Goal: Information Seeking & Learning: Learn about a topic

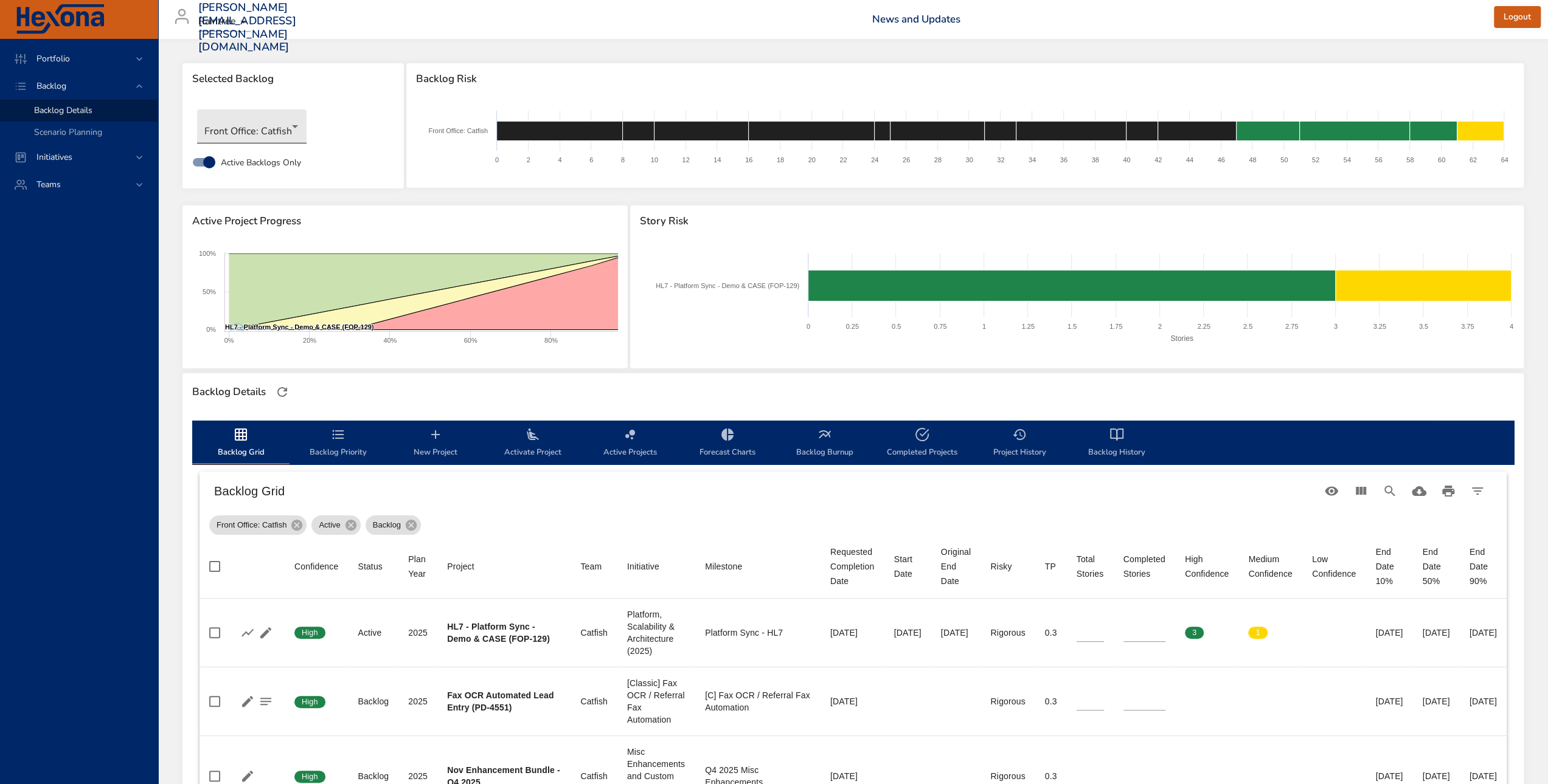
click at [252, 125] on body "Portfolio Backlog Backlog Details Scenario Planning Initiatives Teams [PERSON_N…" at bounding box center [774, 392] width 1548 height 784
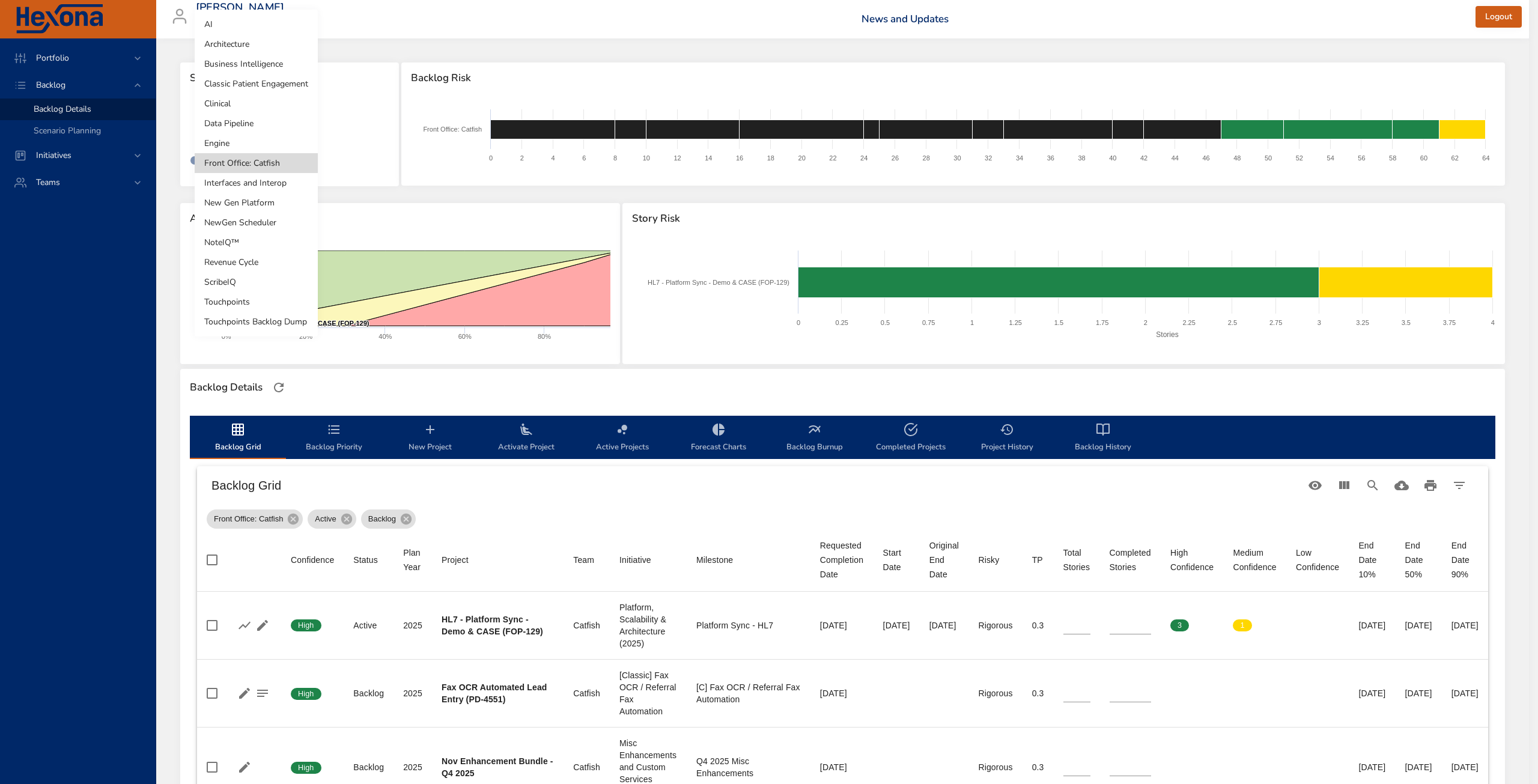
click at [291, 83] on li "Classic Patient Engagement" at bounding box center [256, 83] width 123 height 20
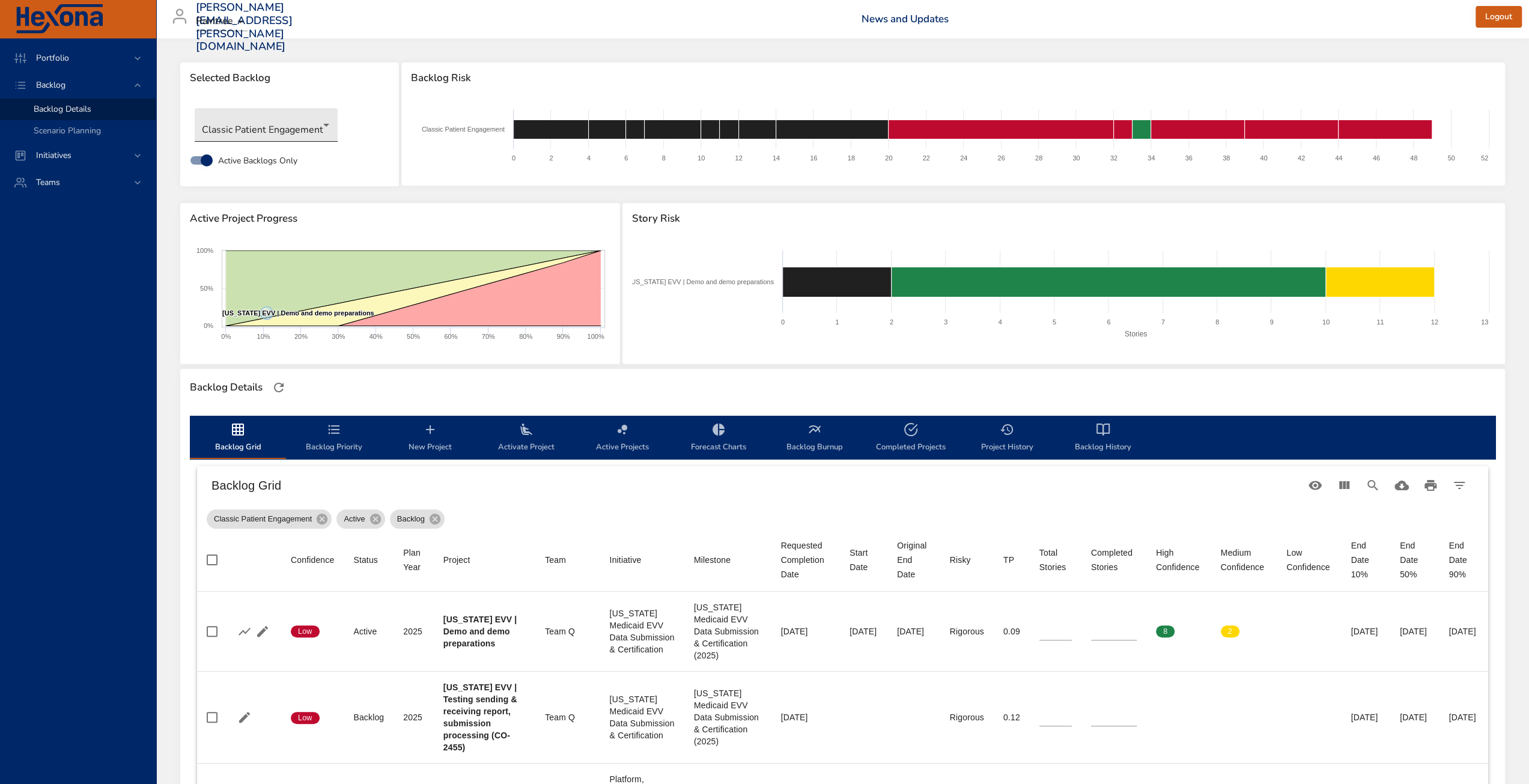
drag, startPoint x: 379, startPoint y: 27, endPoint x: 301, endPoint y: 112, distance: 115.4
click at [379, 27] on div "[PERSON_NAME][EMAIL_ADDRESS][PERSON_NAME][DOMAIN_NAME] Raintree News and Update…" at bounding box center [842, 19] width 1358 height 39
click at [247, 126] on body "Portfolio Backlog Backlog Details Scenario Planning Initiatives Teams [PERSON_N…" at bounding box center [764, 392] width 1529 height 784
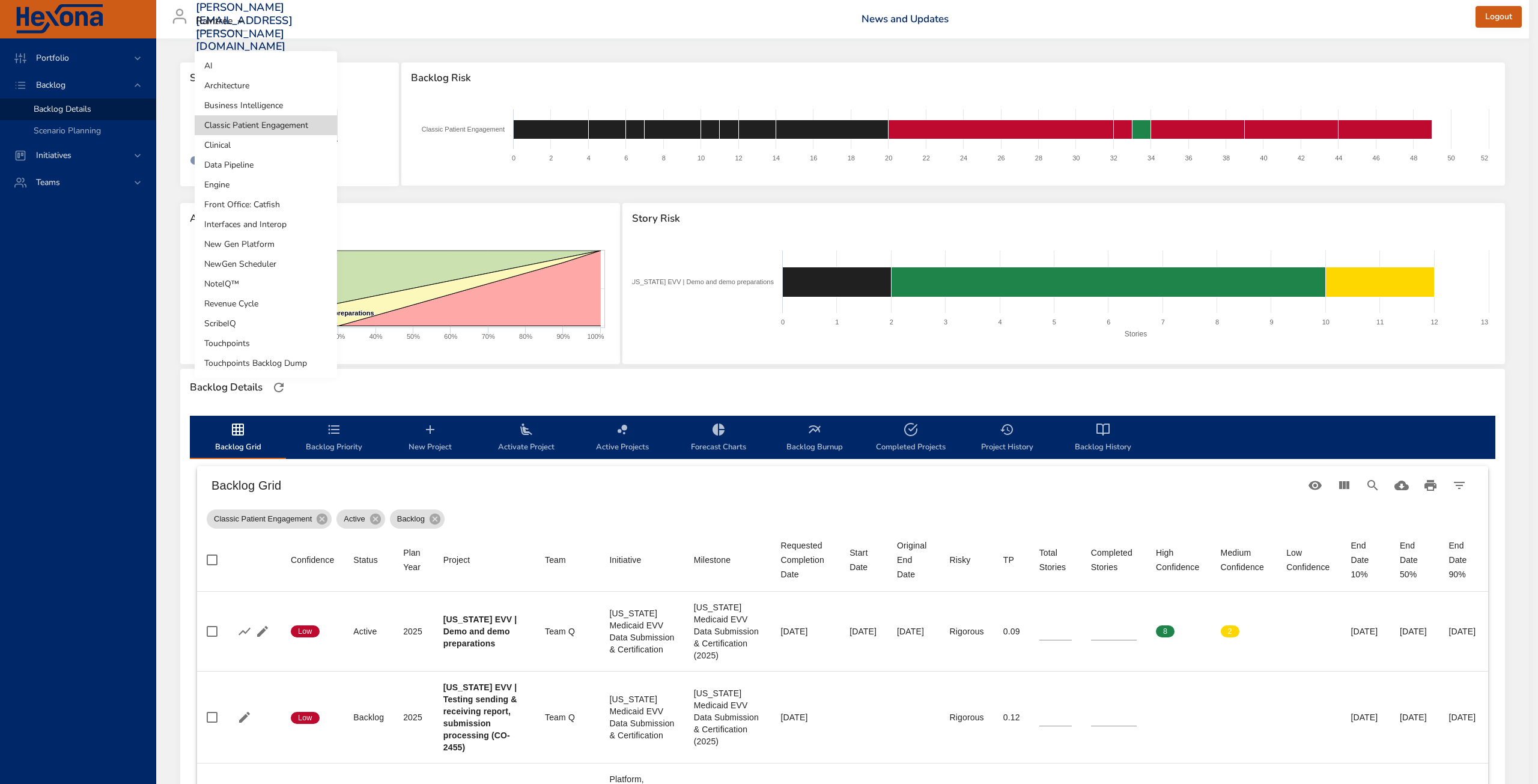
click at [266, 262] on li "NewGen Scheduler" at bounding box center [266, 264] width 142 height 20
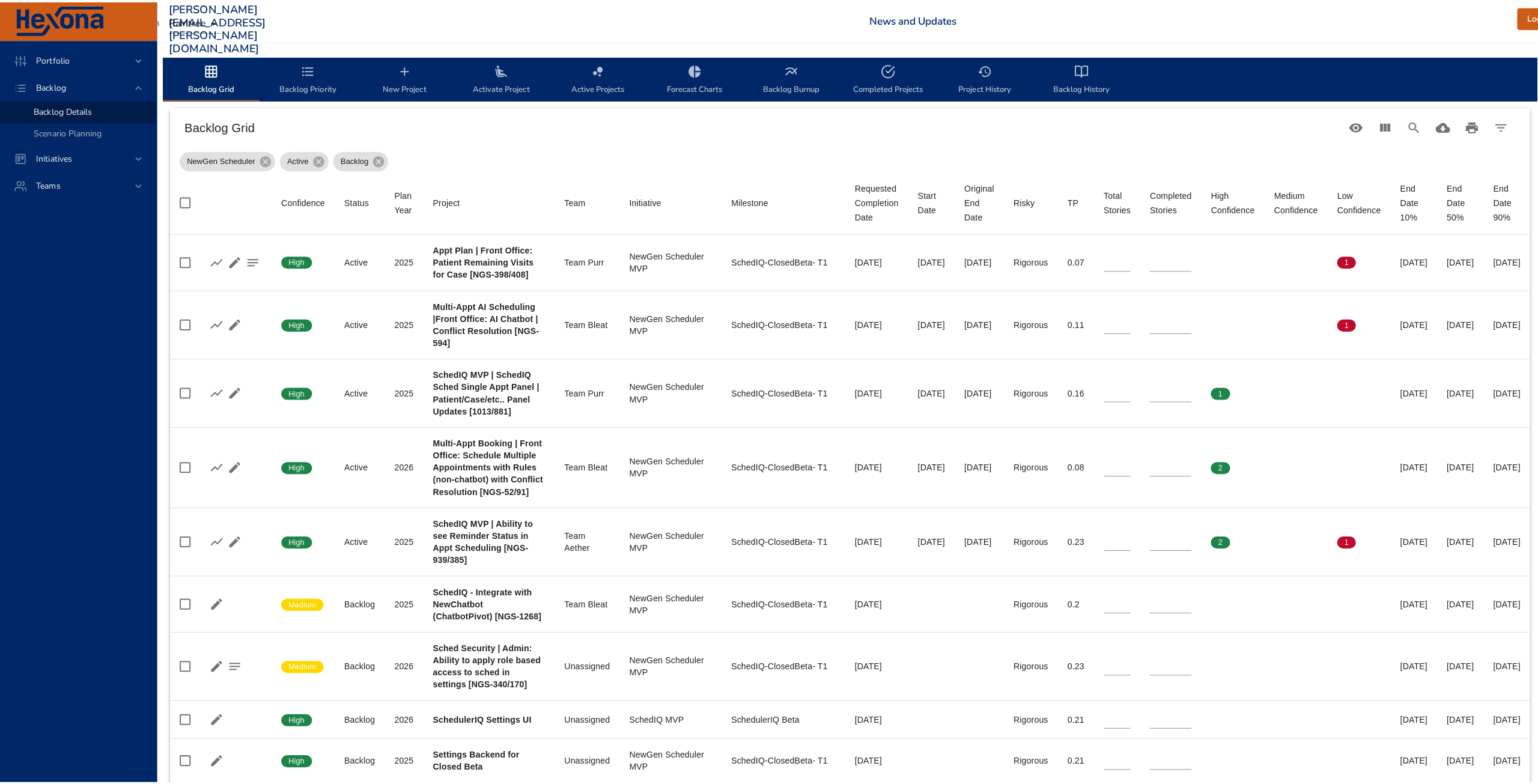
scroll to position [0, 28]
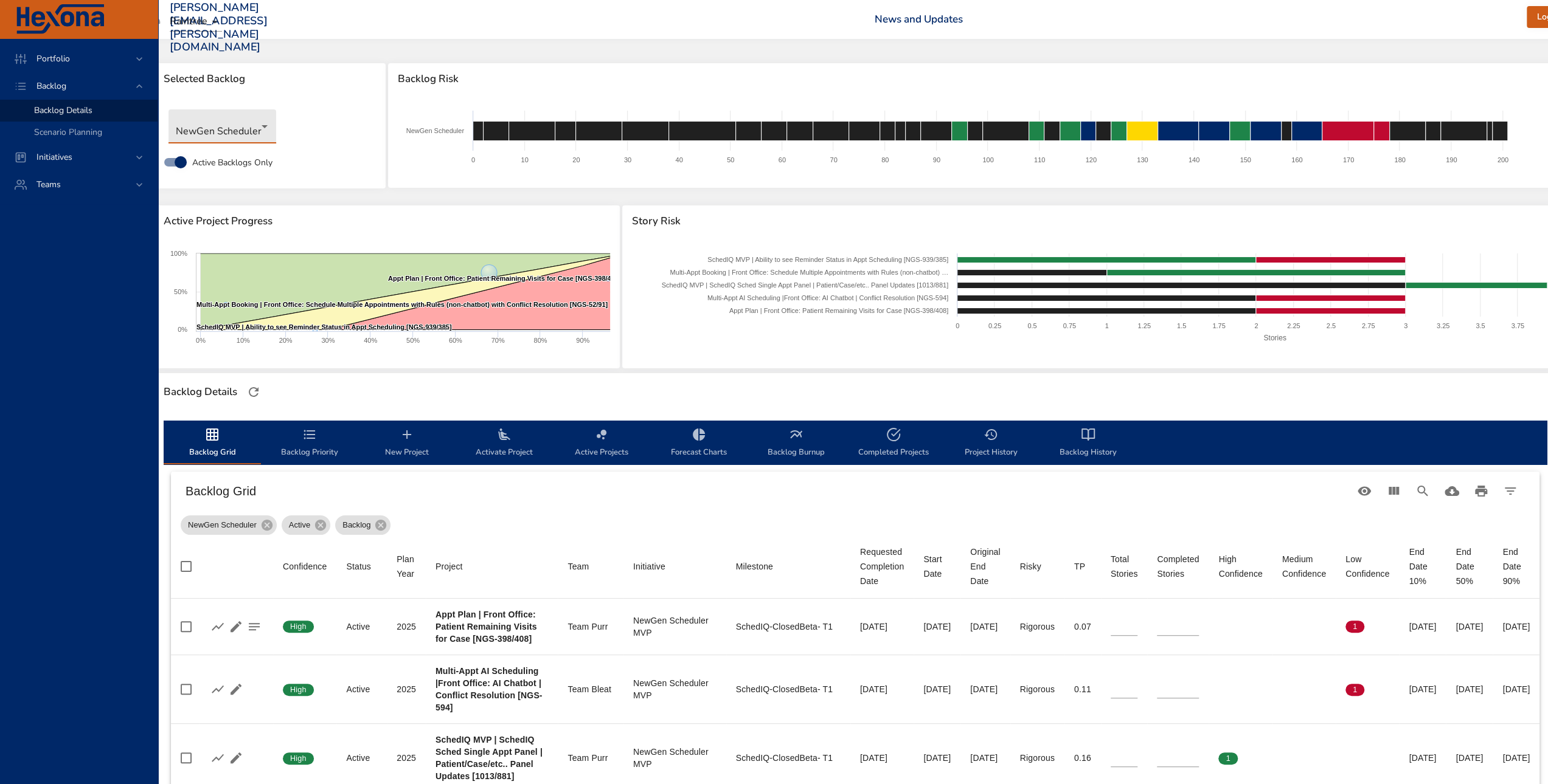
click at [244, 140] on body "Portfolio Backlog Backlog Details Scenario Planning Initiatives Teams [PERSON_N…" at bounding box center [746, 392] width 1548 height 784
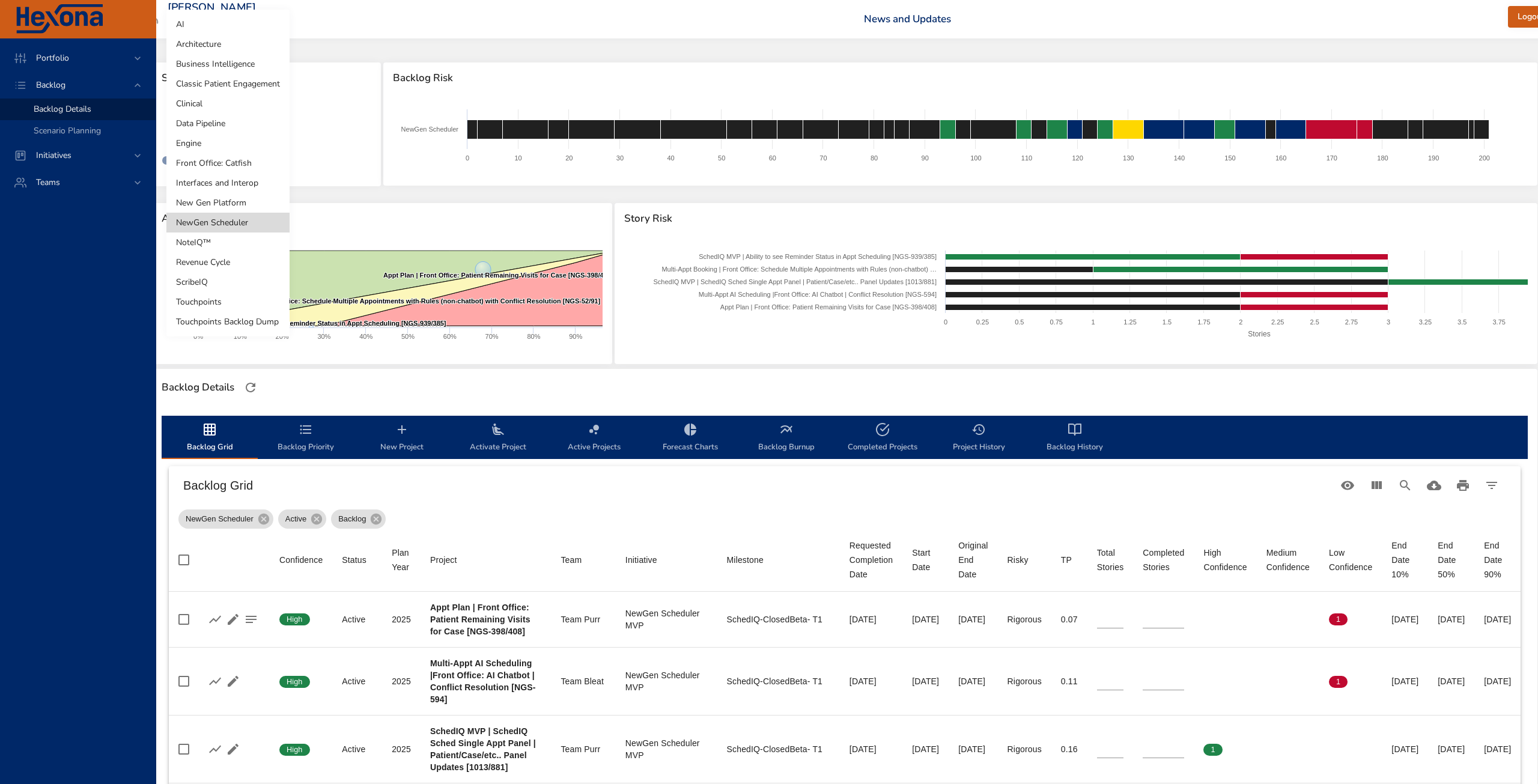
click at [233, 244] on li "NoteIQ™" at bounding box center [228, 242] width 123 height 20
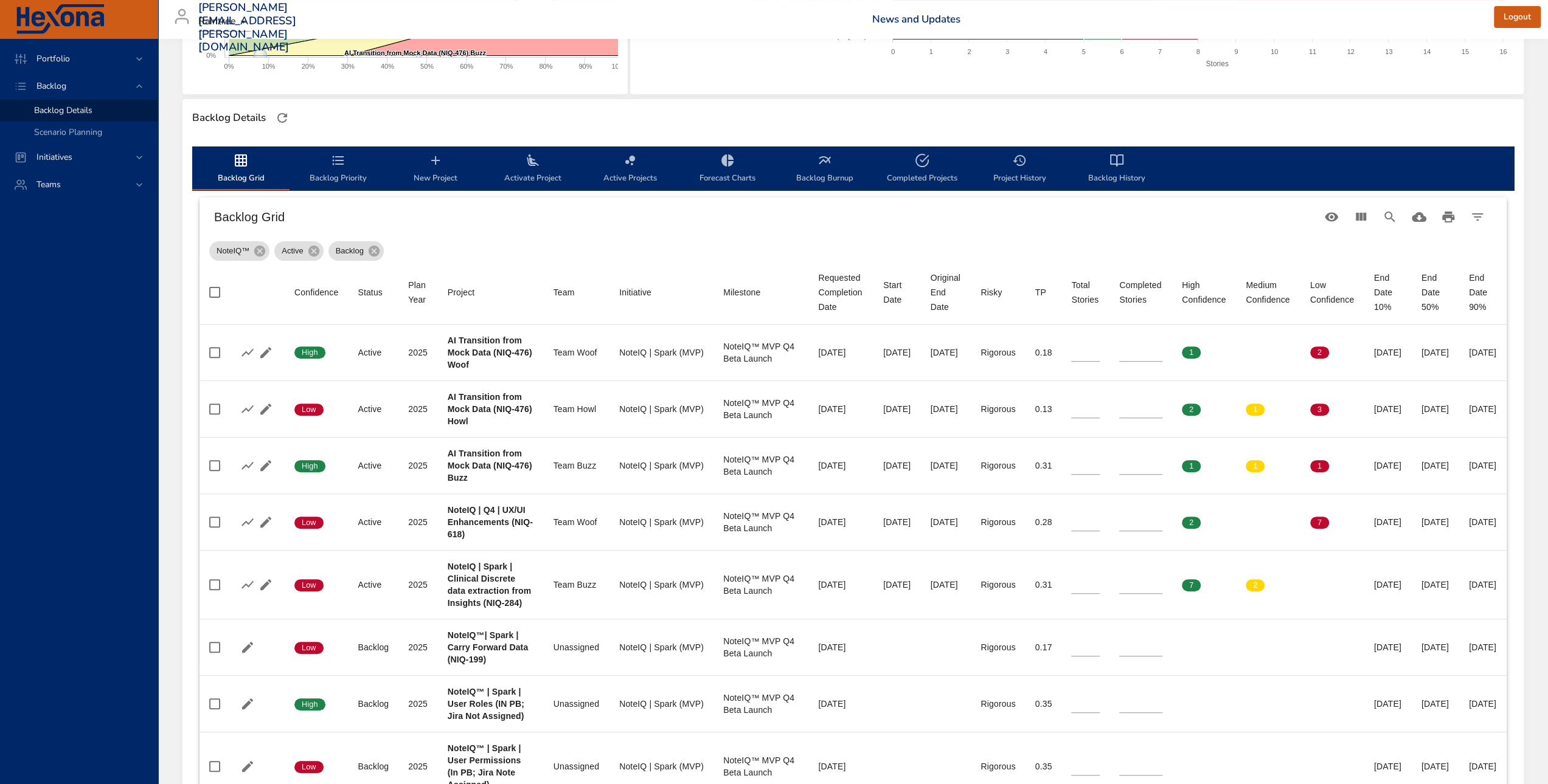
scroll to position [0, 0]
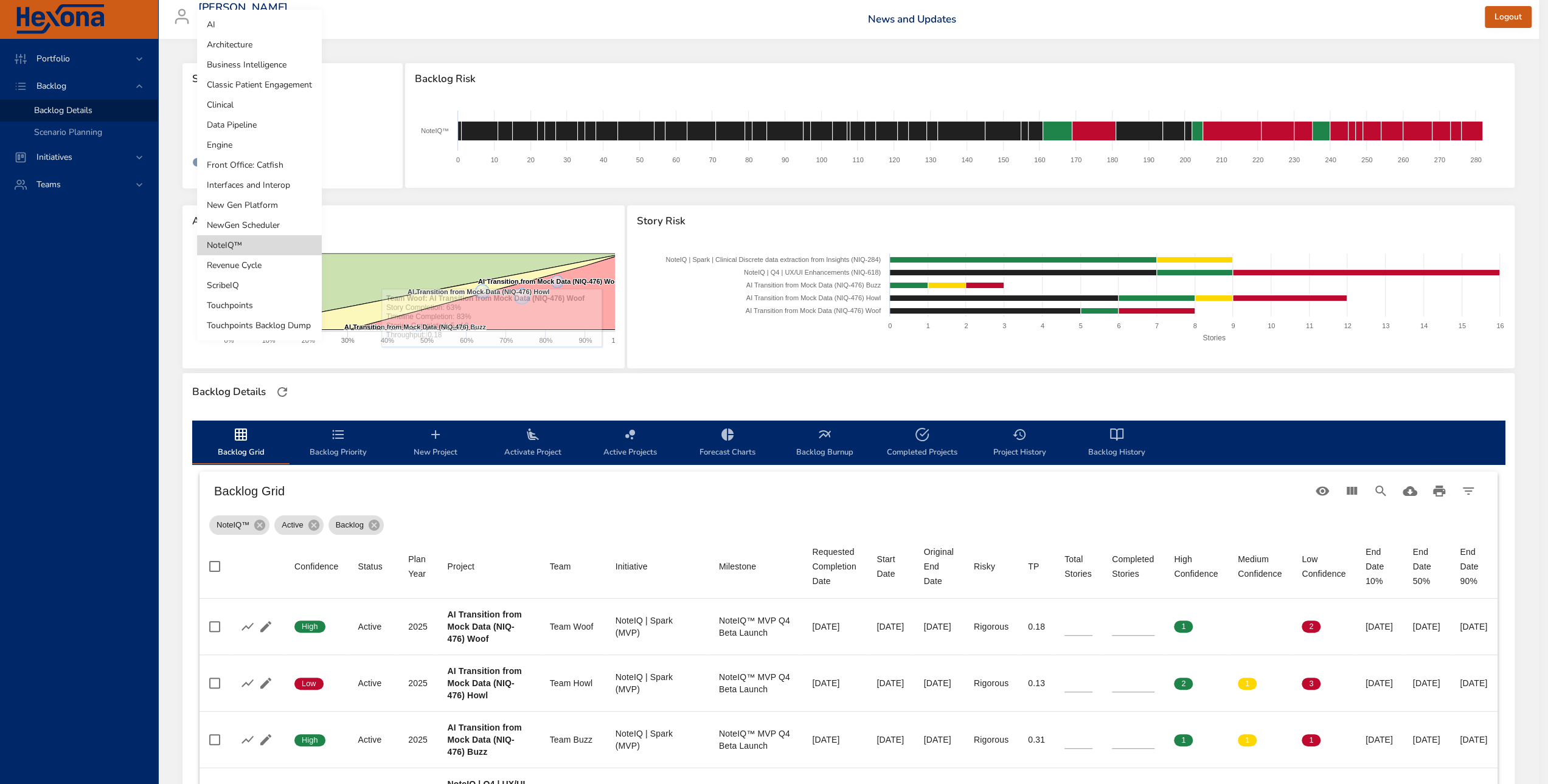
click at [257, 126] on body "Portfolio Backlog Backlog Details Scenario Planning Initiatives Teams [PERSON_N…" at bounding box center [774, 392] width 1548 height 784
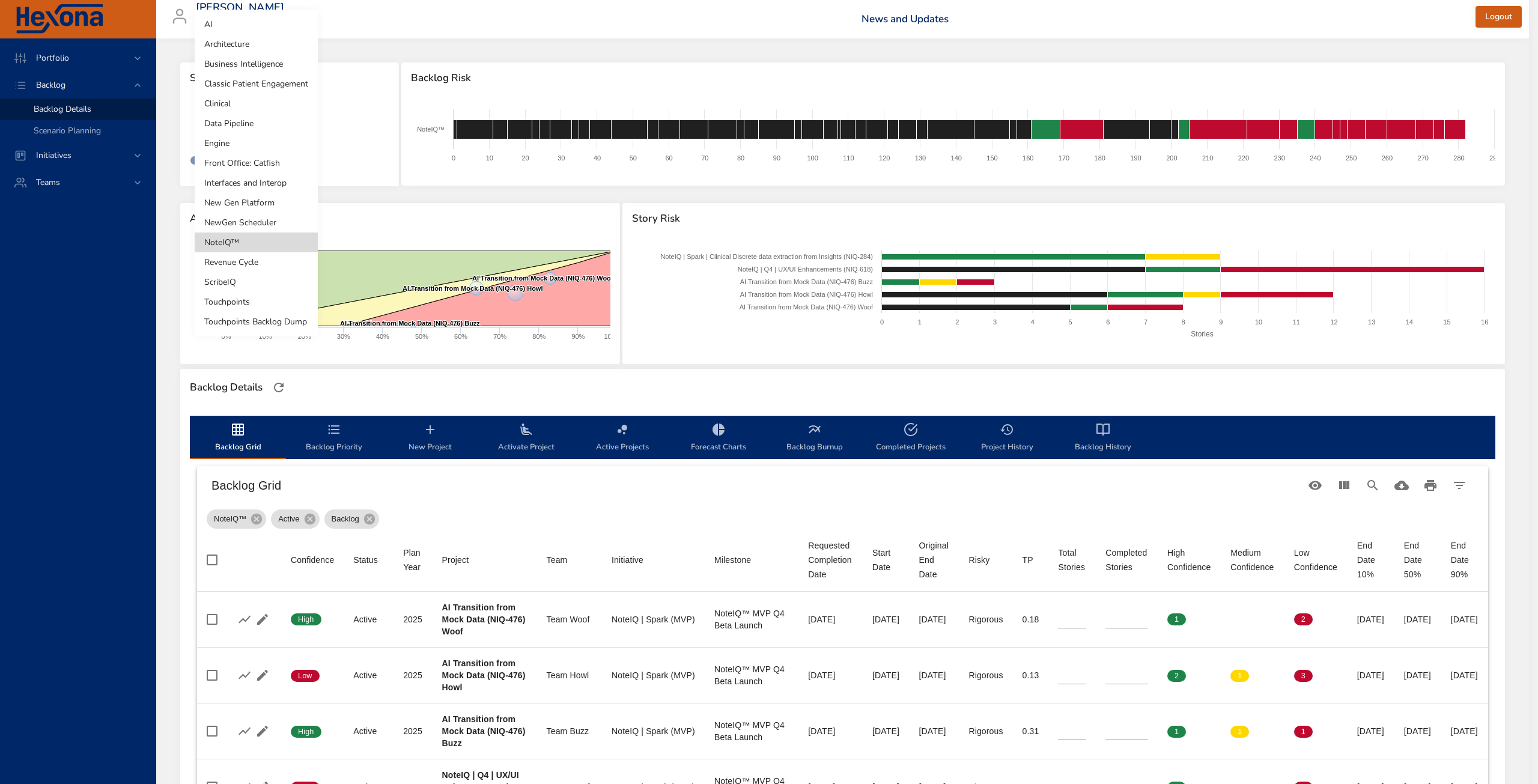
click at [259, 306] on li "Touchpoints" at bounding box center [256, 301] width 123 height 20
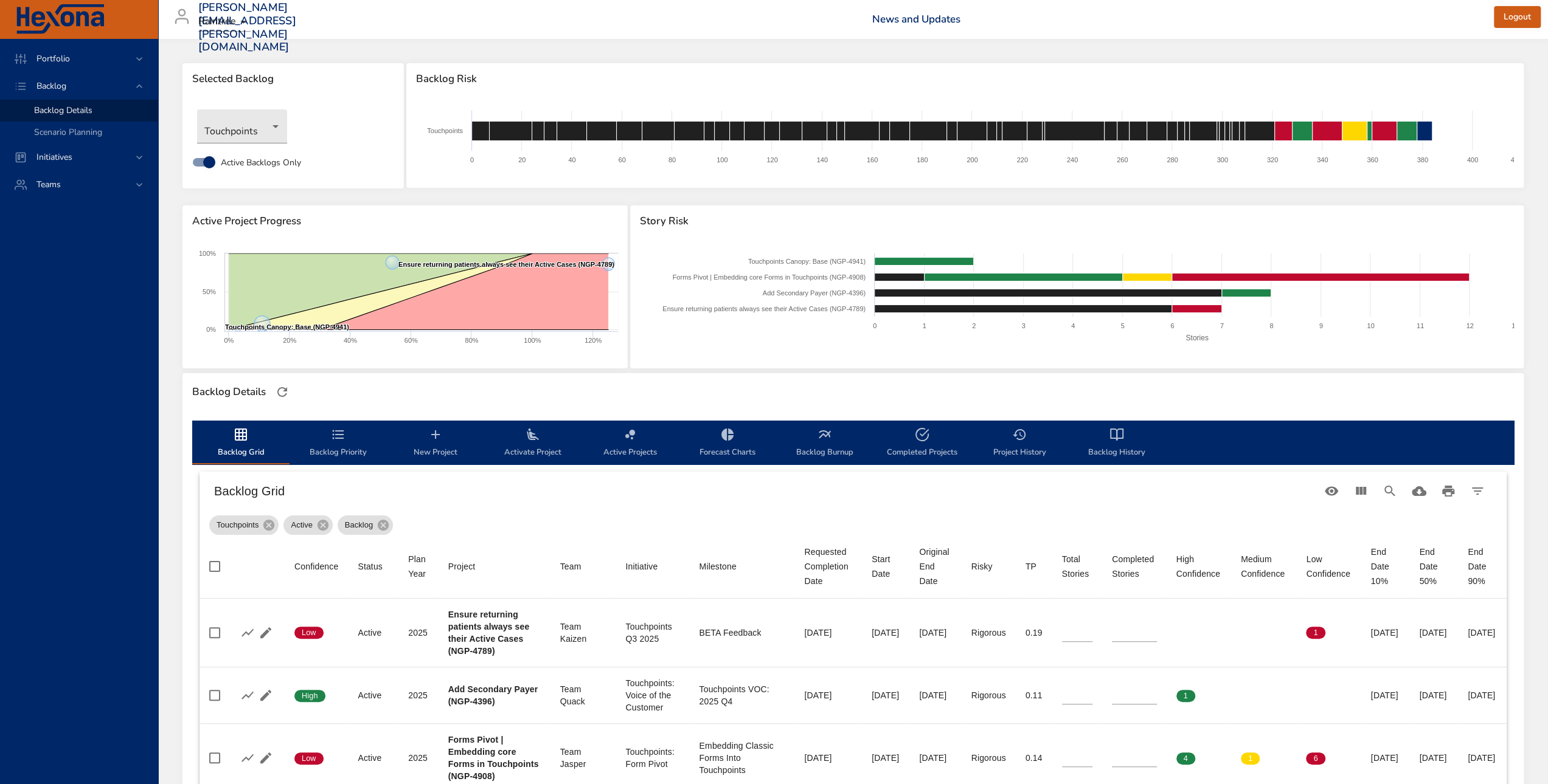
click at [475, 392] on div "Backlog Details" at bounding box center [853, 392] width 1329 height 26
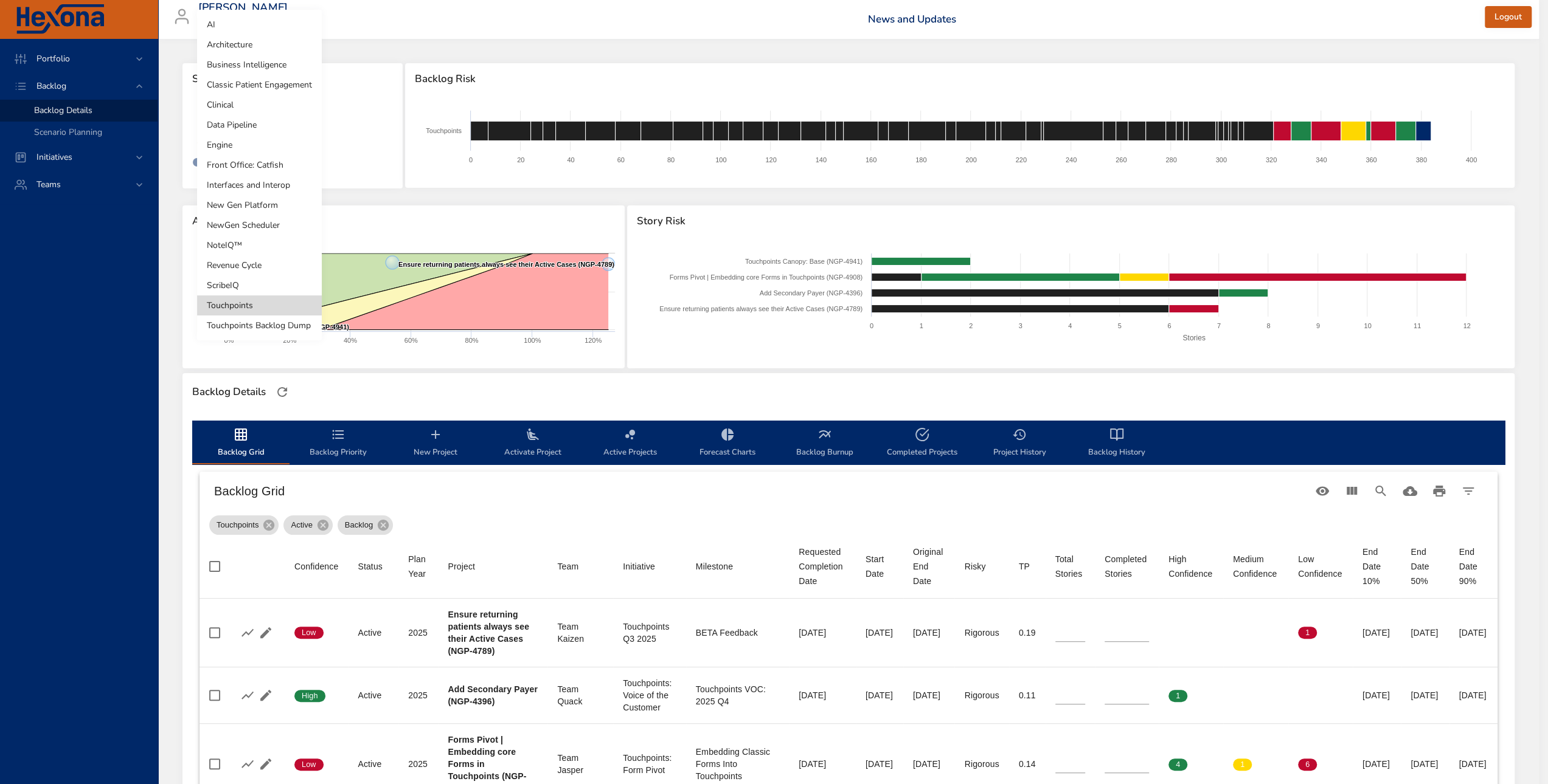
click at [254, 142] on body "Portfolio Backlog Backlog Details Scenario Planning Initiatives Teams [PERSON_N…" at bounding box center [774, 392] width 1548 height 784
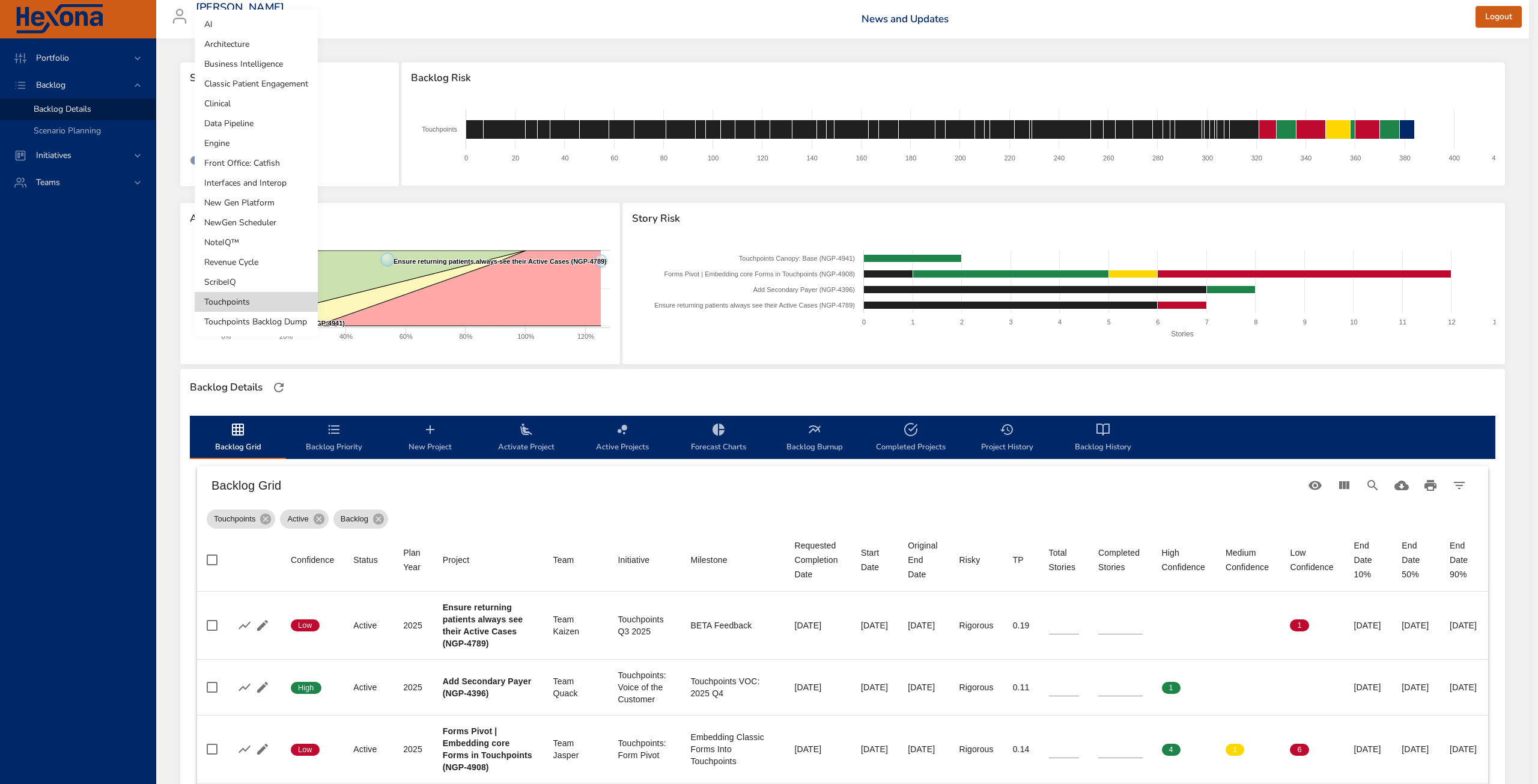
click at [256, 273] on li "ScribeIQ" at bounding box center [256, 281] width 123 height 20
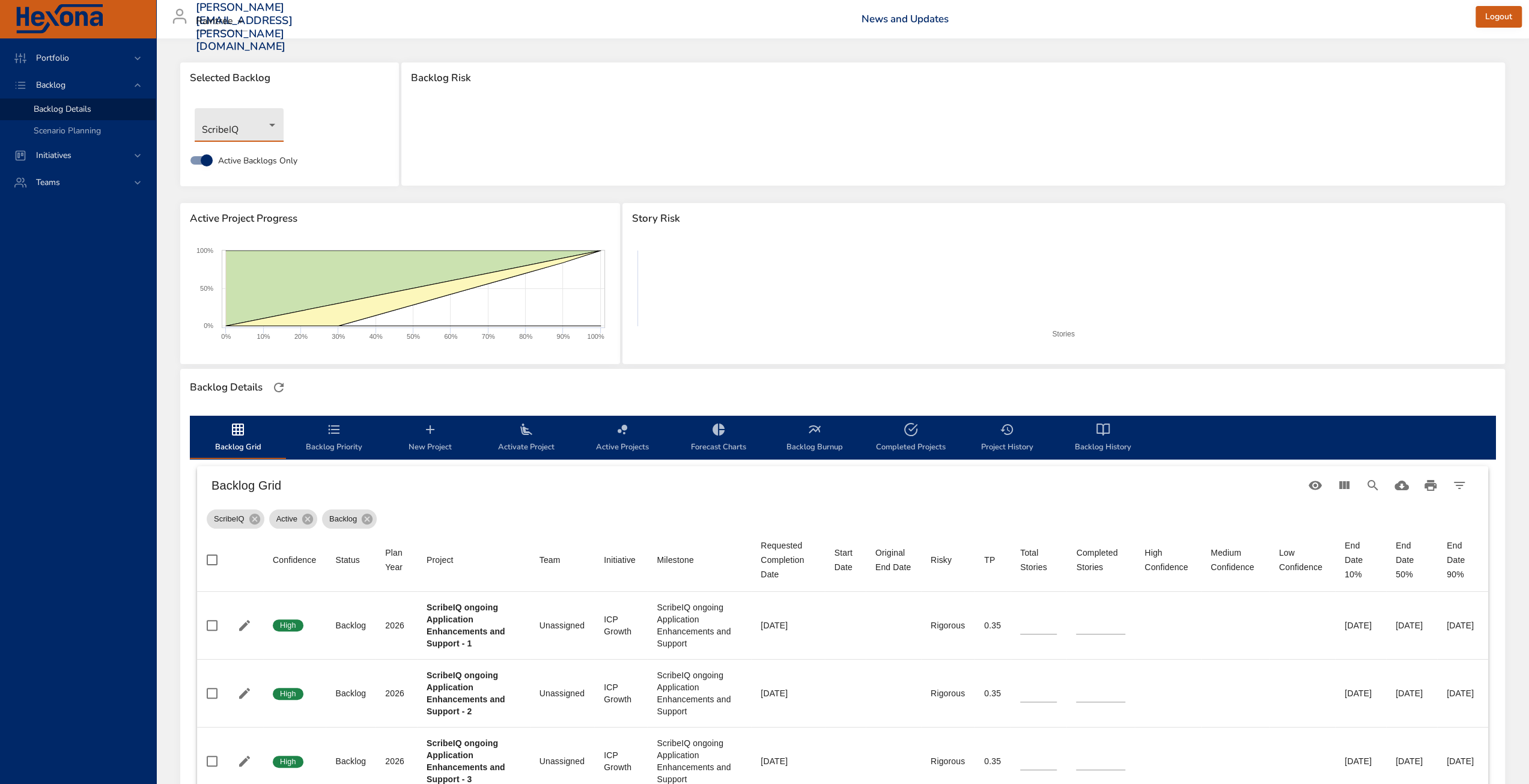
click at [247, 121] on body "Portfolio Backlog Backlog Details Scenario Planning Initiatives Teams [PERSON_N…" at bounding box center [764, 392] width 1529 height 784
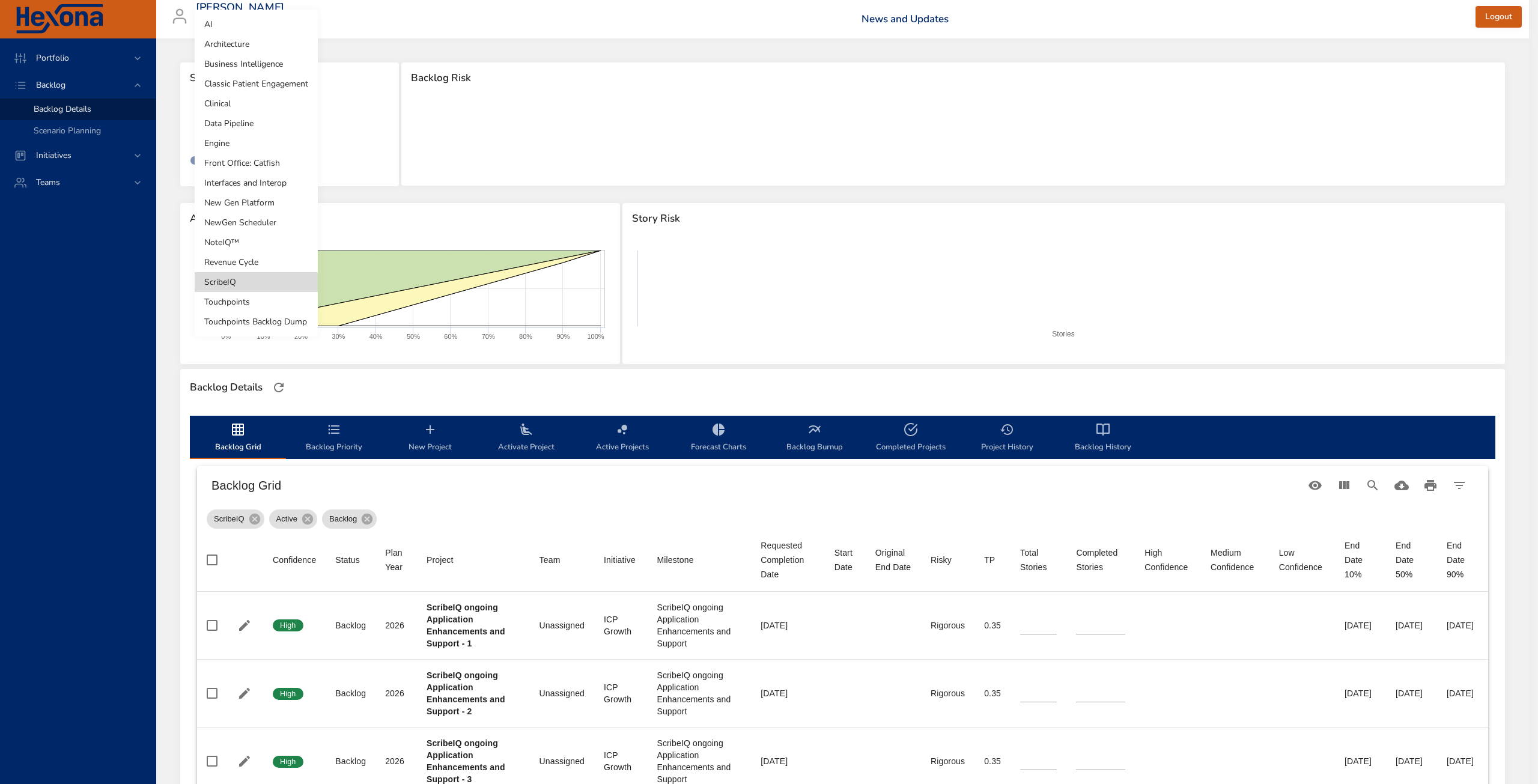
click at [236, 302] on li "Touchpoints" at bounding box center [256, 301] width 123 height 20
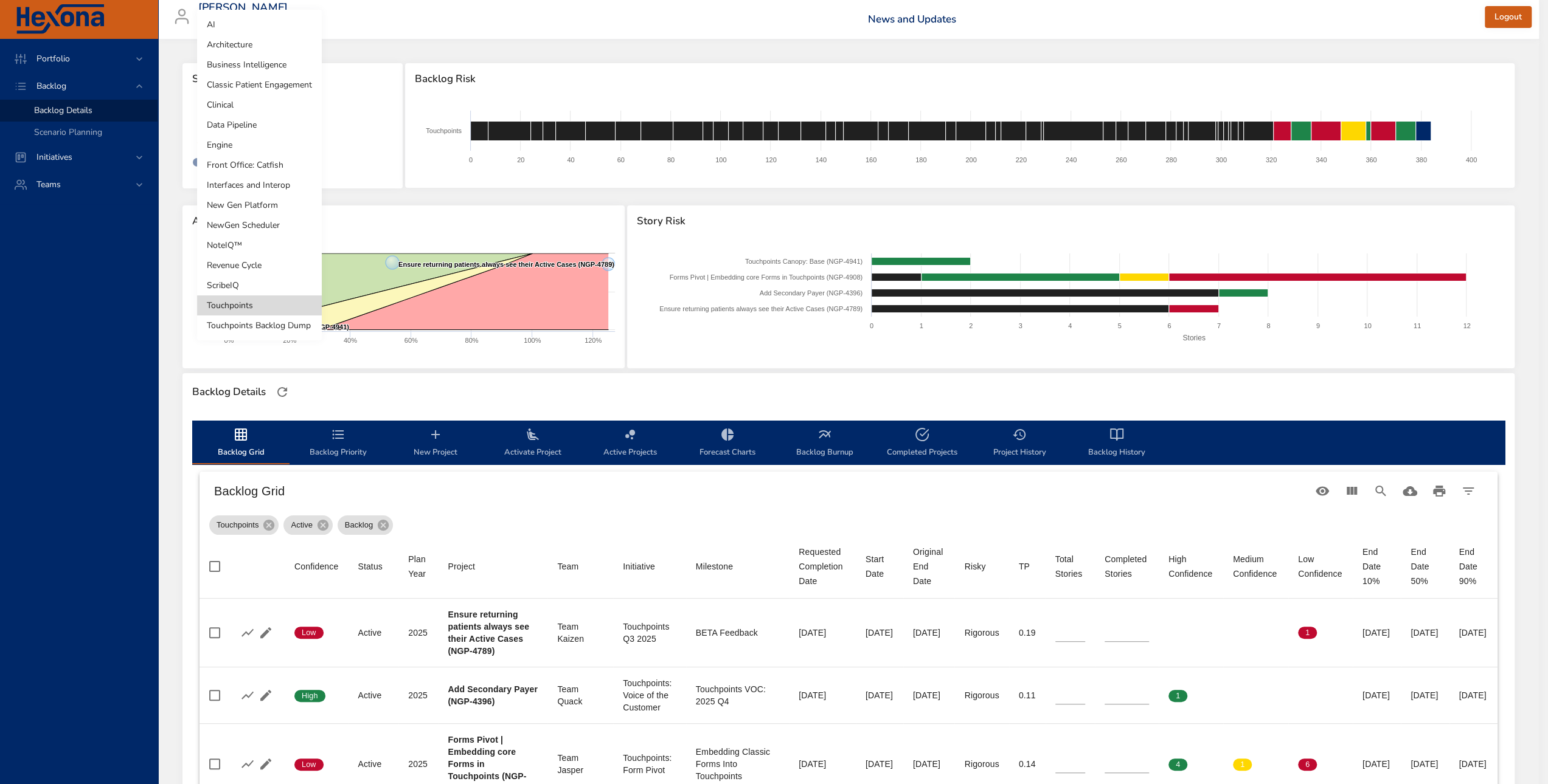
click at [272, 132] on body "Portfolio Backlog Backlog Details Scenario Planning Initiatives Teams [PERSON_N…" at bounding box center [774, 392] width 1548 height 784
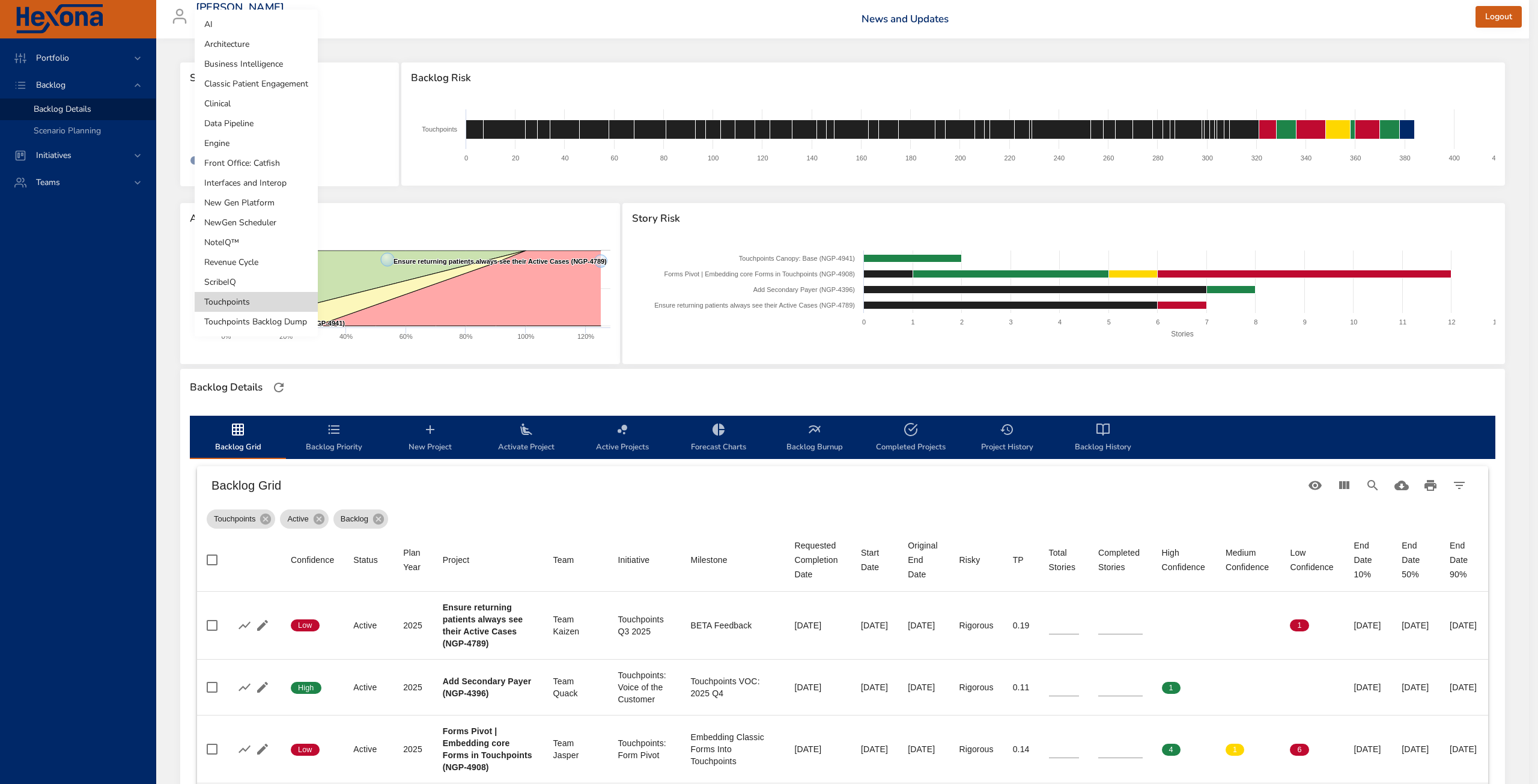
click at [276, 82] on li "Classic Patient Engagement" at bounding box center [256, 83] width 123 height 20
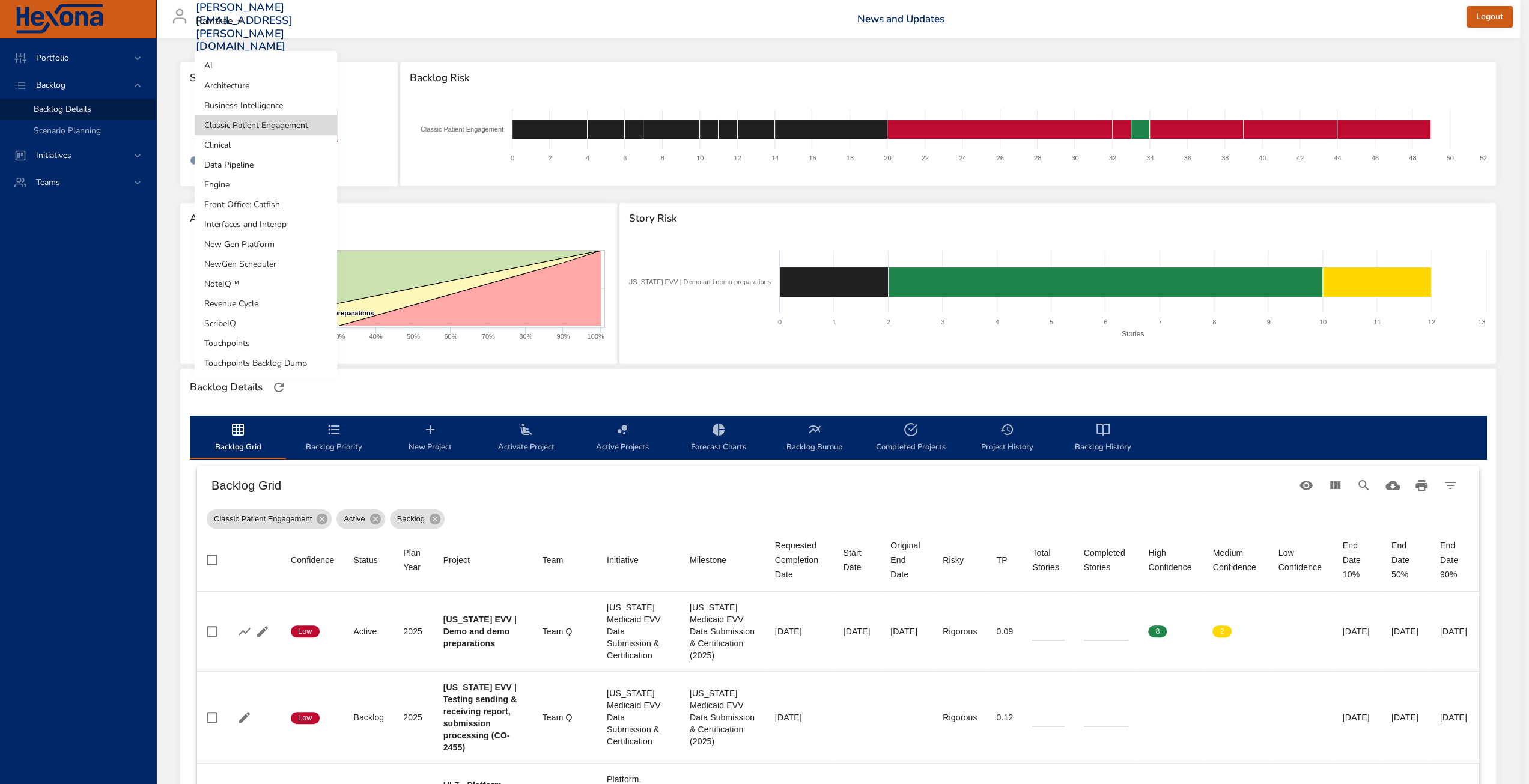
click at [302, 128] on body "Portfolio Backlog Backlog Details Scenario Planning Initiatives Teams [PERSON_N…" at bounding box center [764, 392] width 1529 height 784
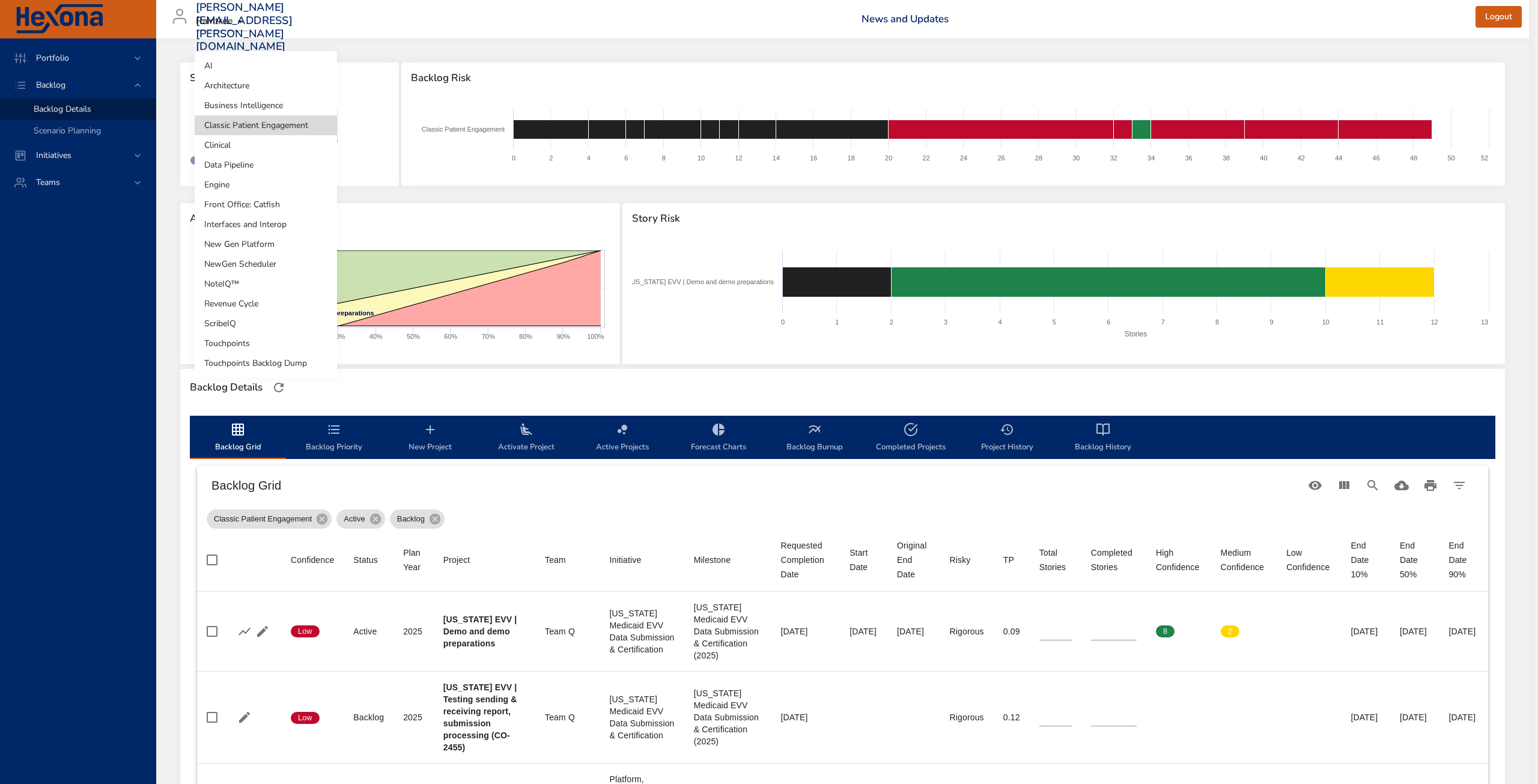
click at [263, 269] on li "NewGen Scheduler" at bounding box center [266, 264] width 142 height 20
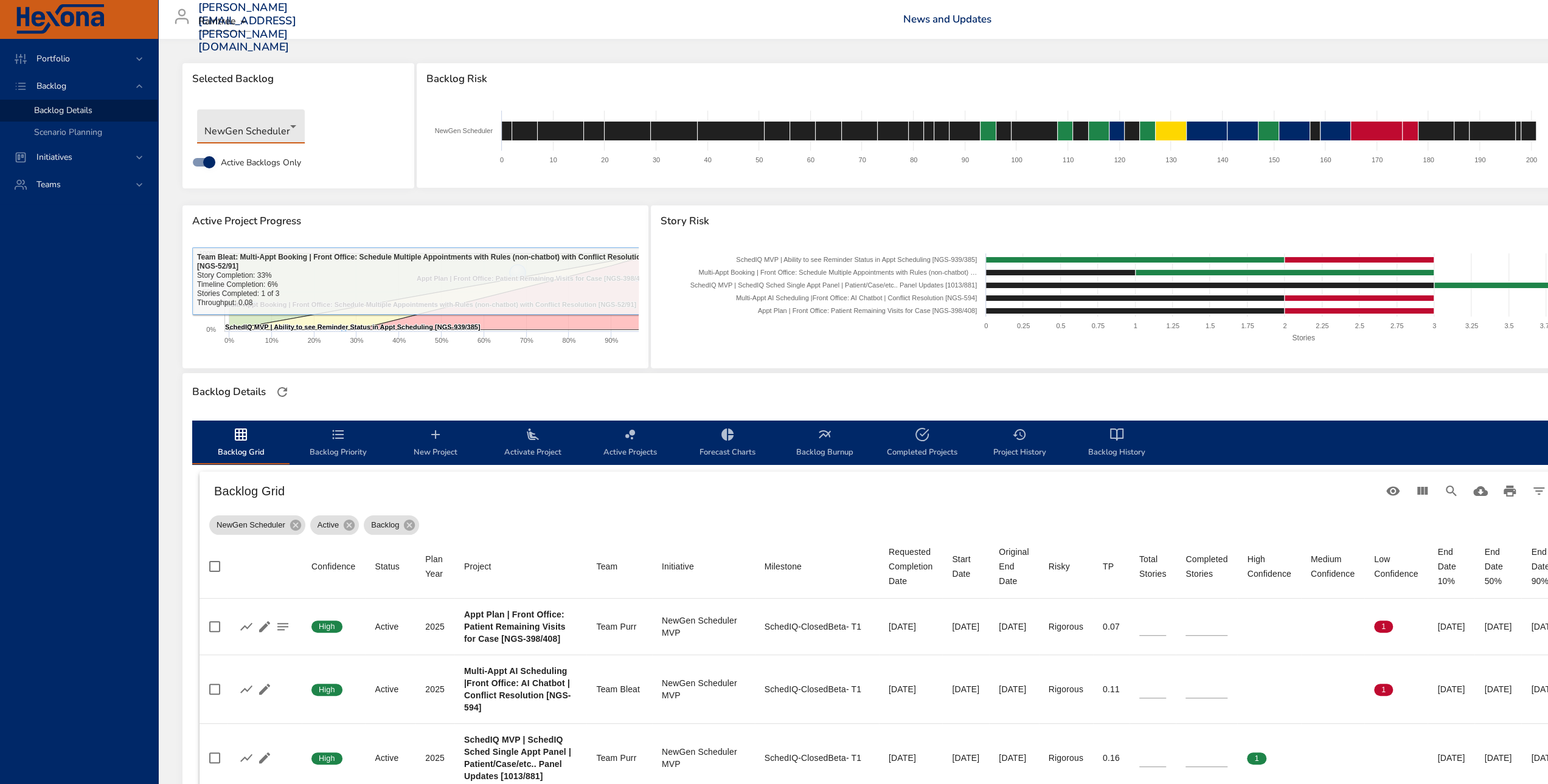
click at [265, 131] on body "Portfolio Backlog Backlog Details Scenario Planning Initiatives Teams [PERSON_N…" at bounding box center [774, 392] width 1548 height 784
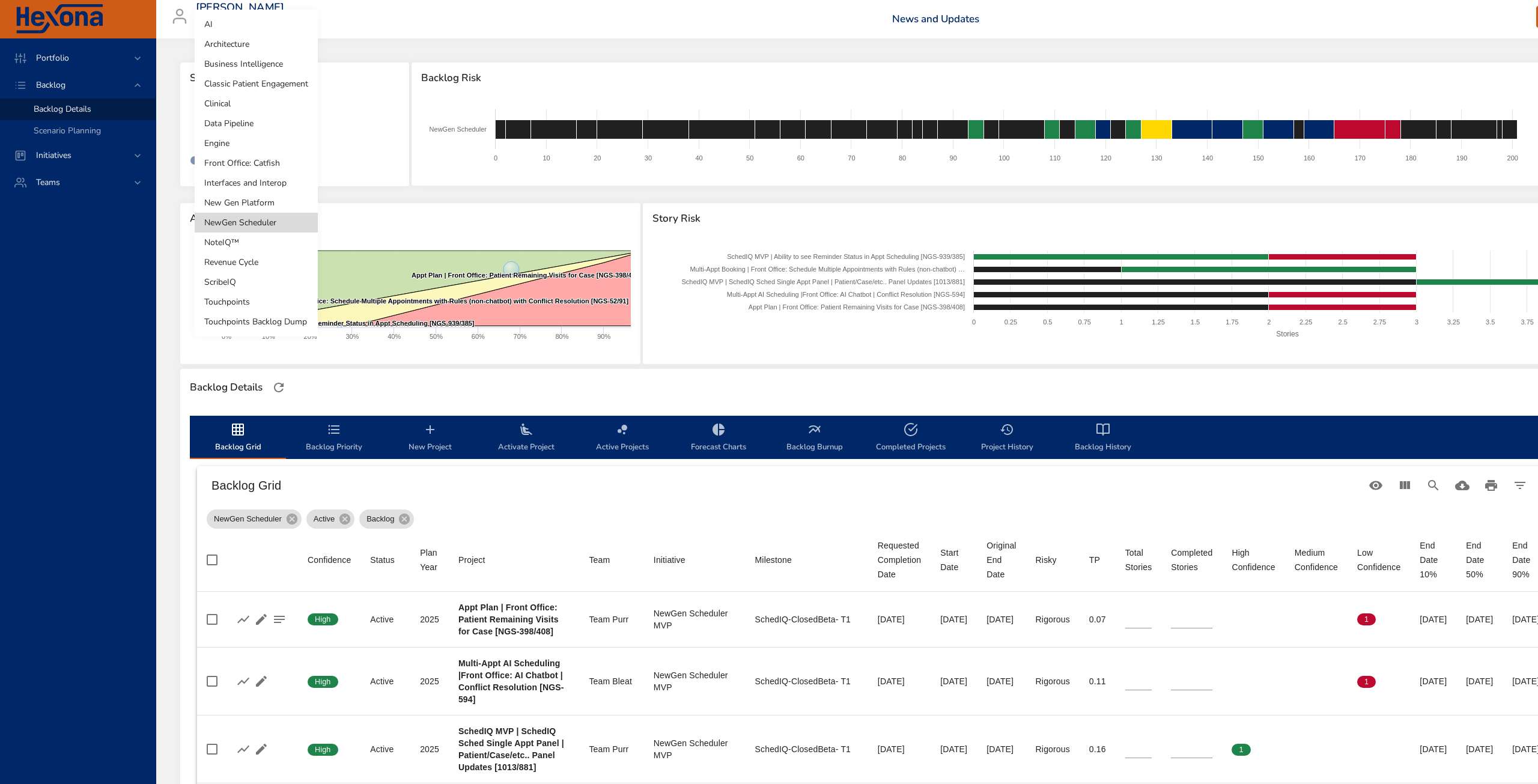
click at [262, 105] on li "Clinical" at bounding box center [256, 103] width 123 height 20
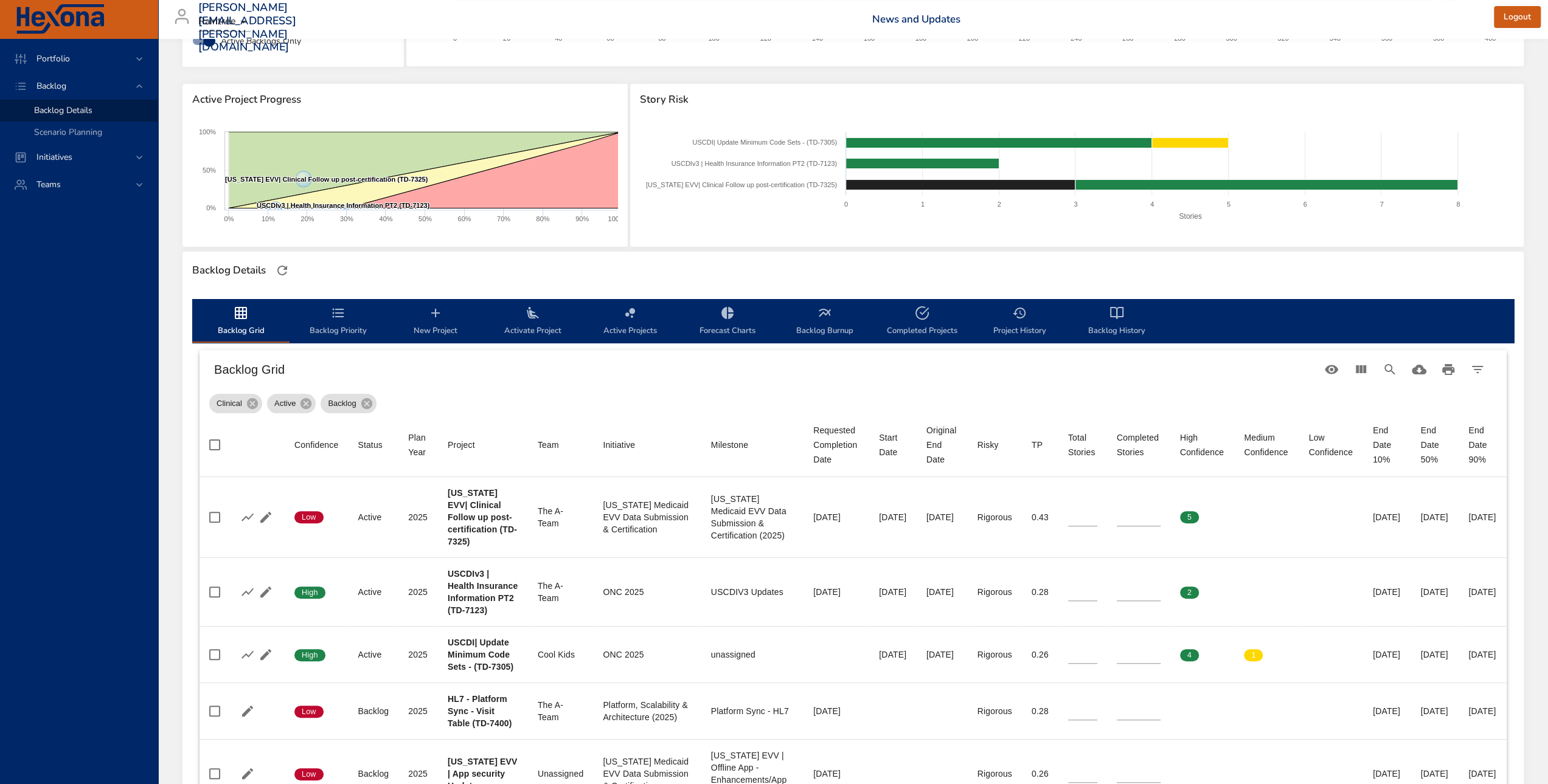
scroll to position [183, 0]
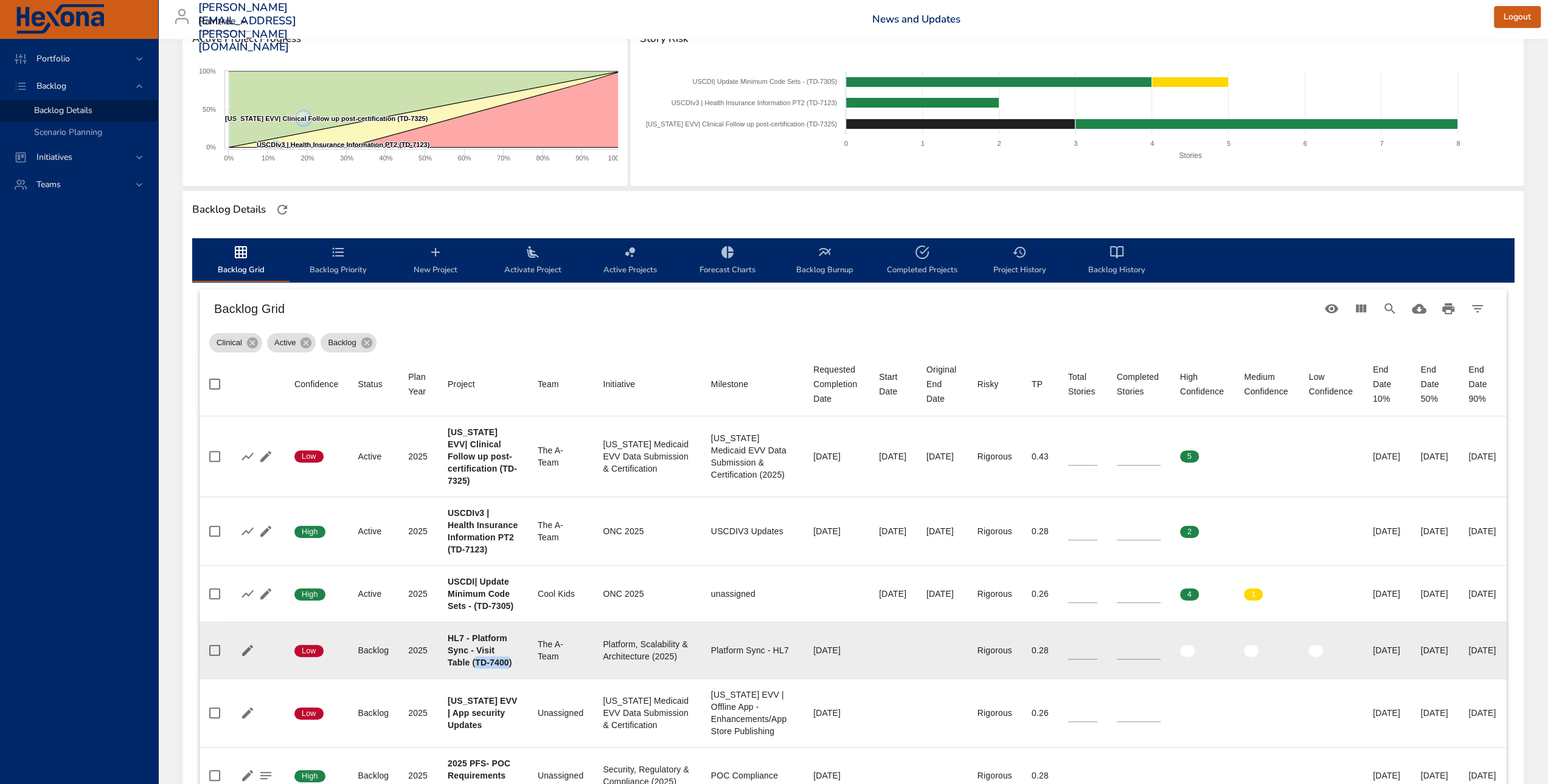
drag, startPoint x: 475, startPoint y: 685, endPoint x: 463, endPoint y: 699, distance: 18.4
click at [463, 668] on b "HL7 - Platform Sync - Visit Table (TD-7400)" at bounding box center [479, 650] width 64 height 34
copy b "TD-7400"
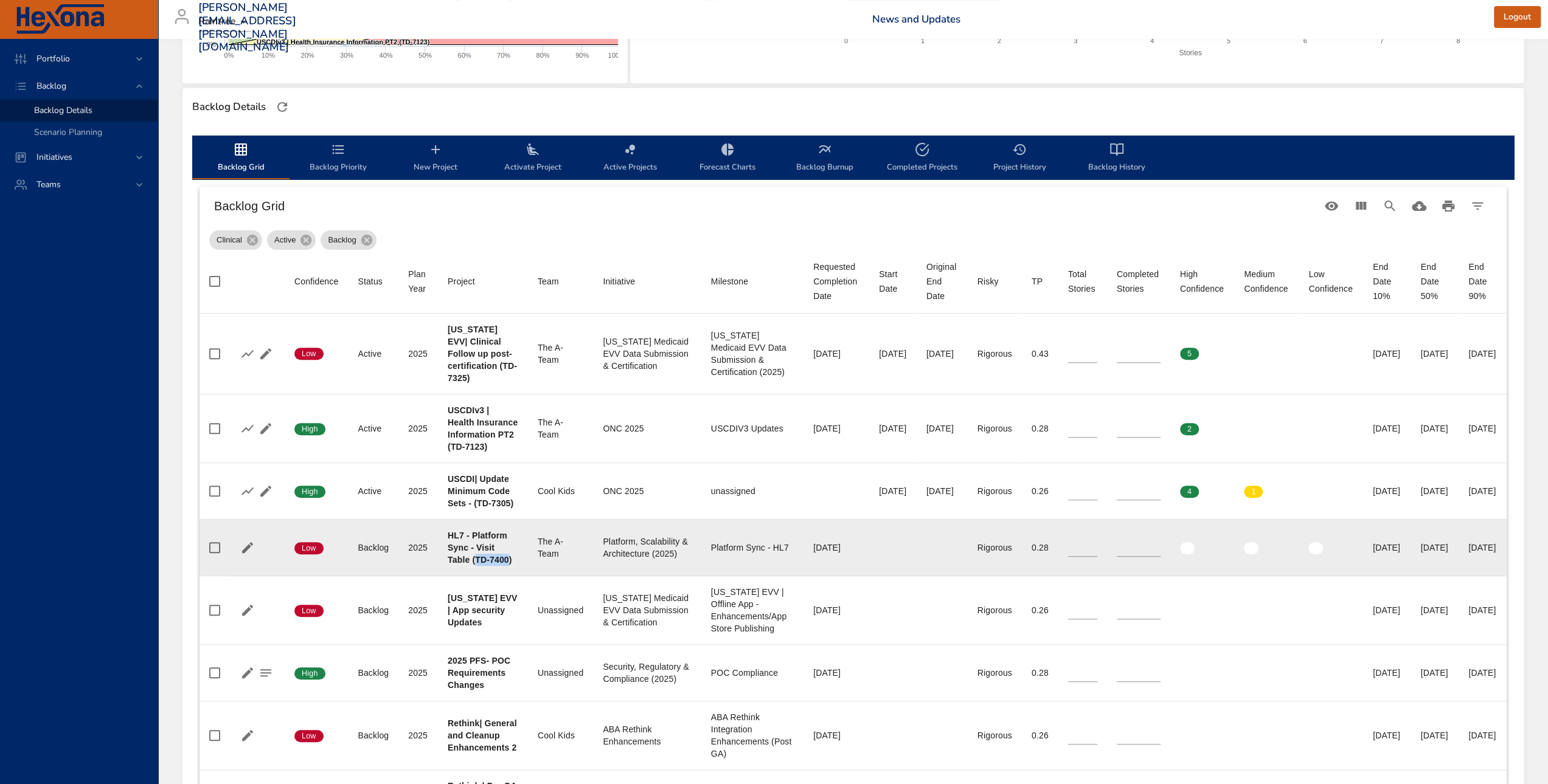
scroll to position [304, 0]
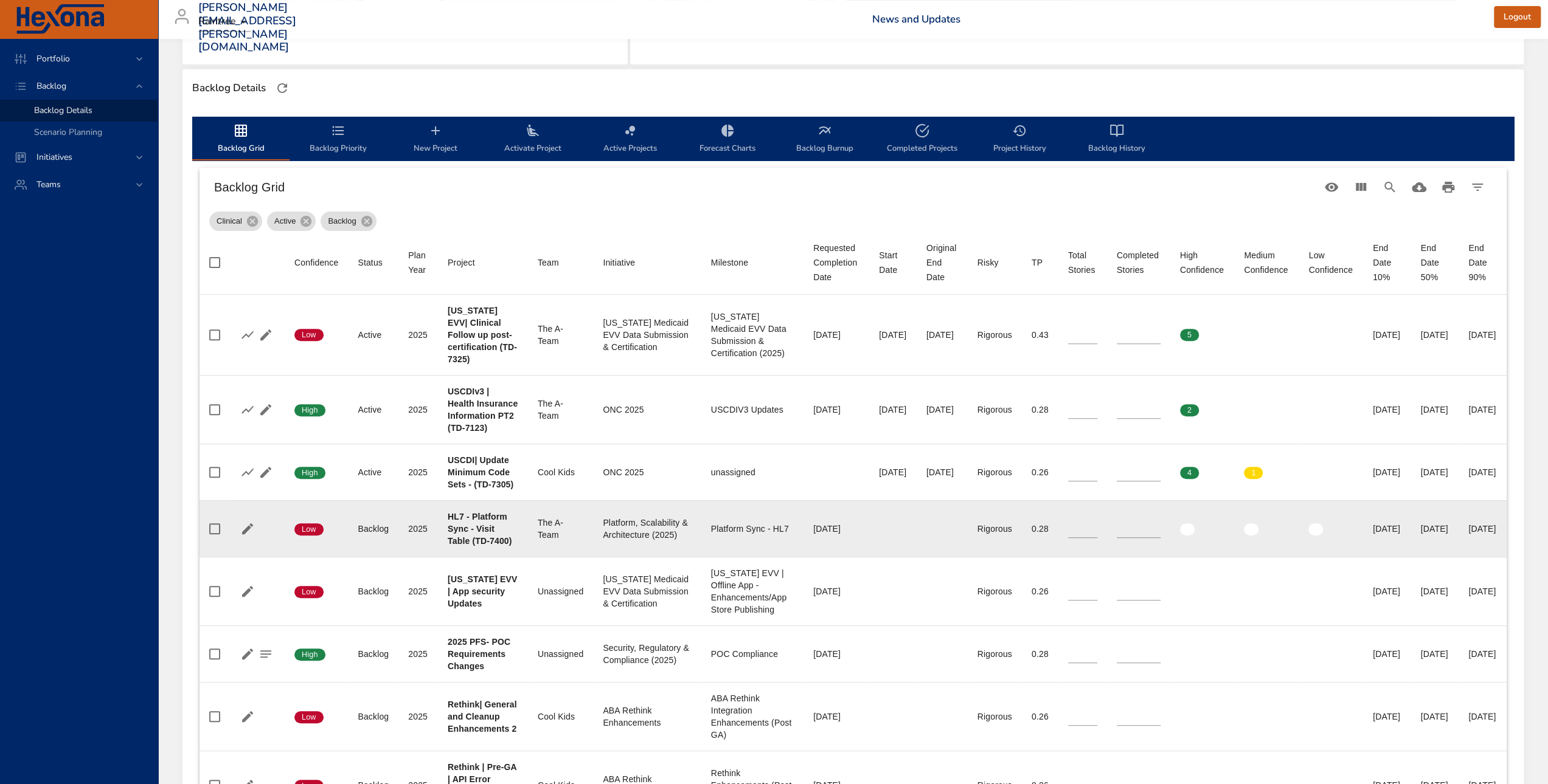
click at [564, 557] on td "Team The A-Team" at bounding box center [560, 529] width 65 height 57
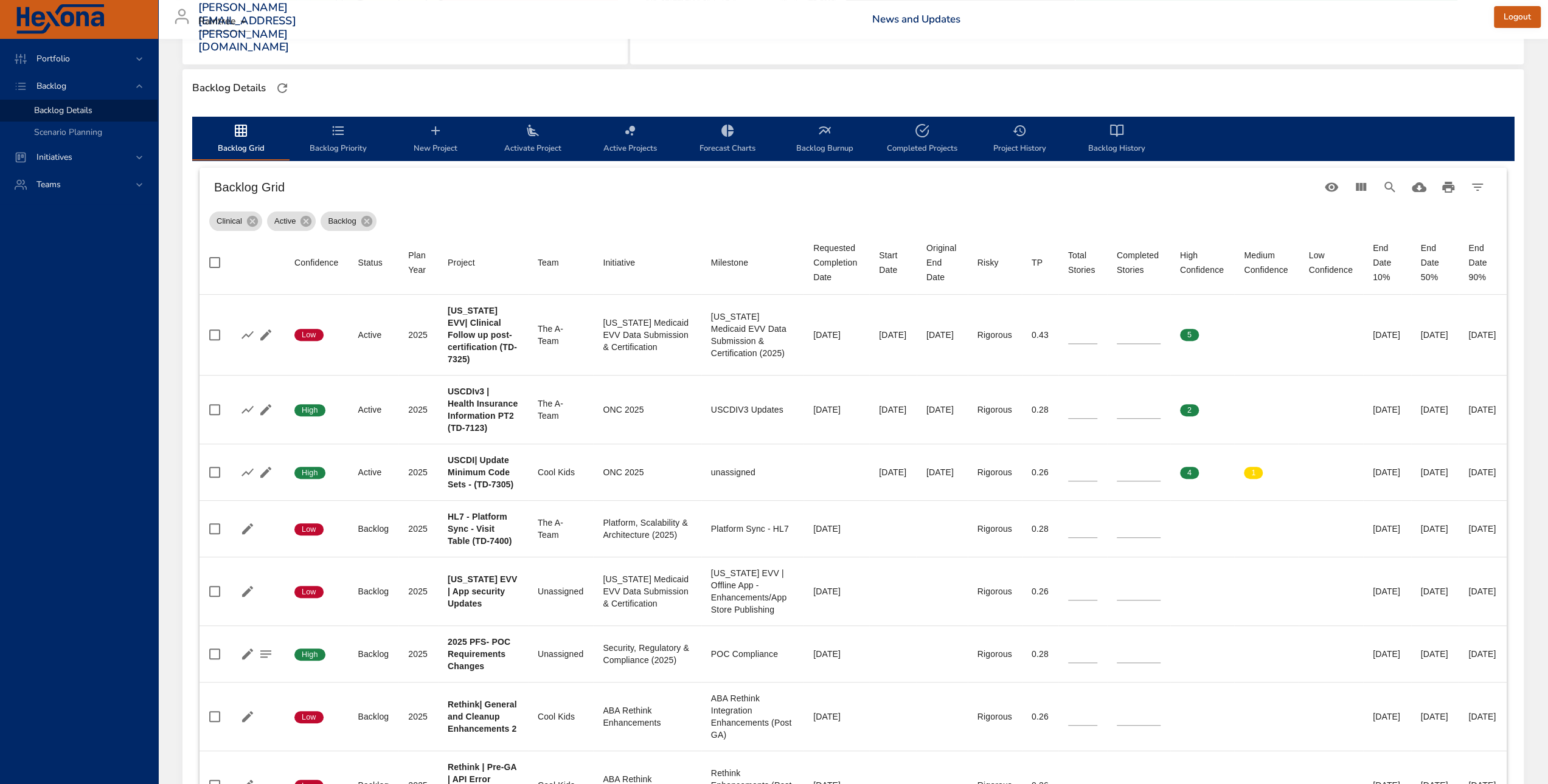
click at [572, 29] on div "[PERSON_NAME][EMAIL_ADDRESS][PERSON_NAME][DOMAIN_NAME] Raintree News and Update…" at bounding box center [852, 19] width 1375 height 39
drag, startPoint x: 658, startPoint y: 60, endPoint x: 662, endPoint y: 121, distance: 61.1
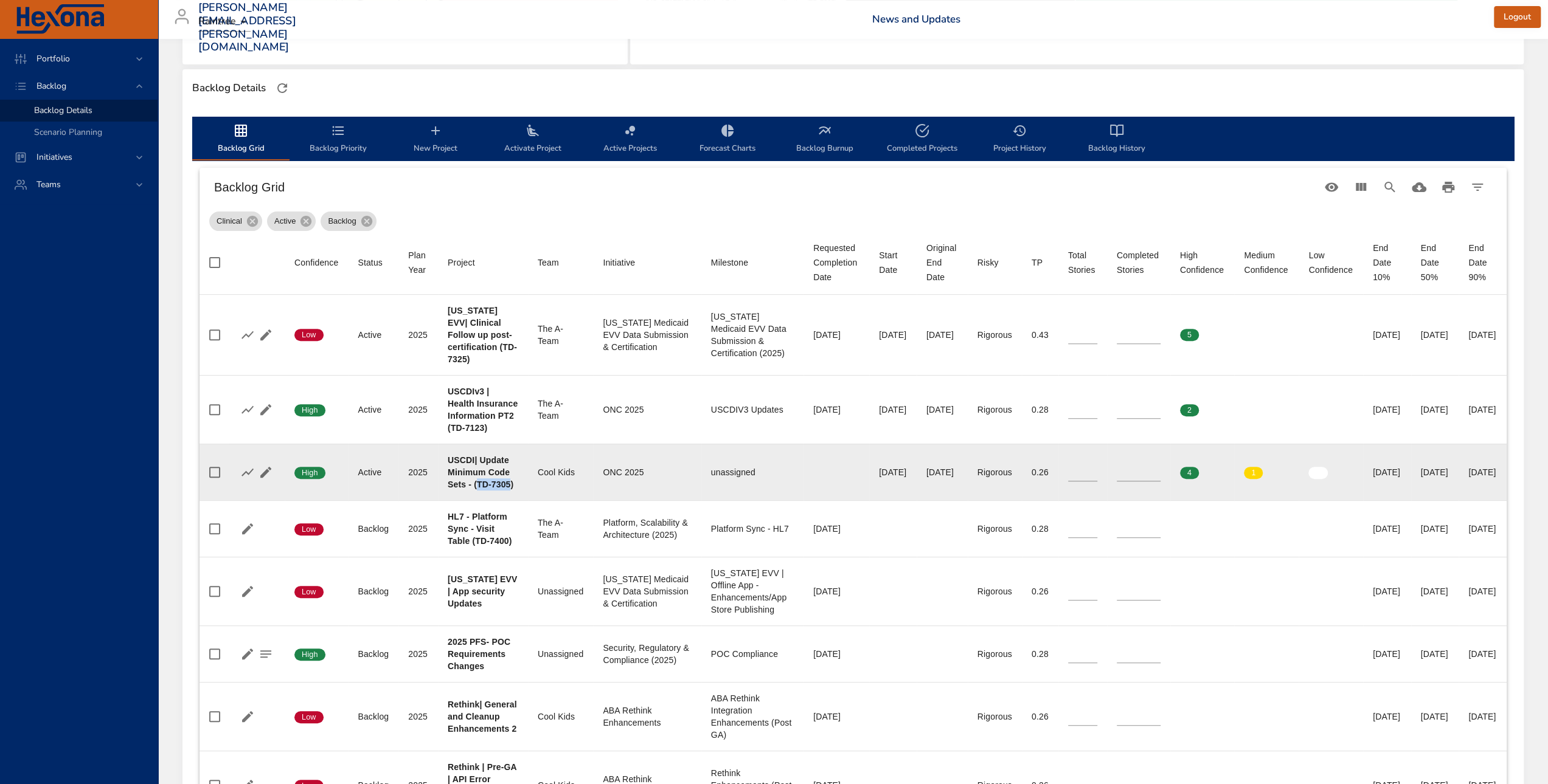
drag, startPoint x: 482, startPoint y: 506, endPoint x: 450, endPoint y: 507, distance: 32.0
click at [450, 489] on b "USCDI| Update Minimum Code Sets - (TD-7305)" at bounding box center [481, 472] width 66 height 34
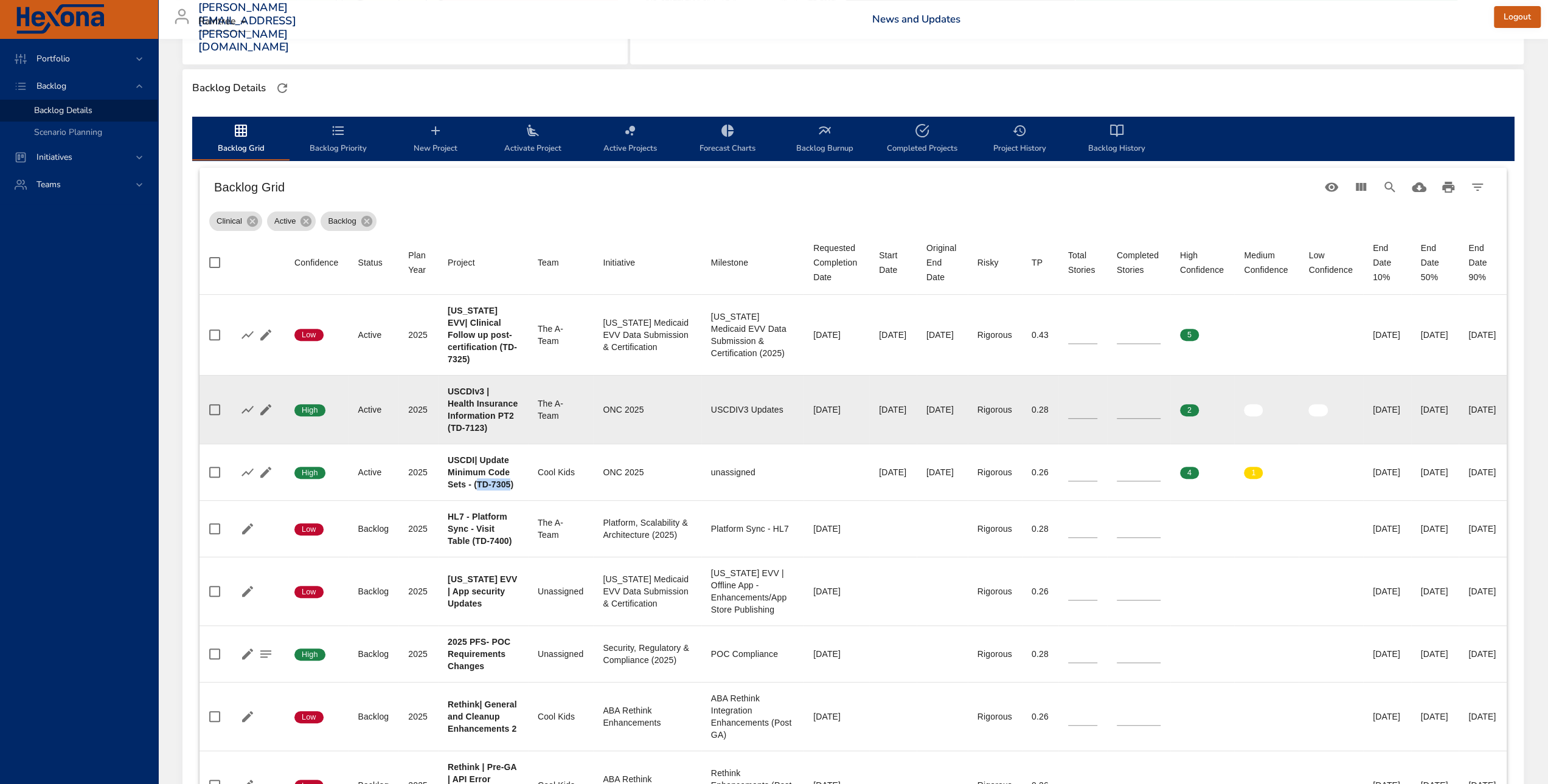
copy b "TD-7305"
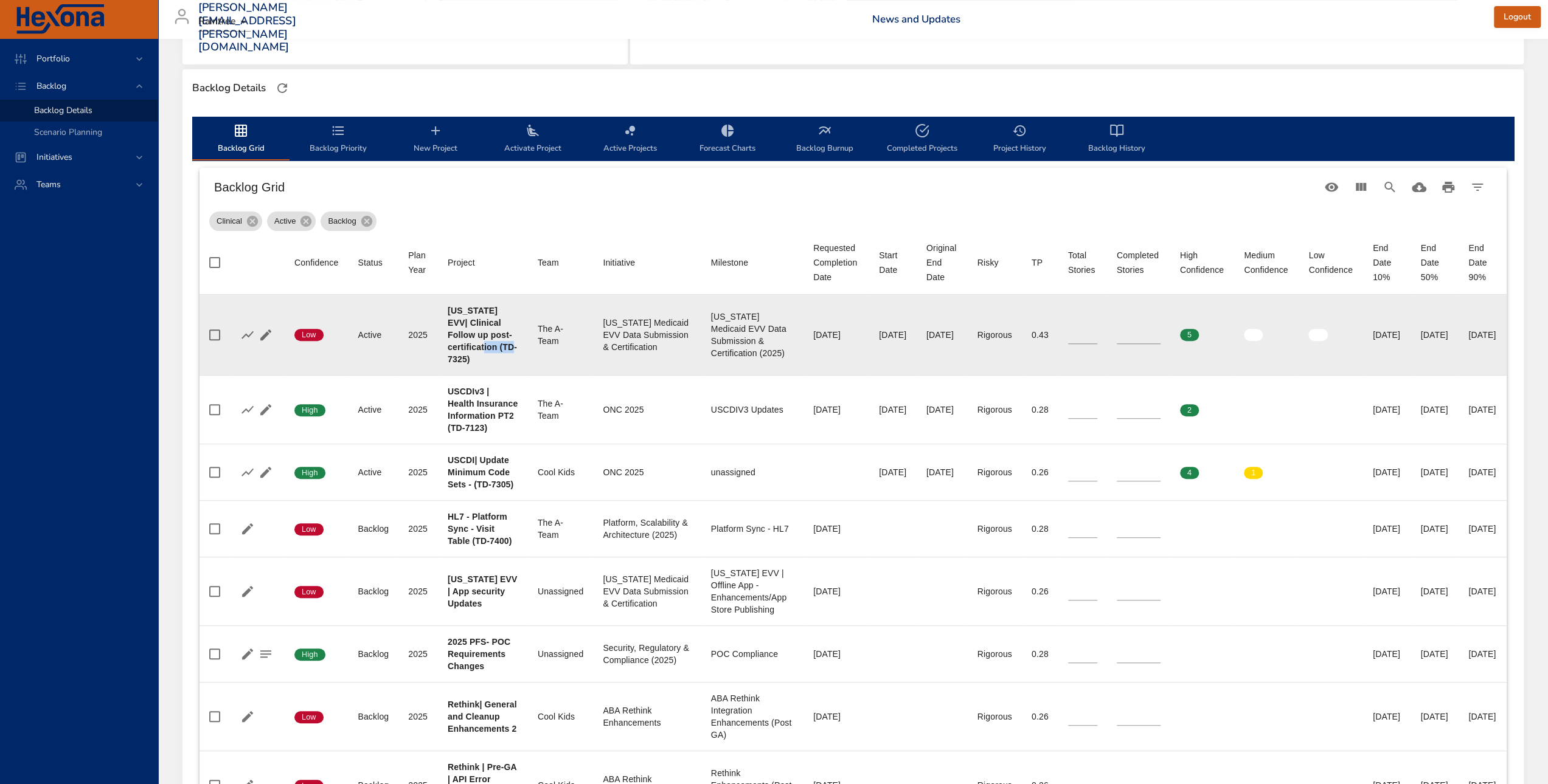
drag, startPoint x: 448, startPoint y: 360, endPoint x: 481, endPoint y: 360, distance: 33.0
click at [481, 360] on b "[US_STATE] EVV| Clinical Follow up post-certification (TD-7325)" at bounding box center [483, 335] width 69 height 59
copy b "TD-7325"
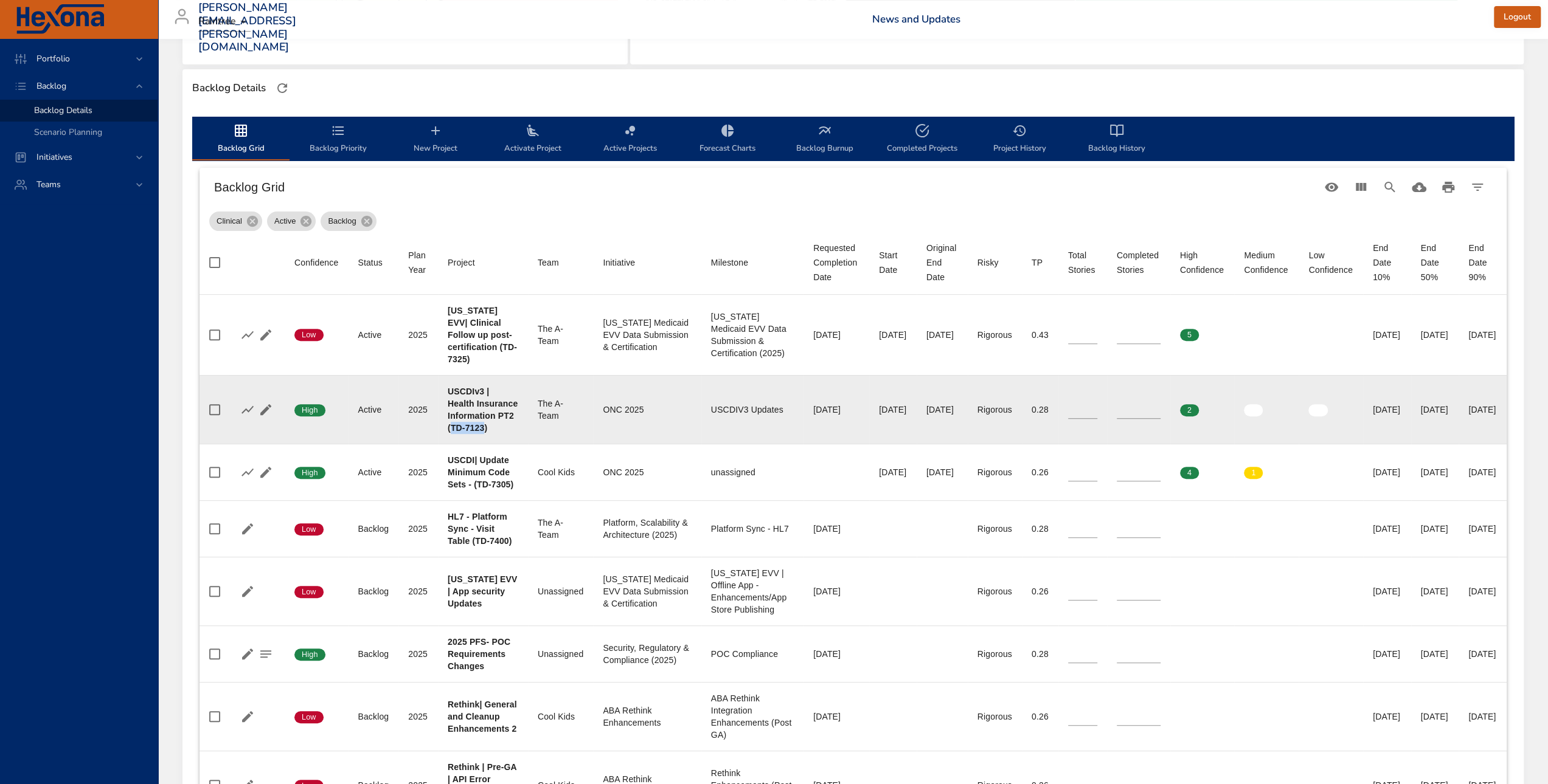
drag, startPoint x: 472, startPoint y: 439, endPoint x: 500, endPoint y: 440, distance: 28.0
click at [500, 433] on b "USCDIv3 | Health Insurance Information PT2 (TD-7123)" at bounding box center [483, 410] width 70 height 46
copy b "TD-7123"
click at [488, 433] on b "USCDIv3 | Health Insurance Information PT2 (TD-7123)" at bounding box center [483, 410] width 70 height 46
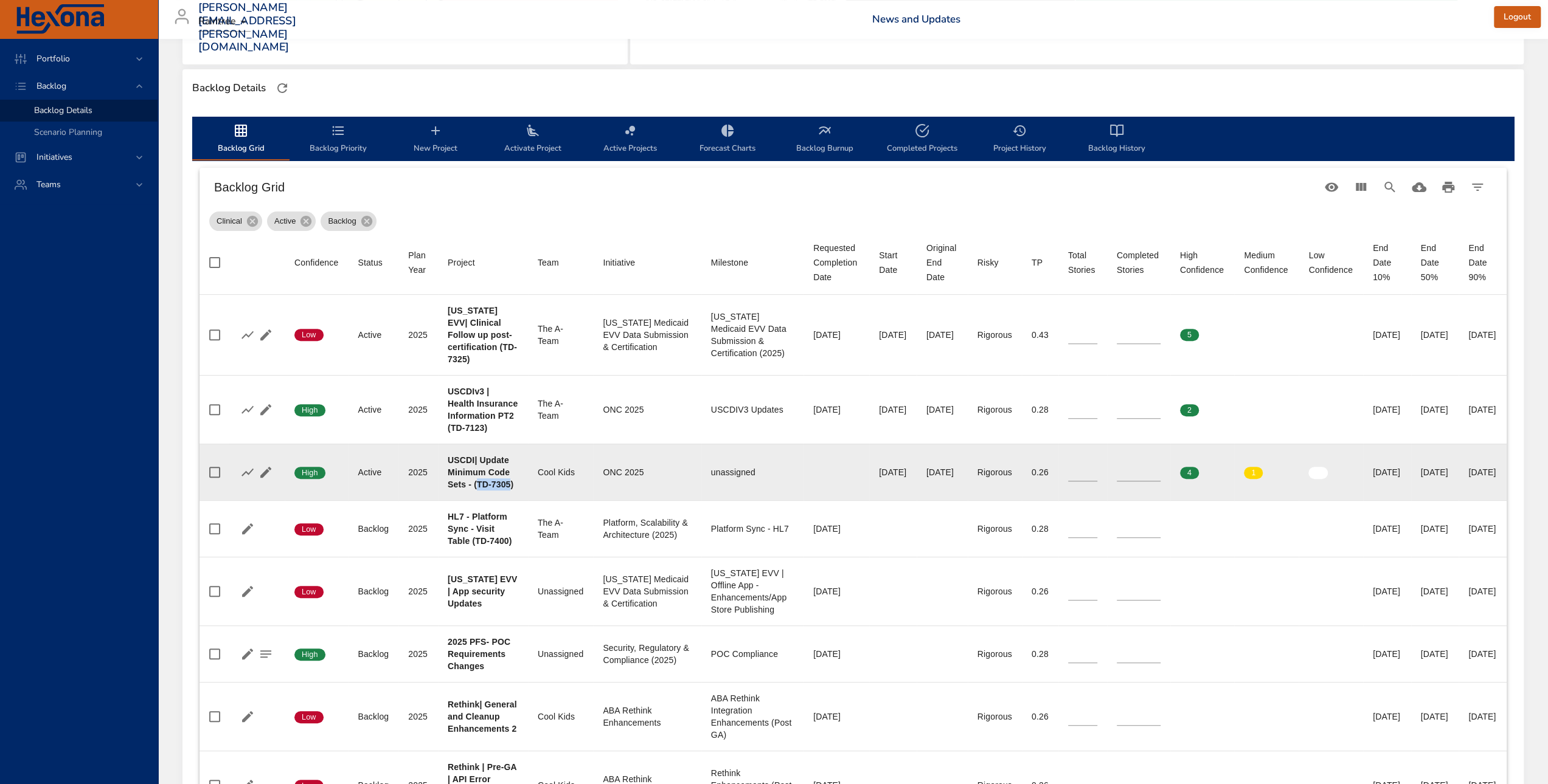
drag, startPoint x: 448, startPoint y: 508, endPoint x: 482, endPoint y: 509, distance: 34.0
click at [482, 489] on b "USCDI| Update Minimum Code Sets - (TD-7305)" at bounding box center [481, 472] width 66 height 34
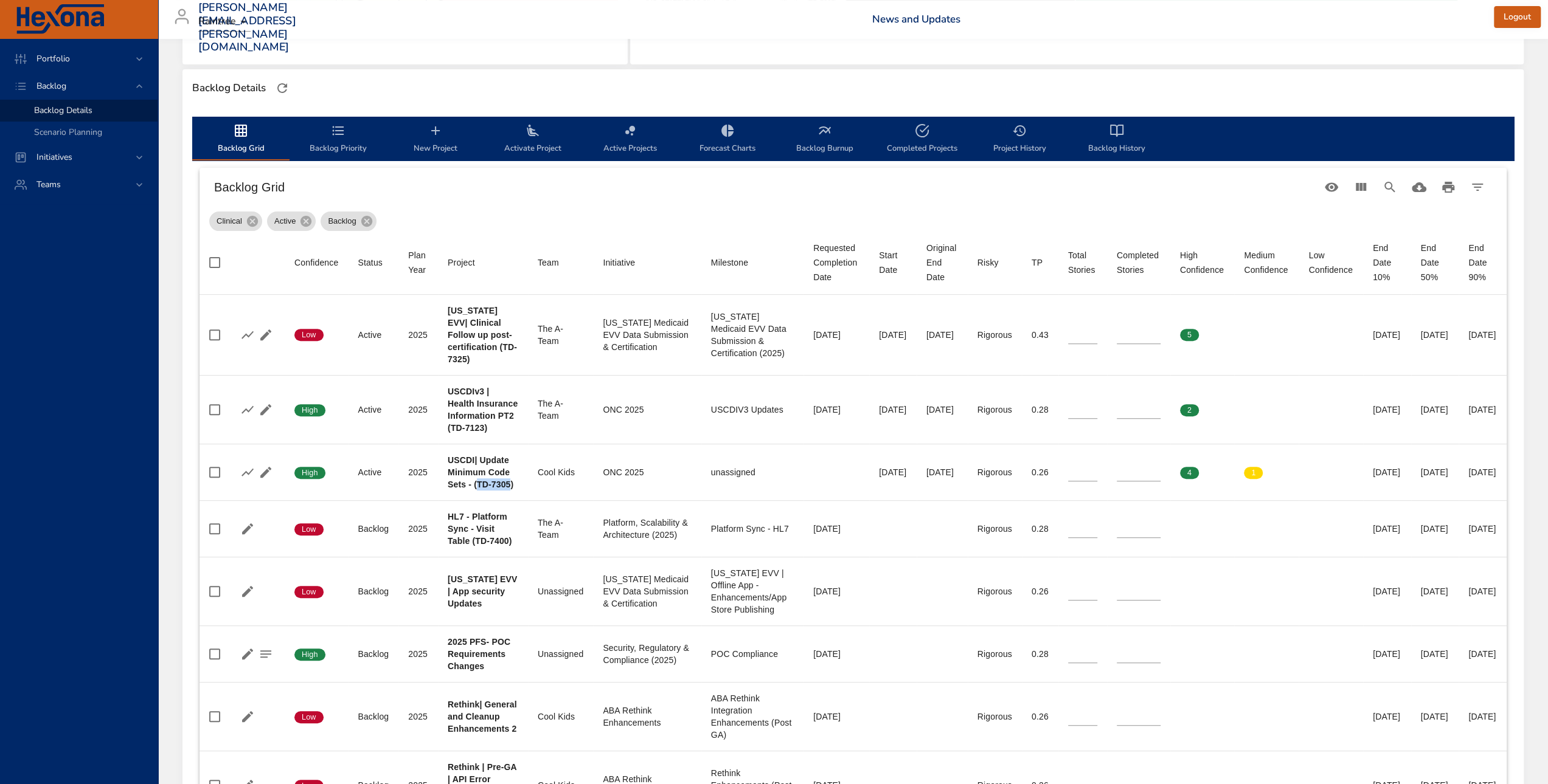
copy b "TD-7305"
click at [447, 24] on div "[PERSON_NAME][EMAIL_ADDRESS][PERSON_NAME][DOMAIN_NAME] Raintree News and Update…" at bounding box center [852, 19] width 1375 height 39
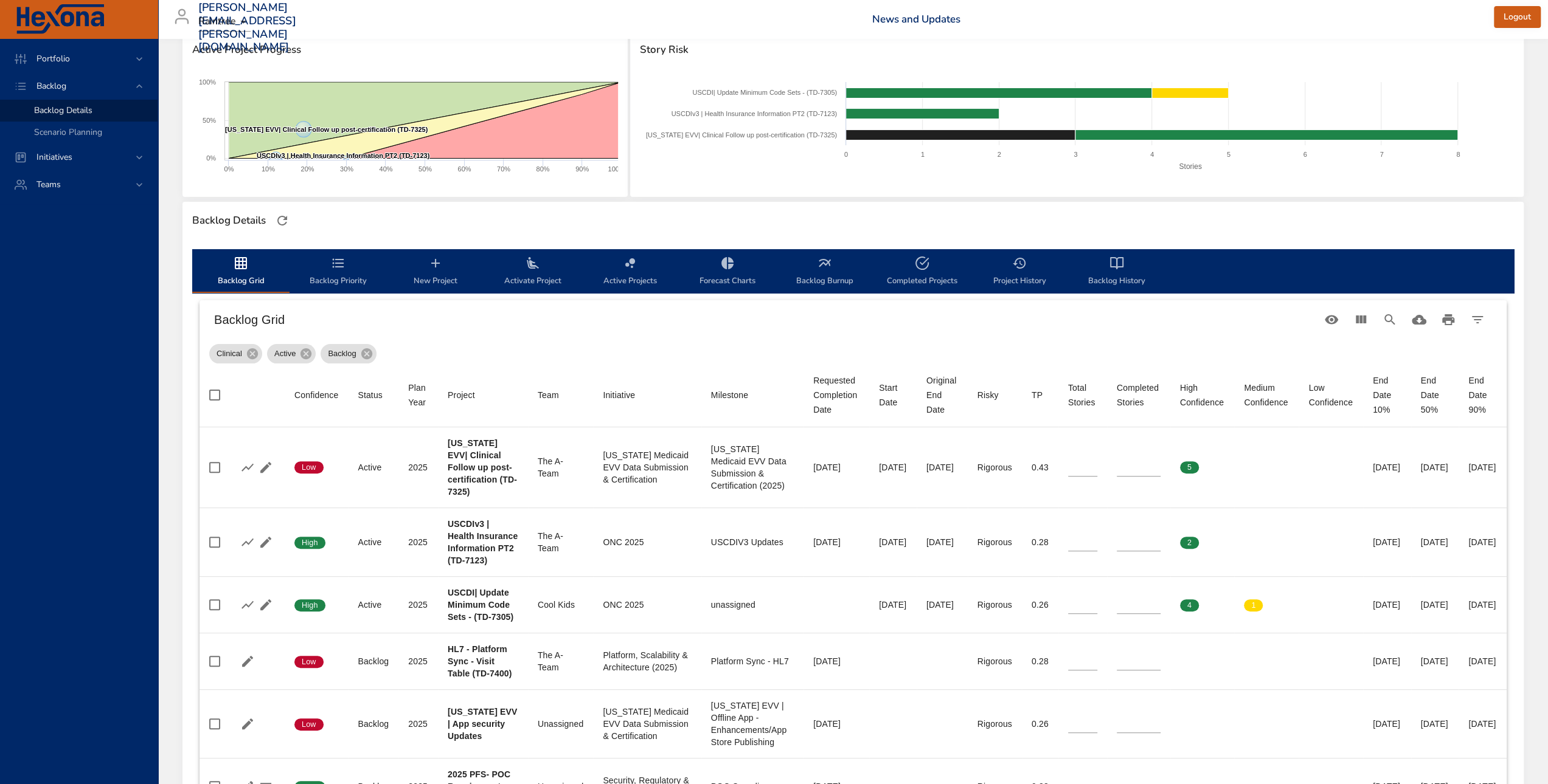
scroll to position [183, 0]
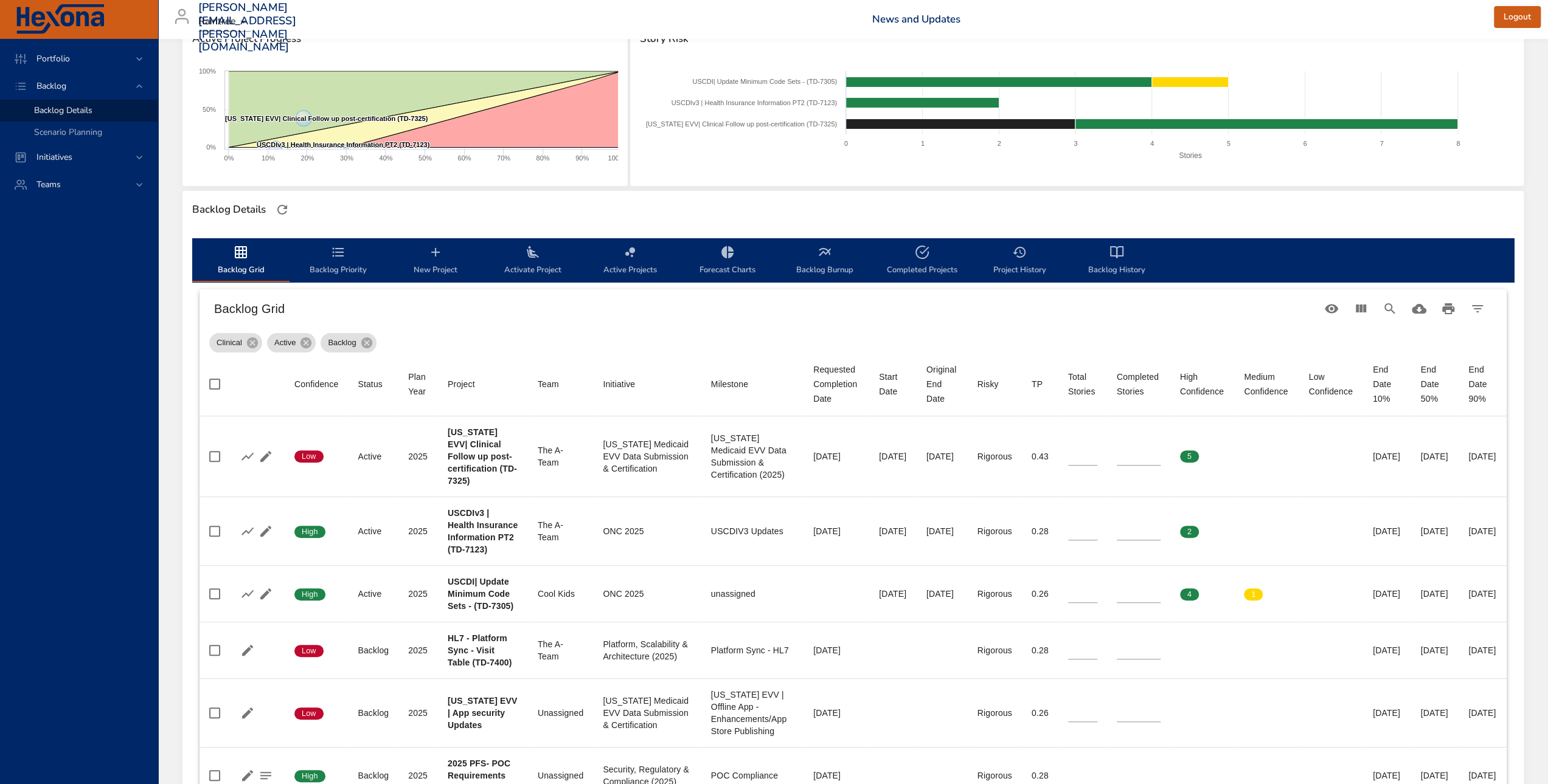
click at [470, 187] on div "Active Project Progress Created with Highcharts 9.0.1 [US_STATE] EVV| Clinical …" at bounding box center [405, 105] width 448 height 167
drag, startPoint x: 408, startPoint y: 327, endPoint x: 21, endPoint y: 237, distance: 397.3
click at [408, 327] on div "Backlog Grid" at bounding box center [853, 309] width 1307 height 39
drag, startPoint x: 481, startPoint y: 189, endPoint x: 481, endPoint y: 215, distance: 26.0
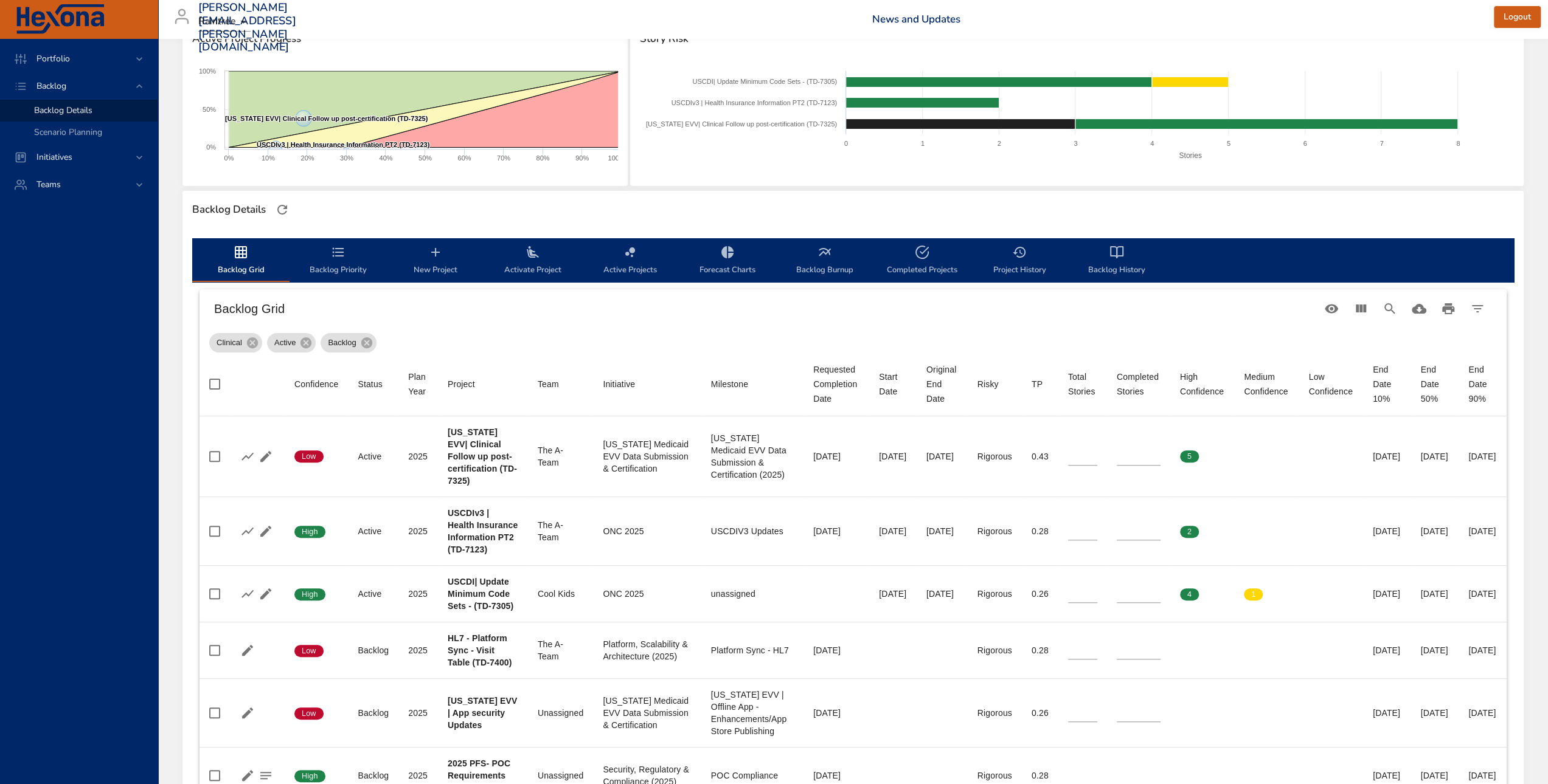
click at [482, 201] on div "Backlog Details" at bounding box center [853, 210] width 1329 height 26
drag, startPoint x: 402, startPoint y: 200, endPoint x: 527, endPoint y: 264, distance: 140.4
click at [402, 200] on div "Backlog Details" at bounding box center [853, 210] width 1329 height 26
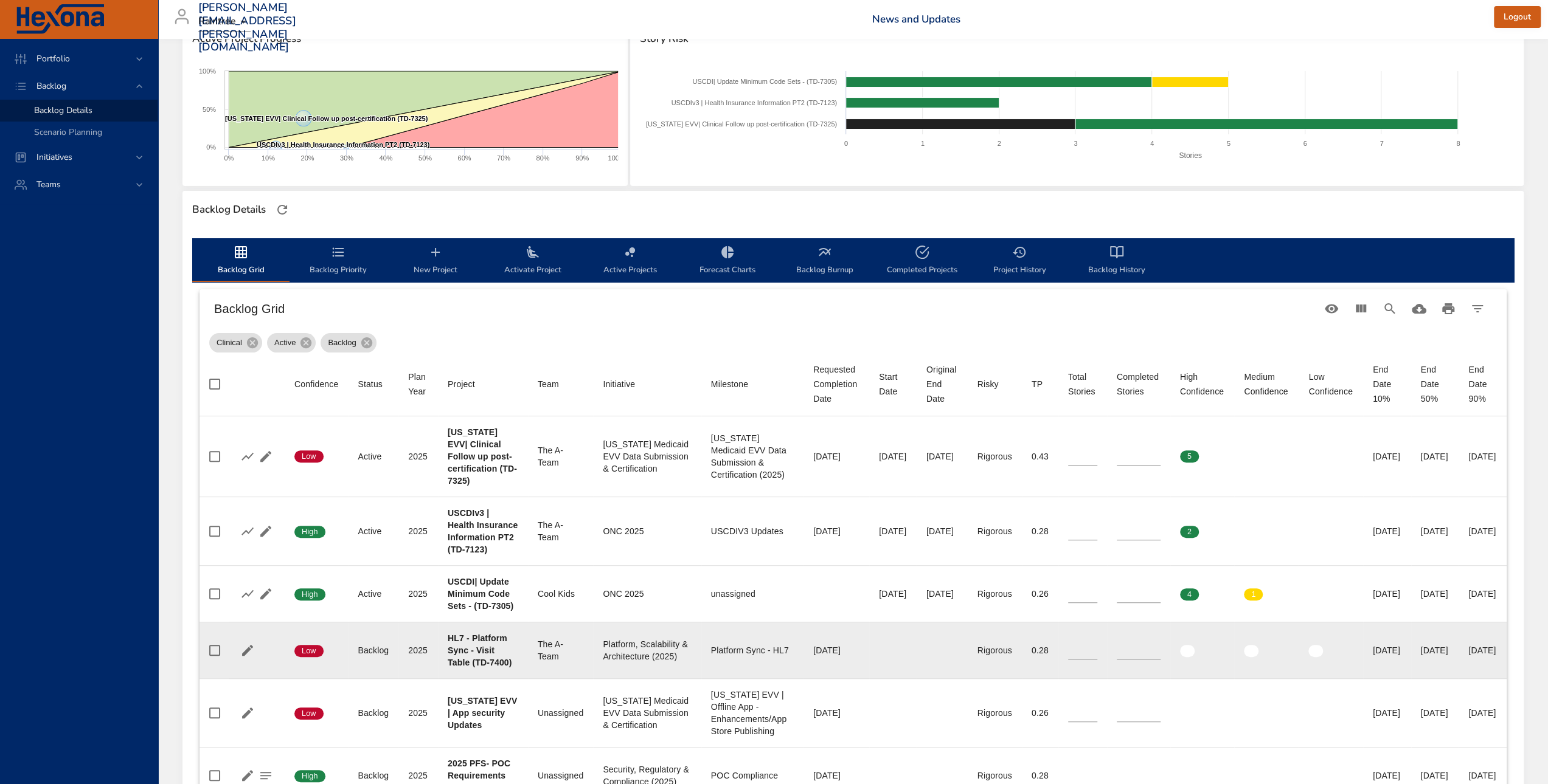
scroll to position [243, 0]
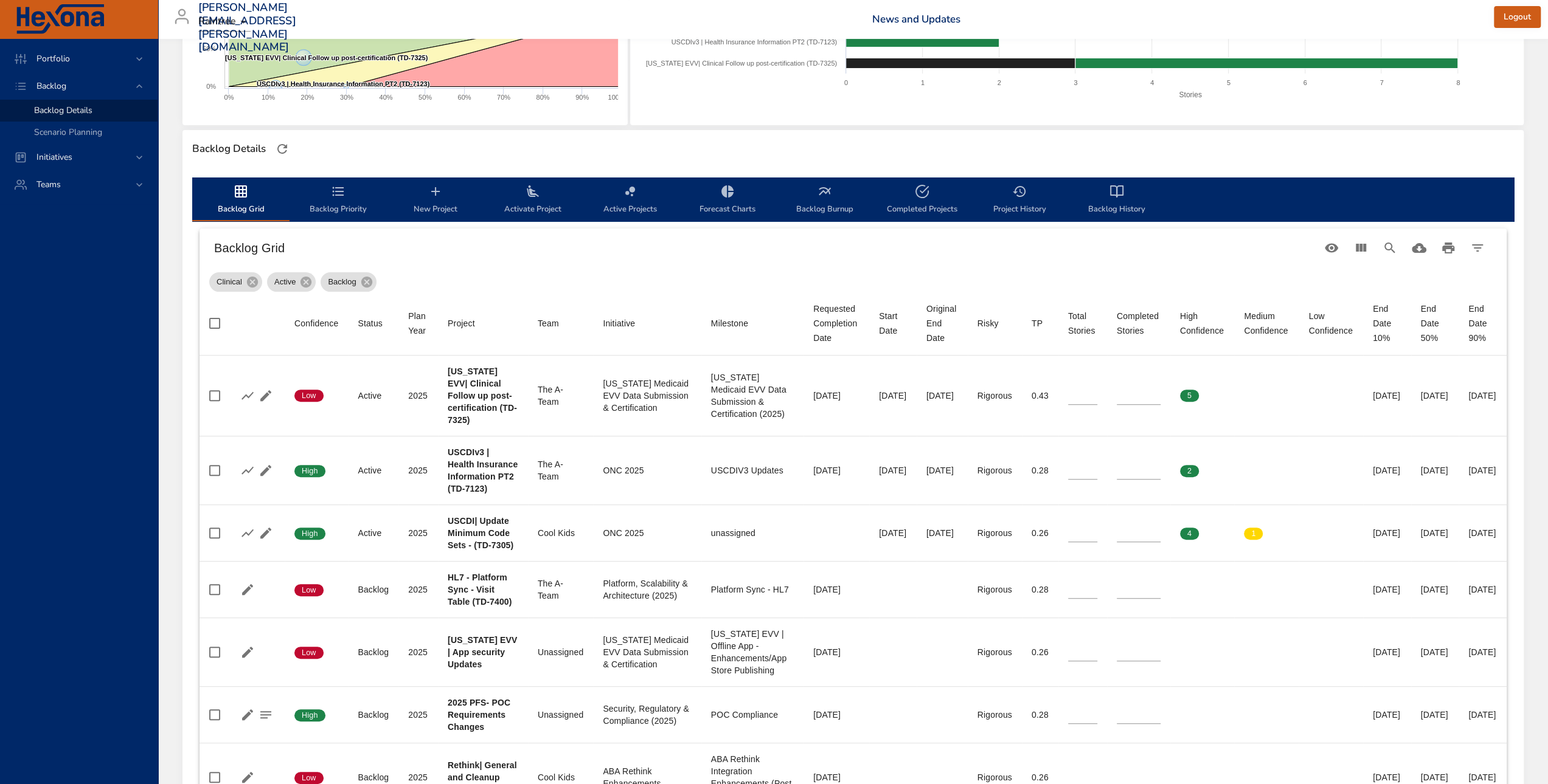
click at [479, 277] on div "Clinical Active Backlog" at bounding box center [852, 280] width 1287 height 24
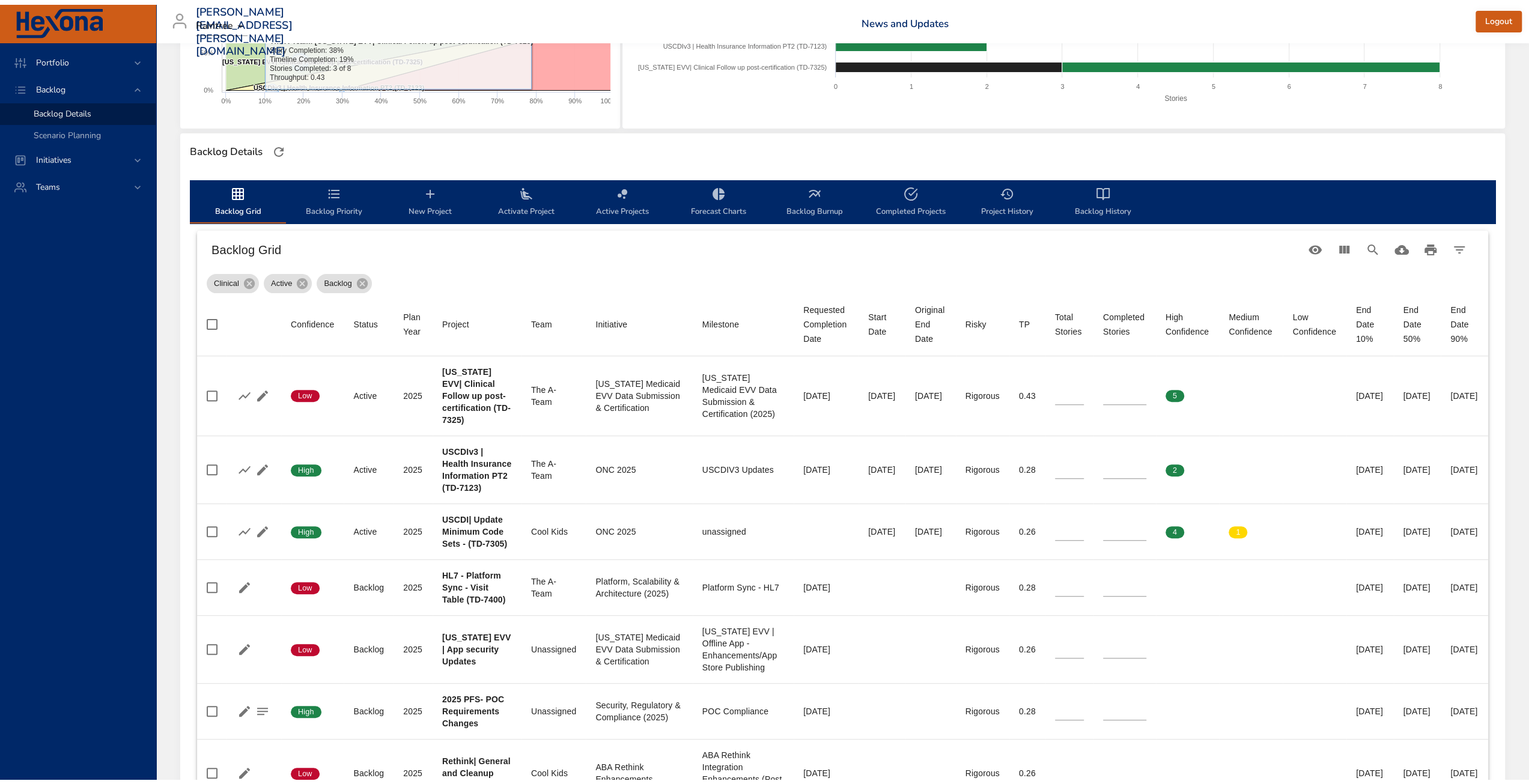
scroll to position [0, 0]
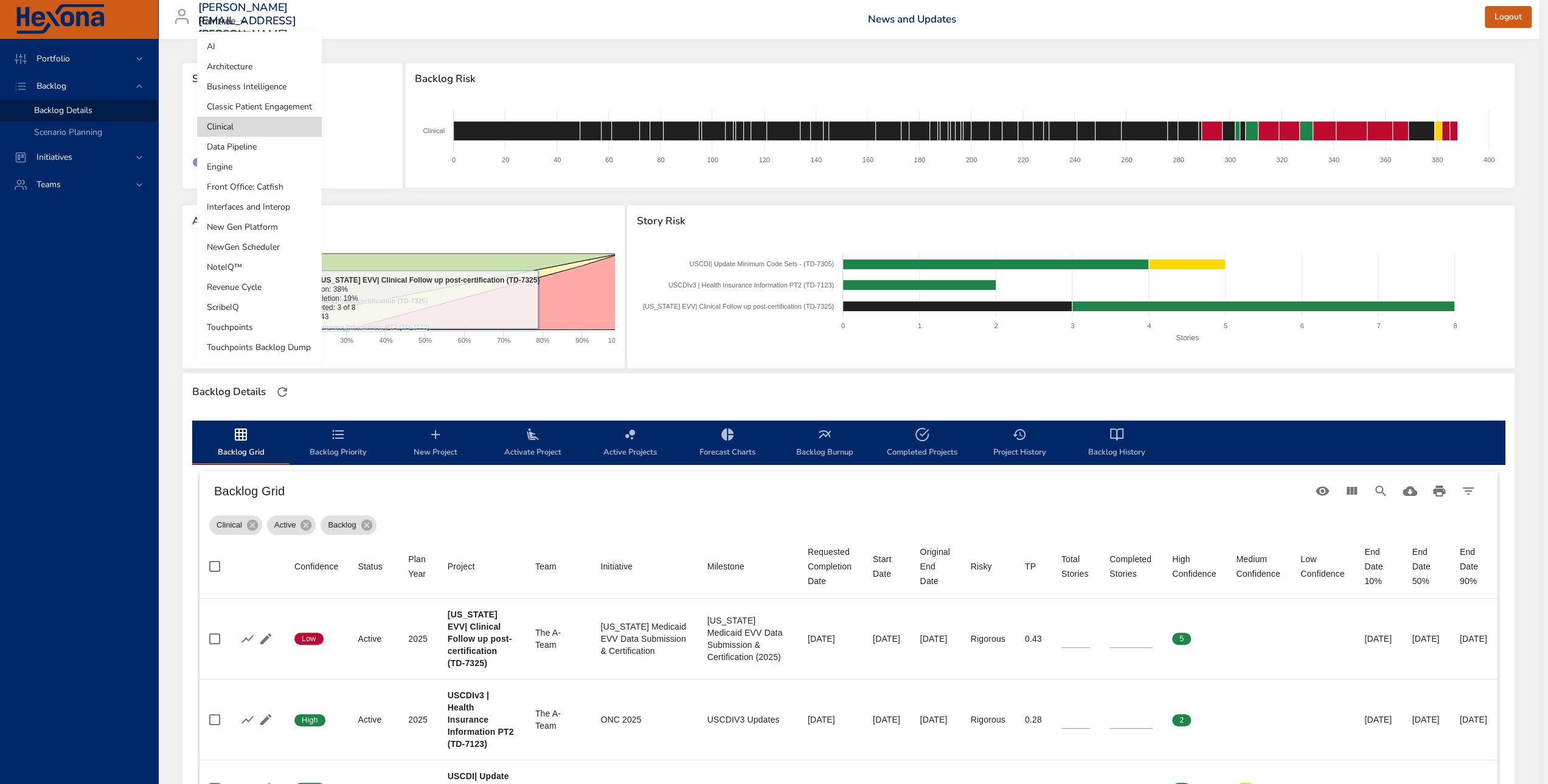
click at [261, 132] on body "Portfolio Backlog Backlog Details Scenario Planning Initiatives Teams [PERSON_N…" at bounding box center [774, 392] width 1548 height 784
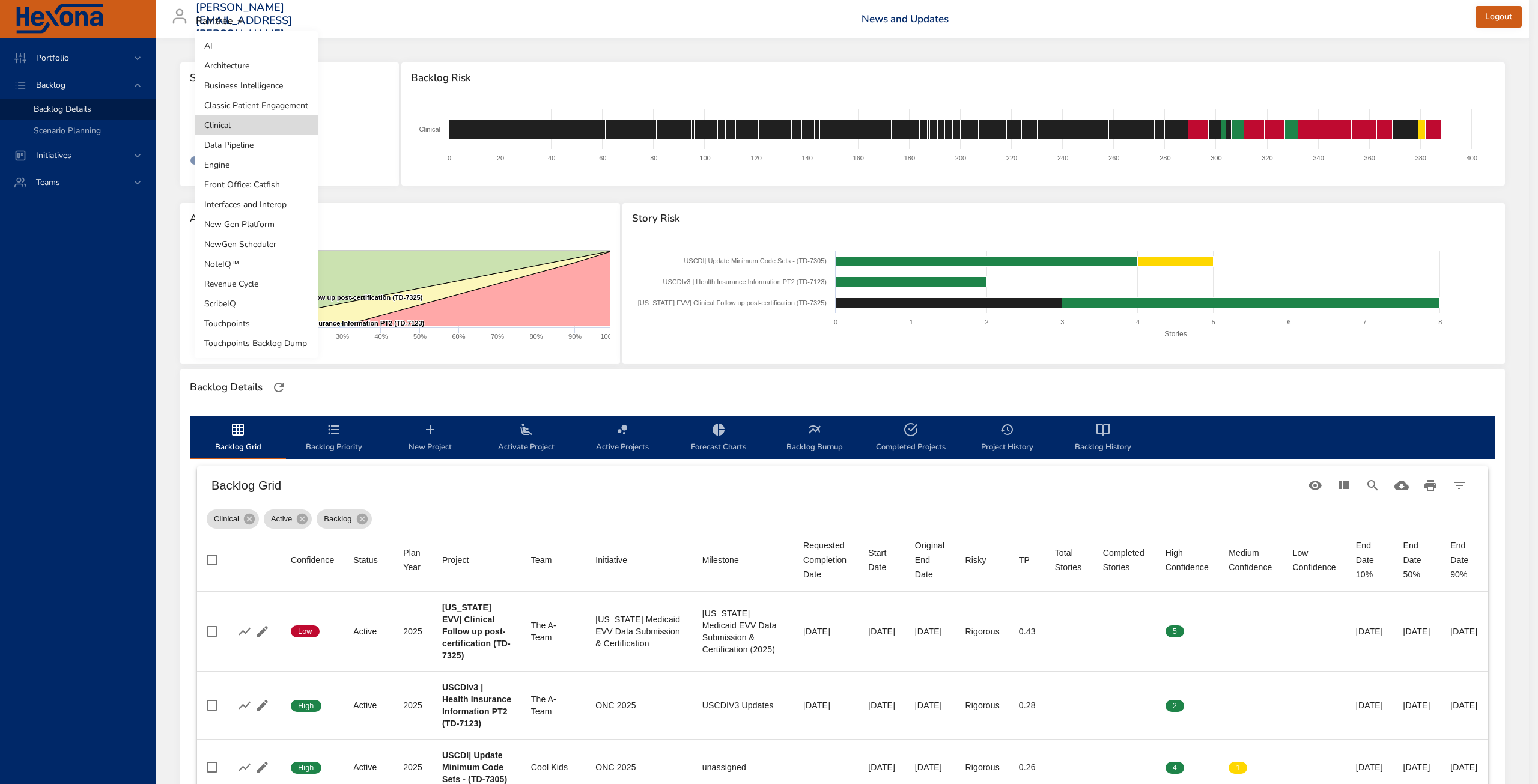
click at [273, 101] on li "Classic Patient Engagement" at bounding box center [256, 105] width 123 height 20
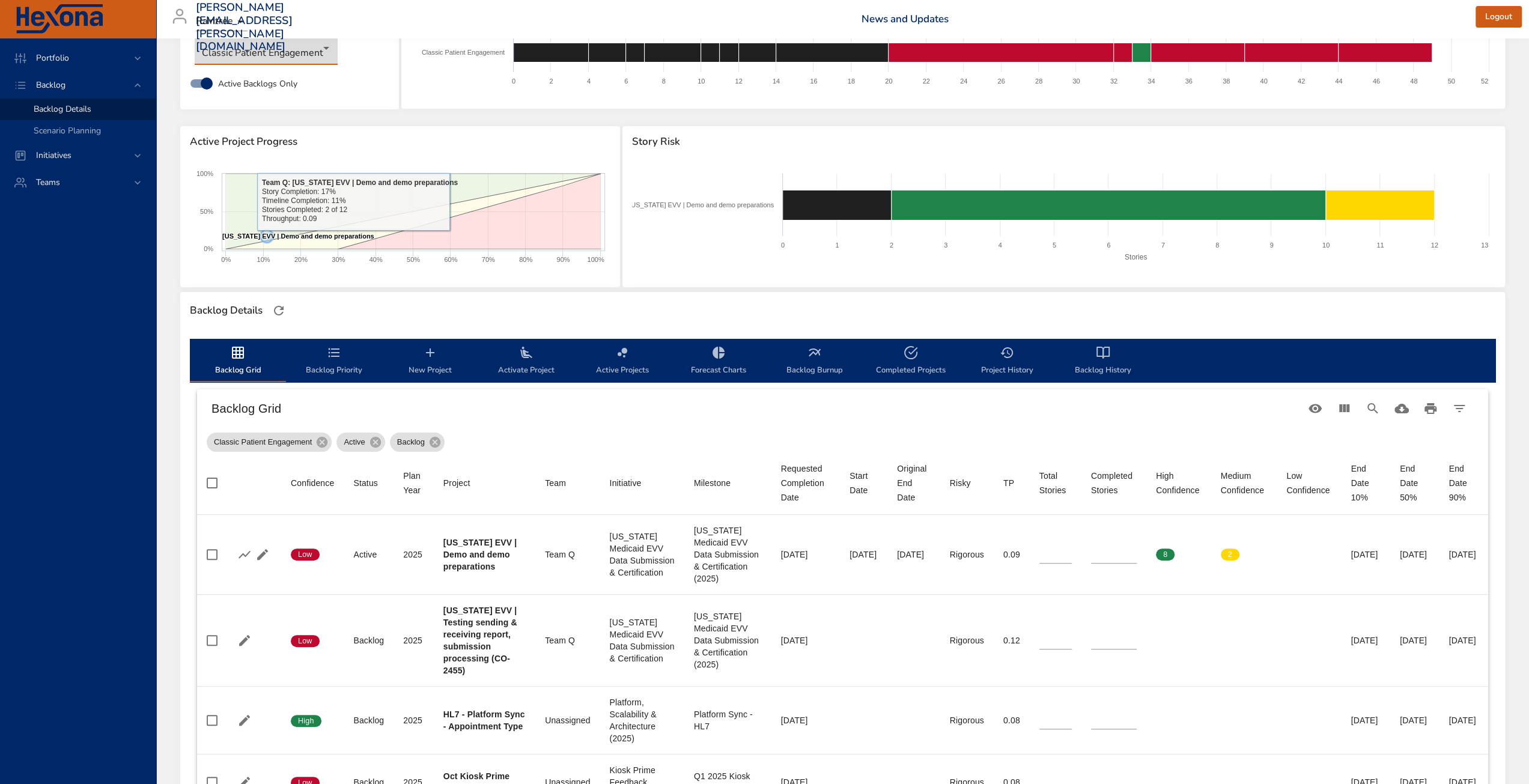
scroll to position [120, 0]
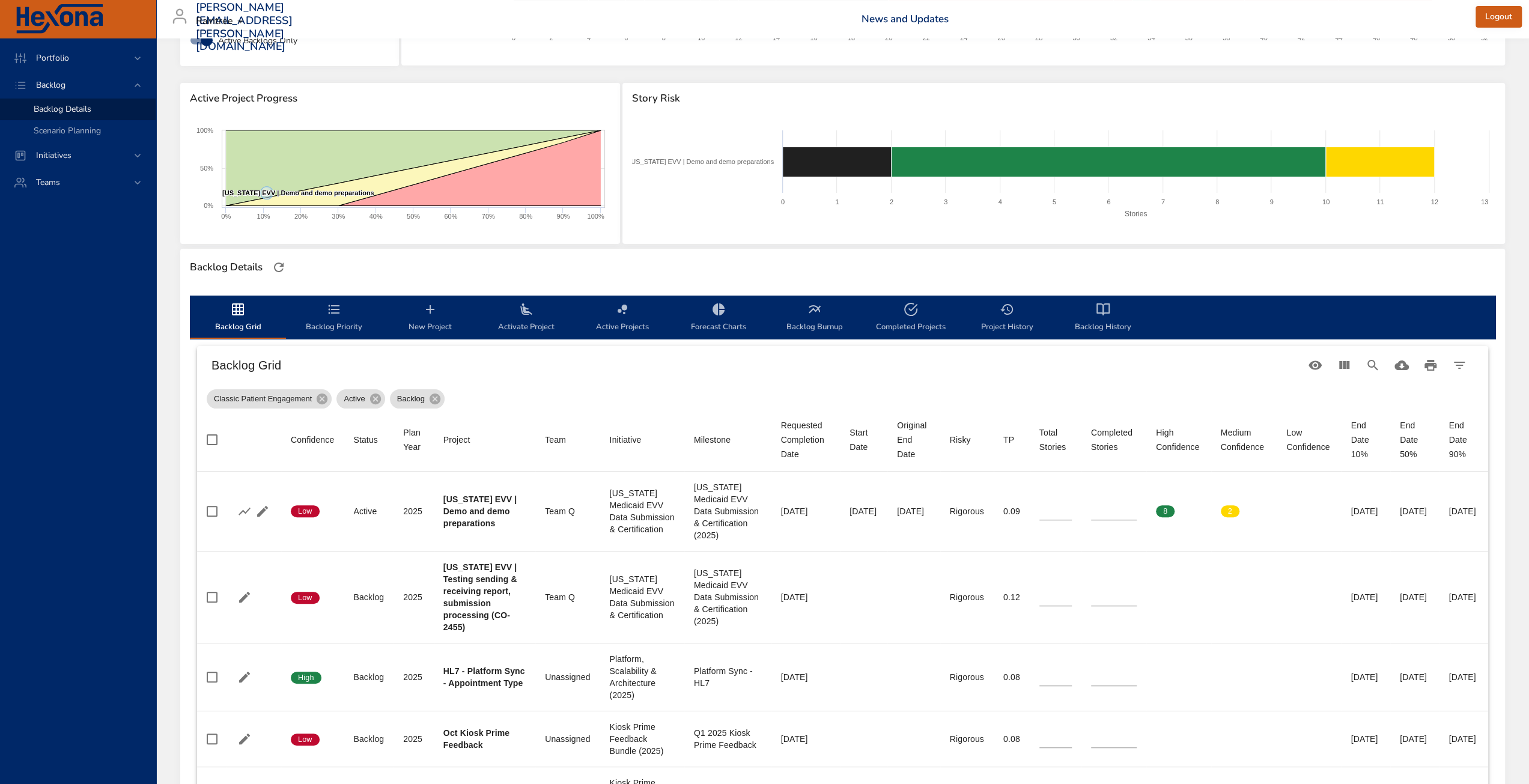
drag, startPoint x: 499, startPoint y: 76, endPoint x: 601, endPoint y: 455, distance: 392.5
click at [499, 76] on div "Backlog Risk Created with Highcharts 9.0.1 Classic Patient Engagement 0 2 4 6 8…" at bounding box center [953, 11] width 1106 height 140
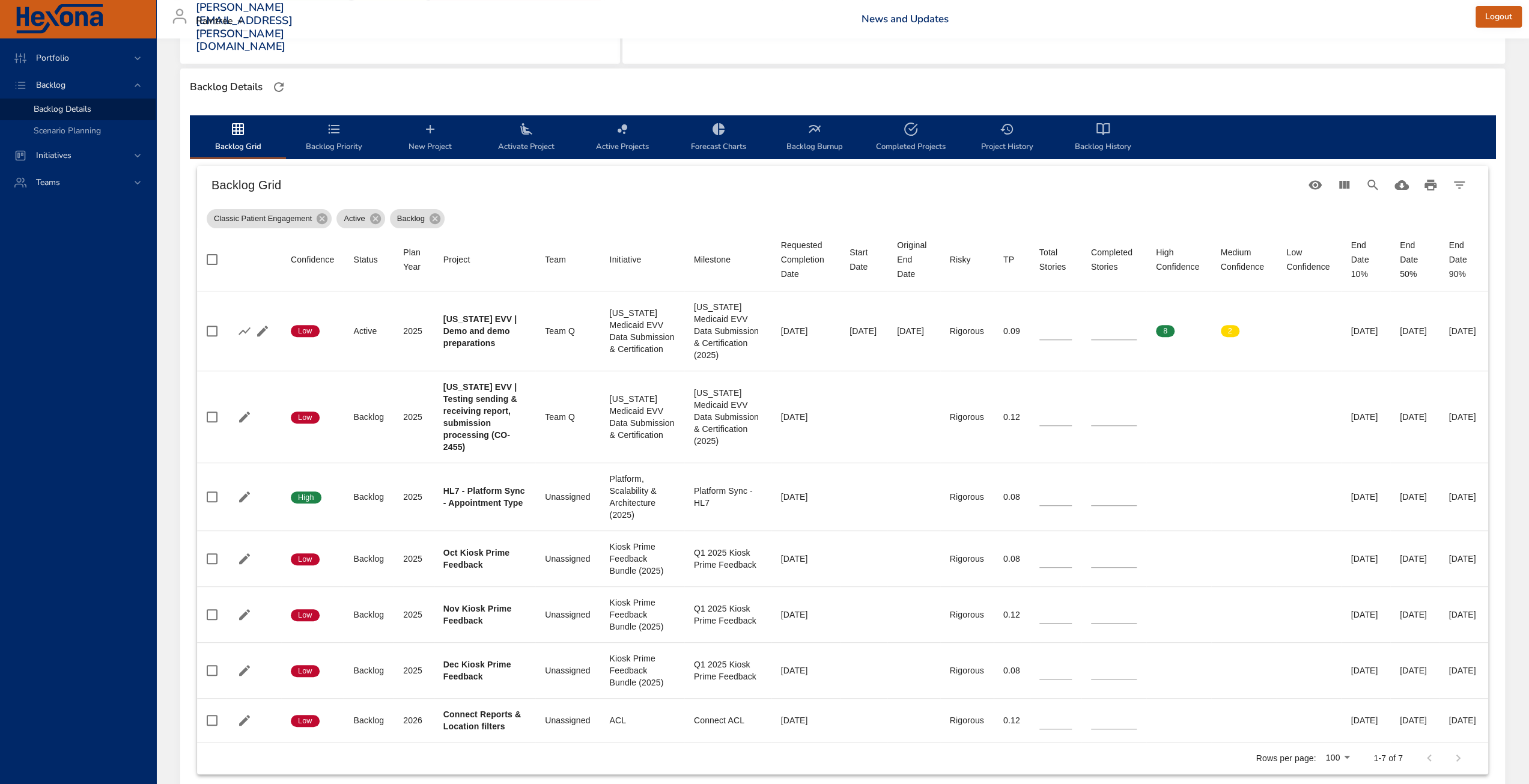
scroll to position [0, 0]
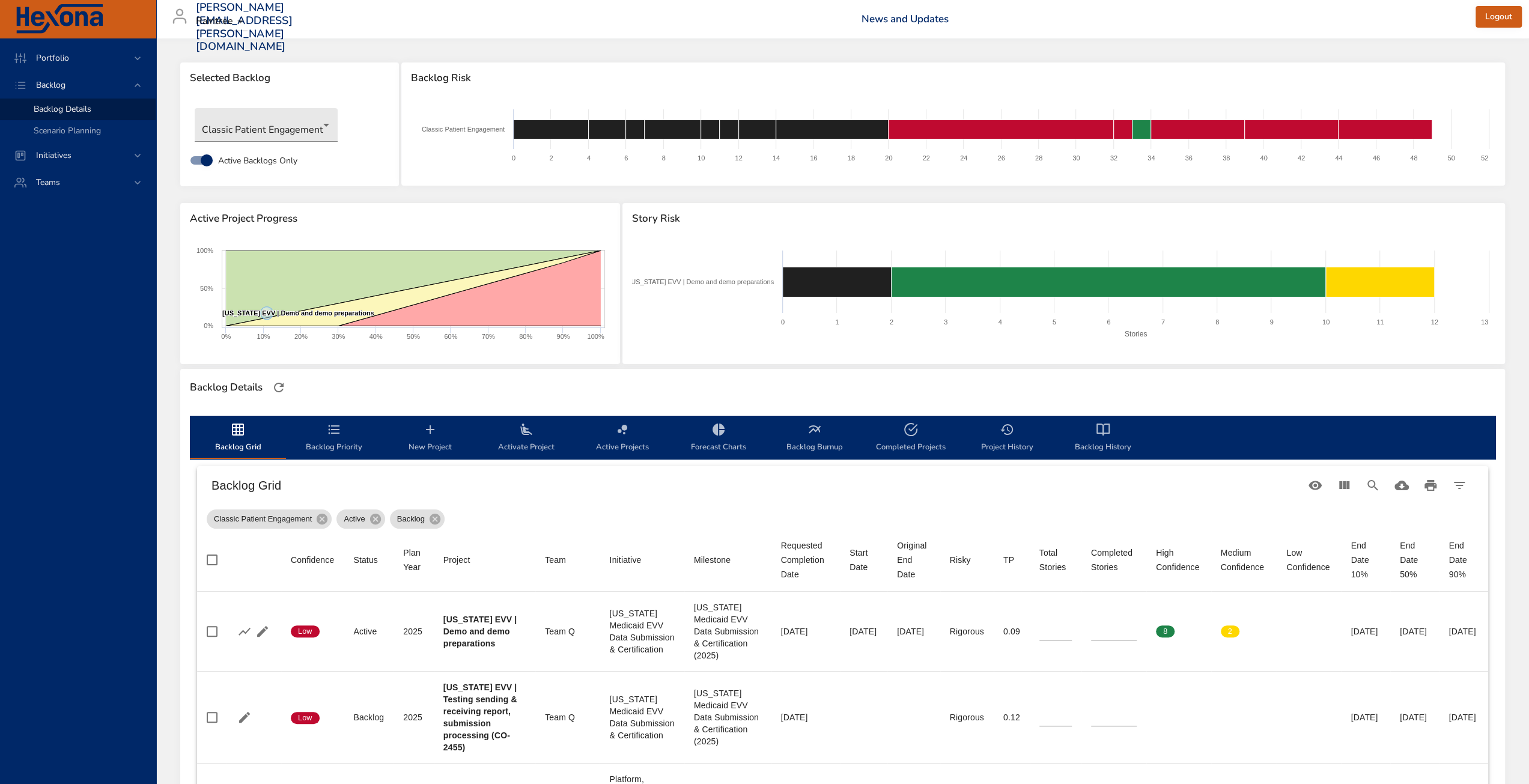
click at [425, 47] on div "Selected Backlog Classic Patient Engagement Active Backlogs Only Backlog Risk C…" at bounding box center [843, 579] width 1373 height 1082
drag, startPoint x: 383, startPoint y: 372, endPoint x: 531, endPoint y: 365, distance: 148.2
click at [383, 372] on div "Backlog Details" at bounding box center [843, 387] width 1324 height 37
click at [434, 203] on div "Active Project Progress" at bounding box center [400, 219] width 440 height 31
click at [261, 128] on body "Portfolio Backlog Backlog Details Scenario Planning Initiatives Teams [PERSON_N…" at bounding box center [764, 392] width 1529 height 784
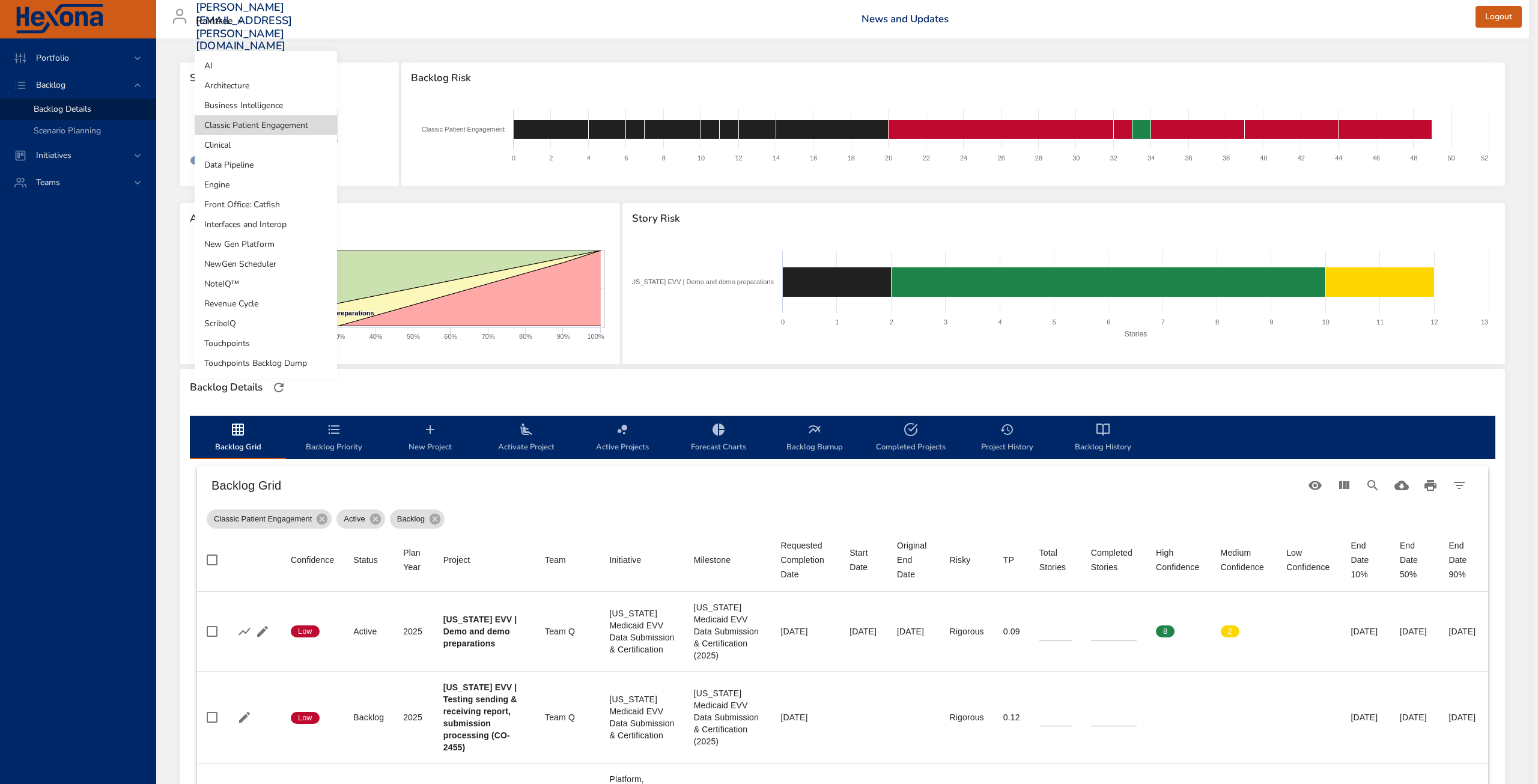
click at [261, 158] on li "Data Pipeline" at bounding box center [266, 165] width 142 height 20
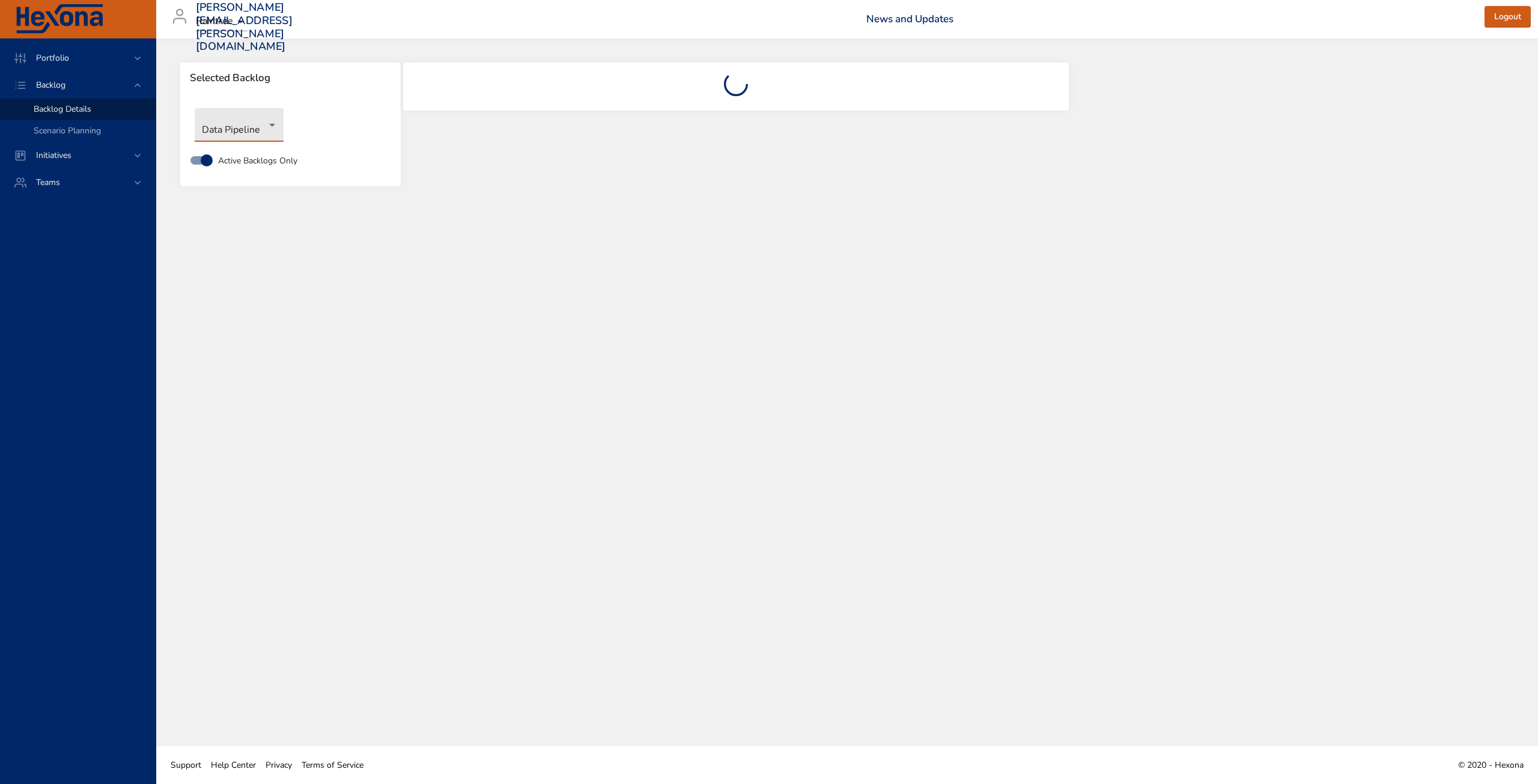
click at [259, 131] on body "Portfolio Backlog Backlog Details Scenario Planning Initiatives Teams [PERSON_N…" at bounding box center [769, 392] width 1538 height 784
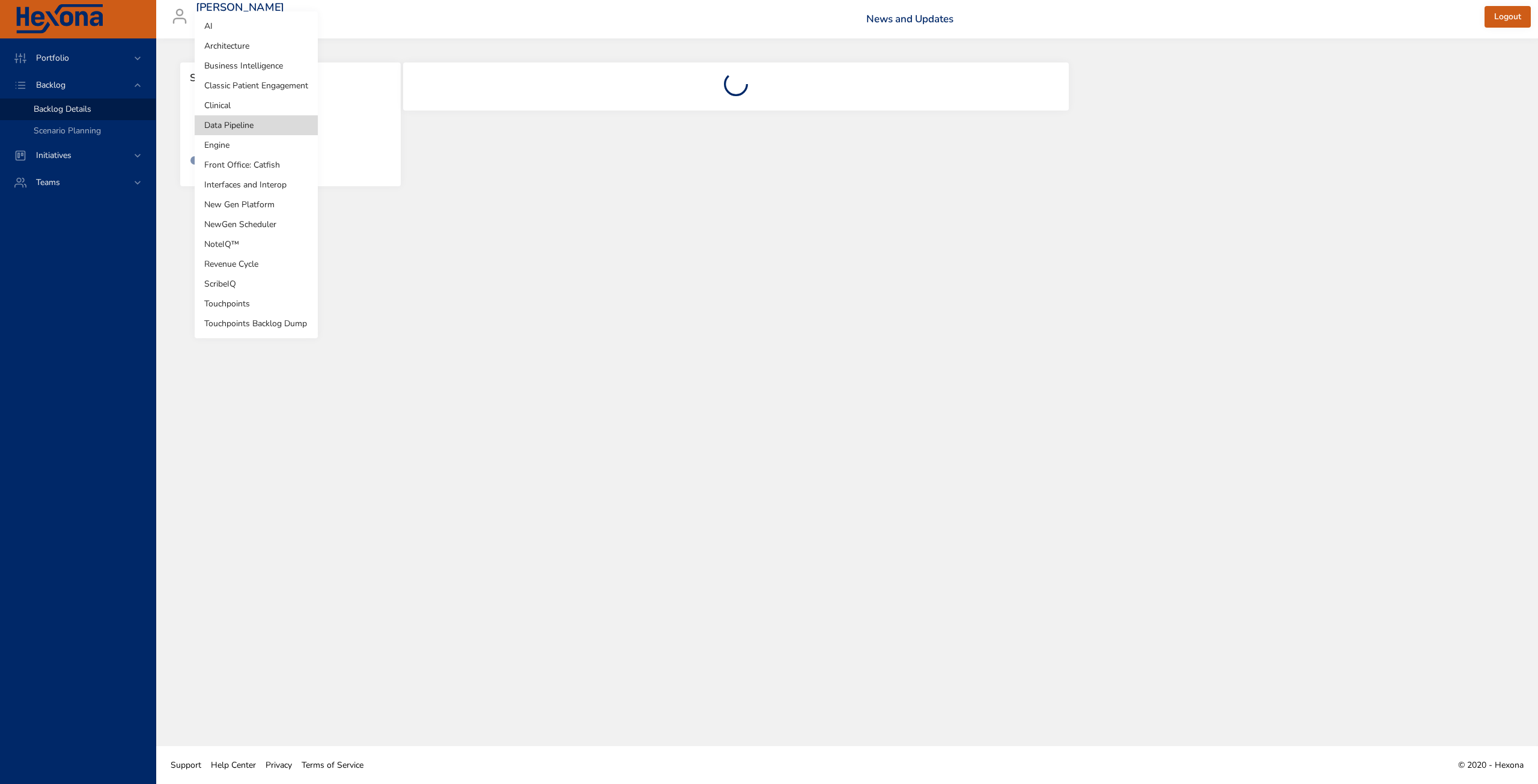
drag, startPoint x: 255, startPoint y: 143, endPoint x: 256, endPoint y: 106, distance: 37.0
click at [256, 106] on ul "AI Architecture Business Intelligence Classic Patient Engagement Clinical Data …" at bounding box center [256, 175] width 123 height 327
click at [256, 106] on li "Clinical" at bounding box center [256, 105] width 123 height 20
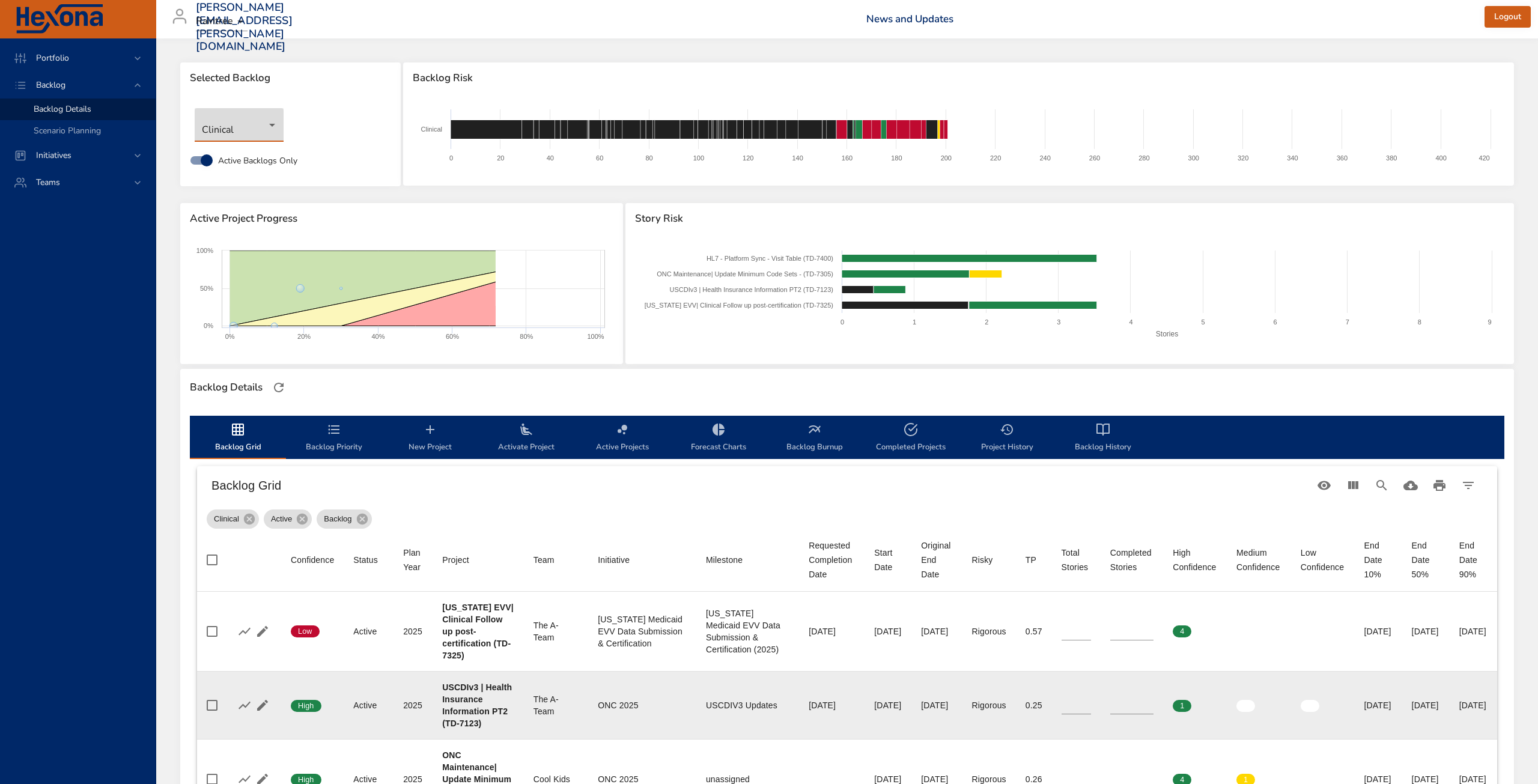
type input "*"
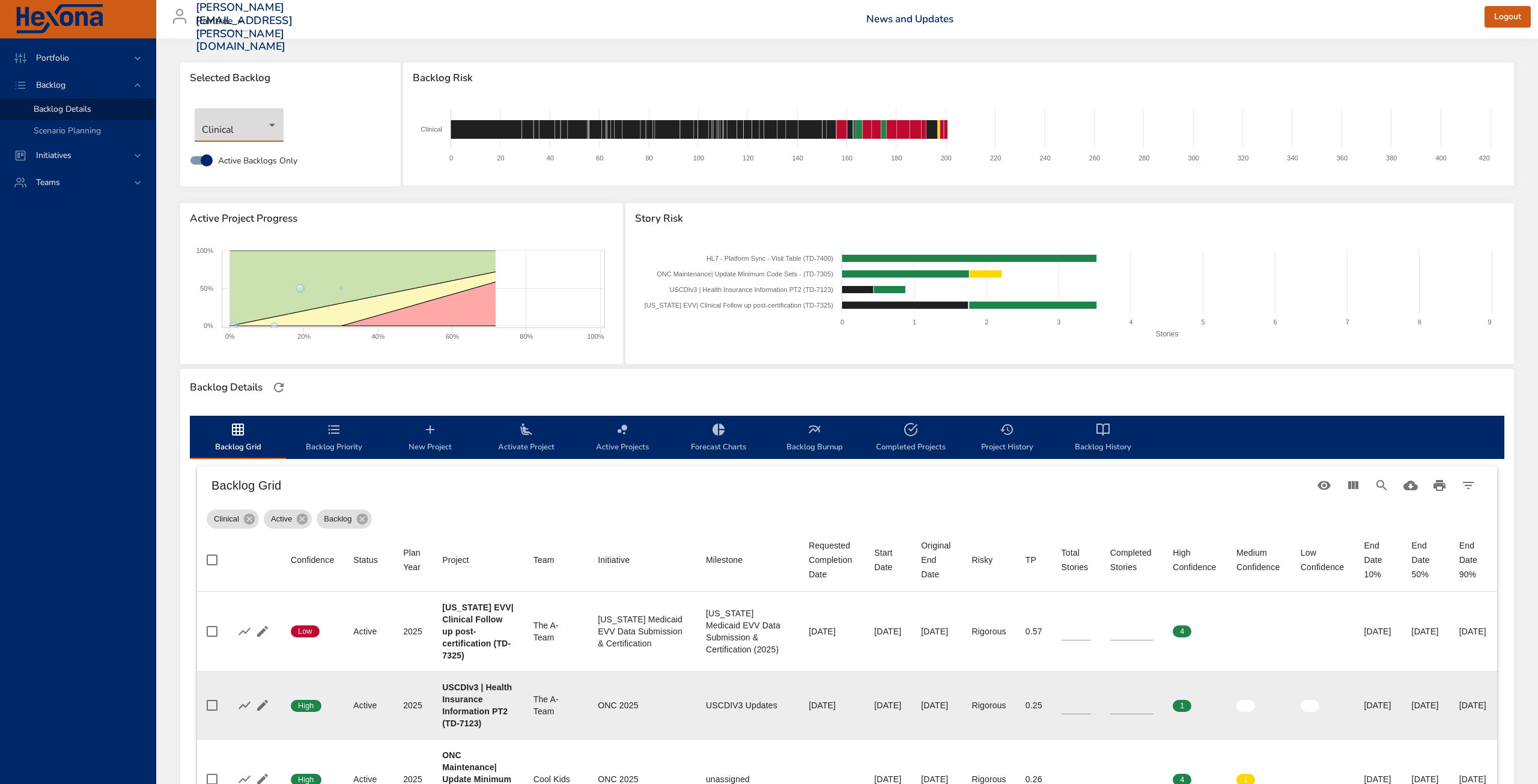
type input "*"
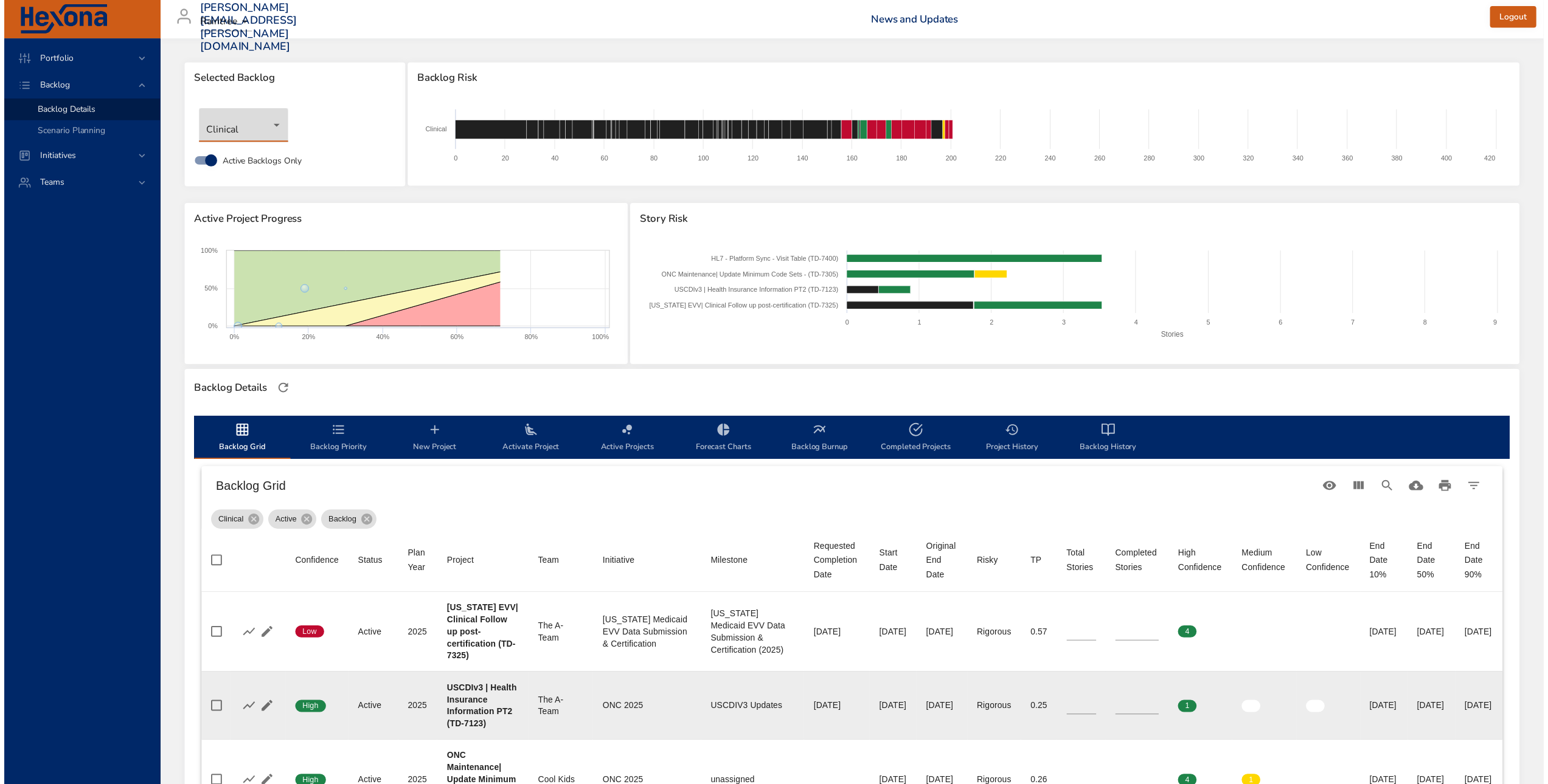
scroll to position [183, 0]
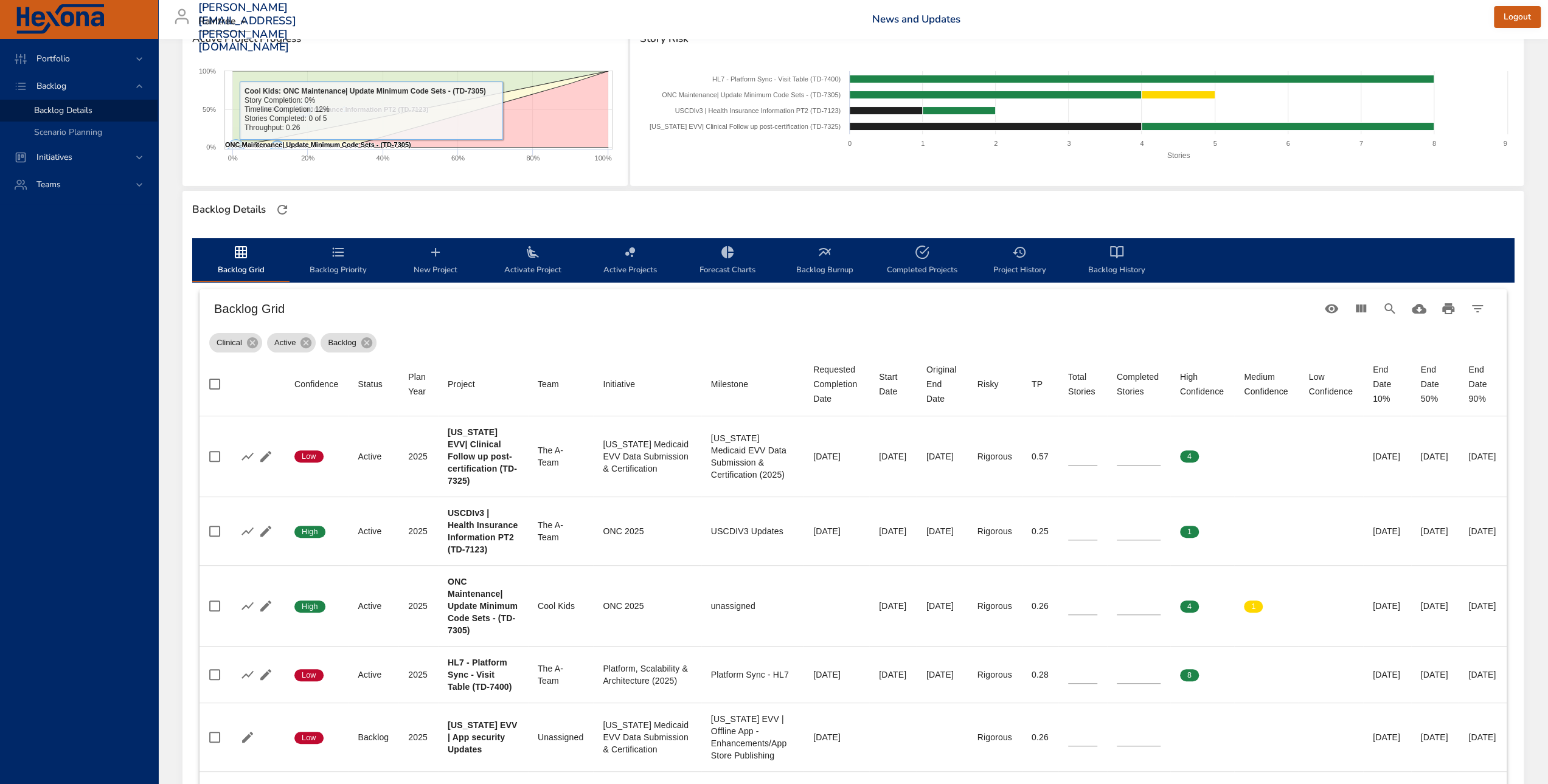
drag, startPoint x: 480, startPoint y: 218, endPoint x: 243, endPoint y: 6, distance: 318.0
click at [480, 218] on div "Backlog Details" at bounding box center [853, 210] width 1329 height 26
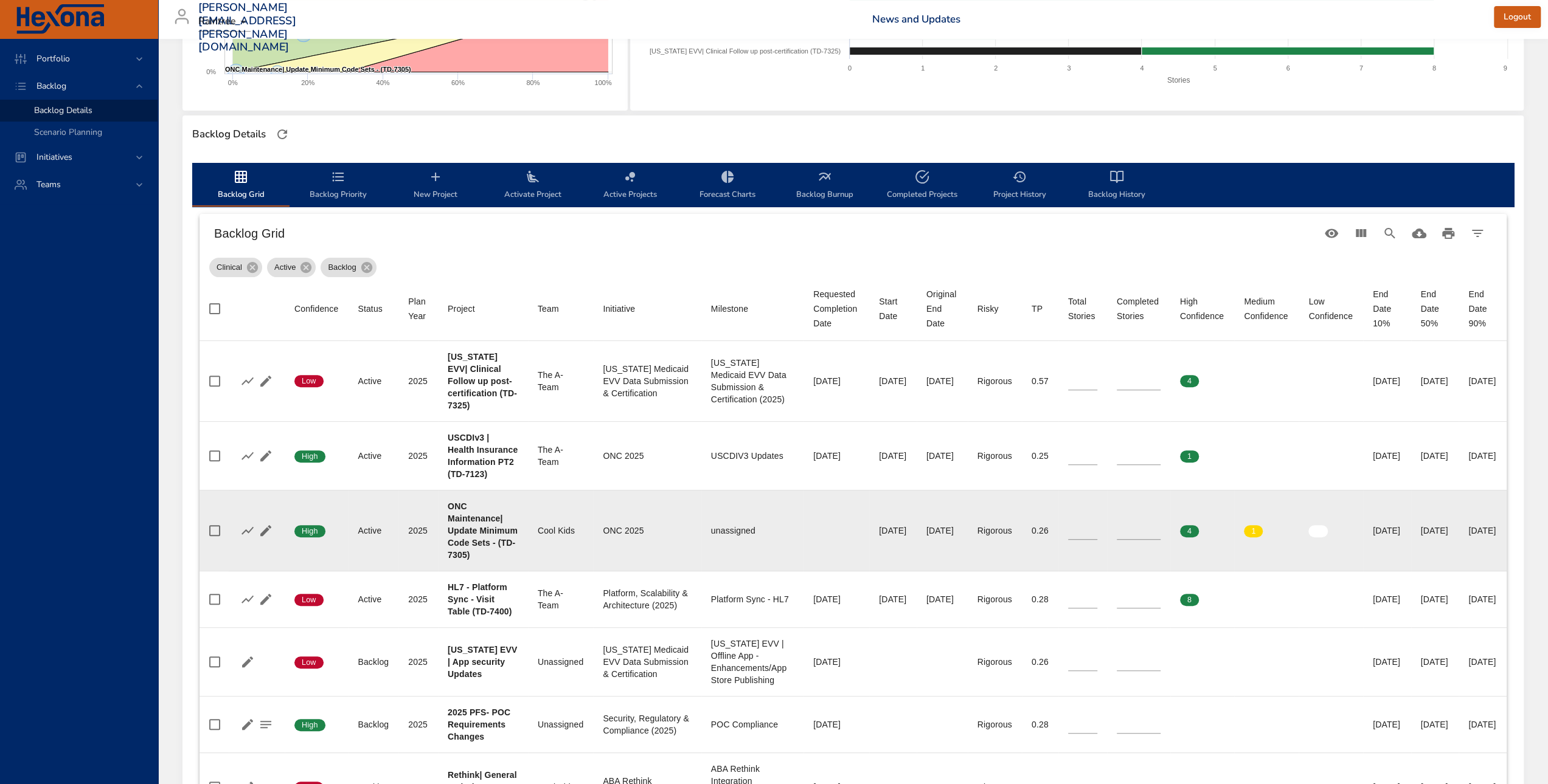
scroll to position [304, 0]
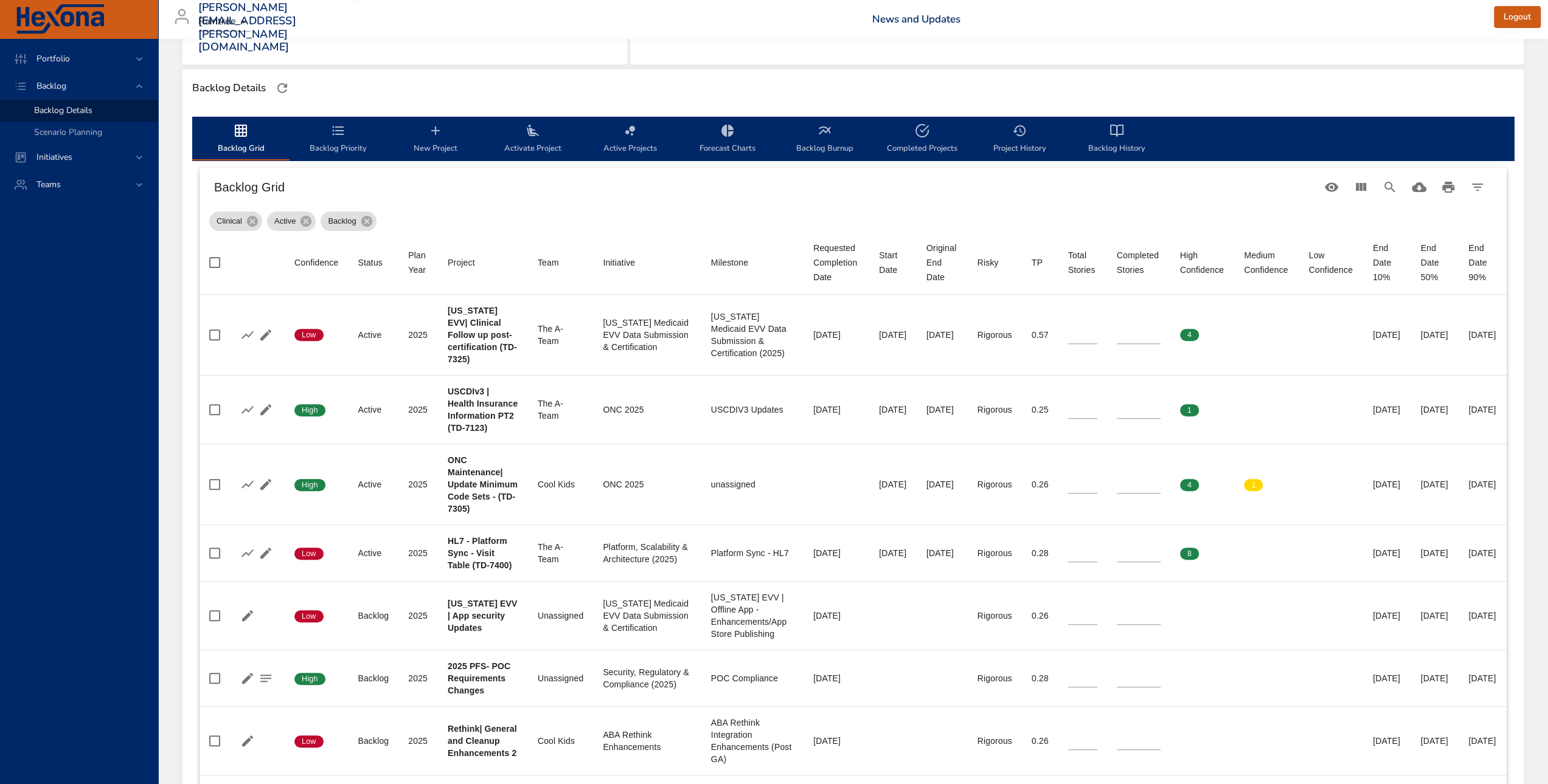
click at [426, 196] on h6 "Backlog Grid" at bounding box center [766, 187] width 1103 height 19
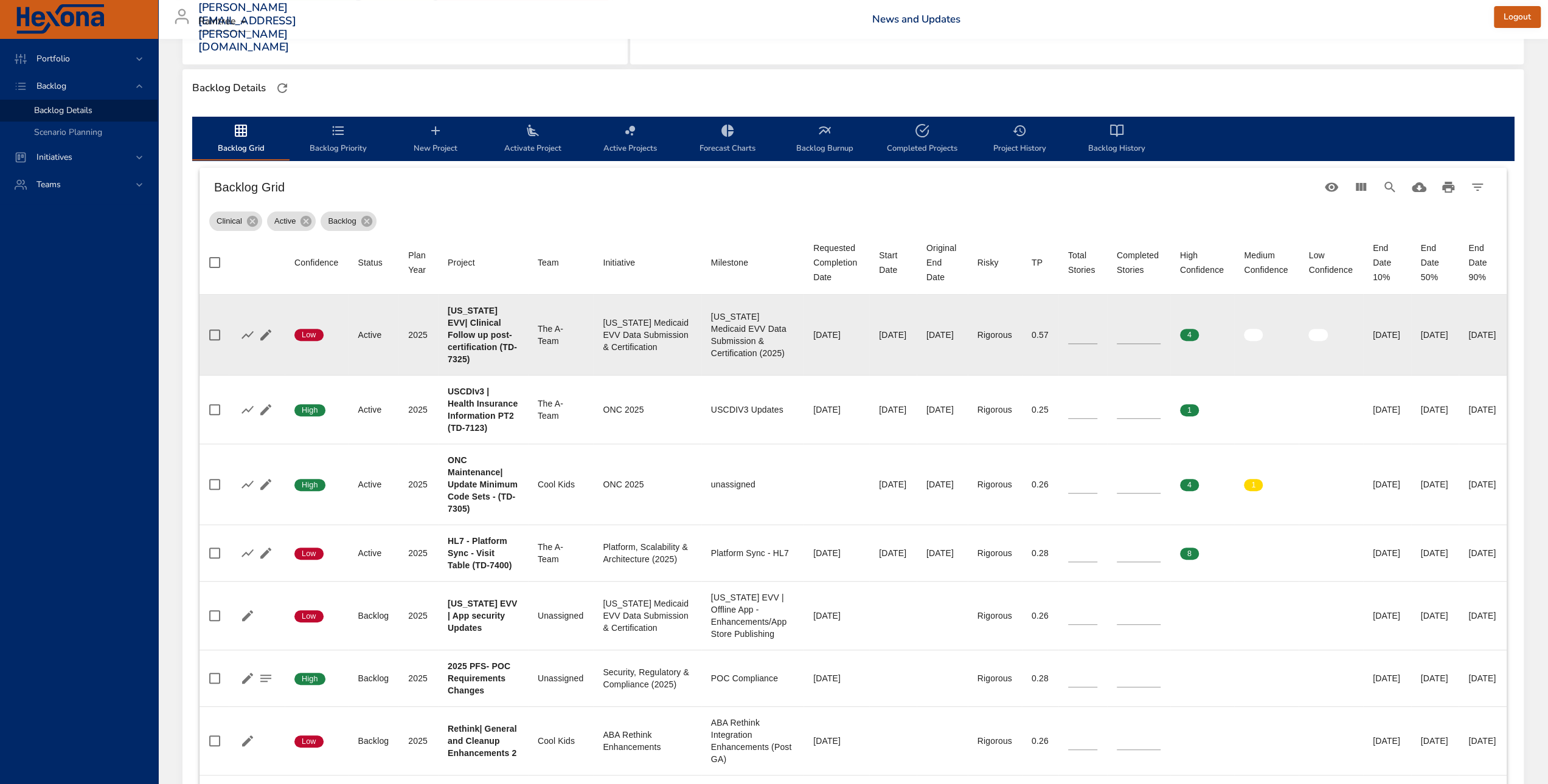
drag, startPoint x: 438, startPoint y: 204, endPoint x: 598, endPoint y: 354, distance: 219.3
click at [438, 204] on div "Backlog Grid" at bounding box center [853, 187] width 1307 height 39
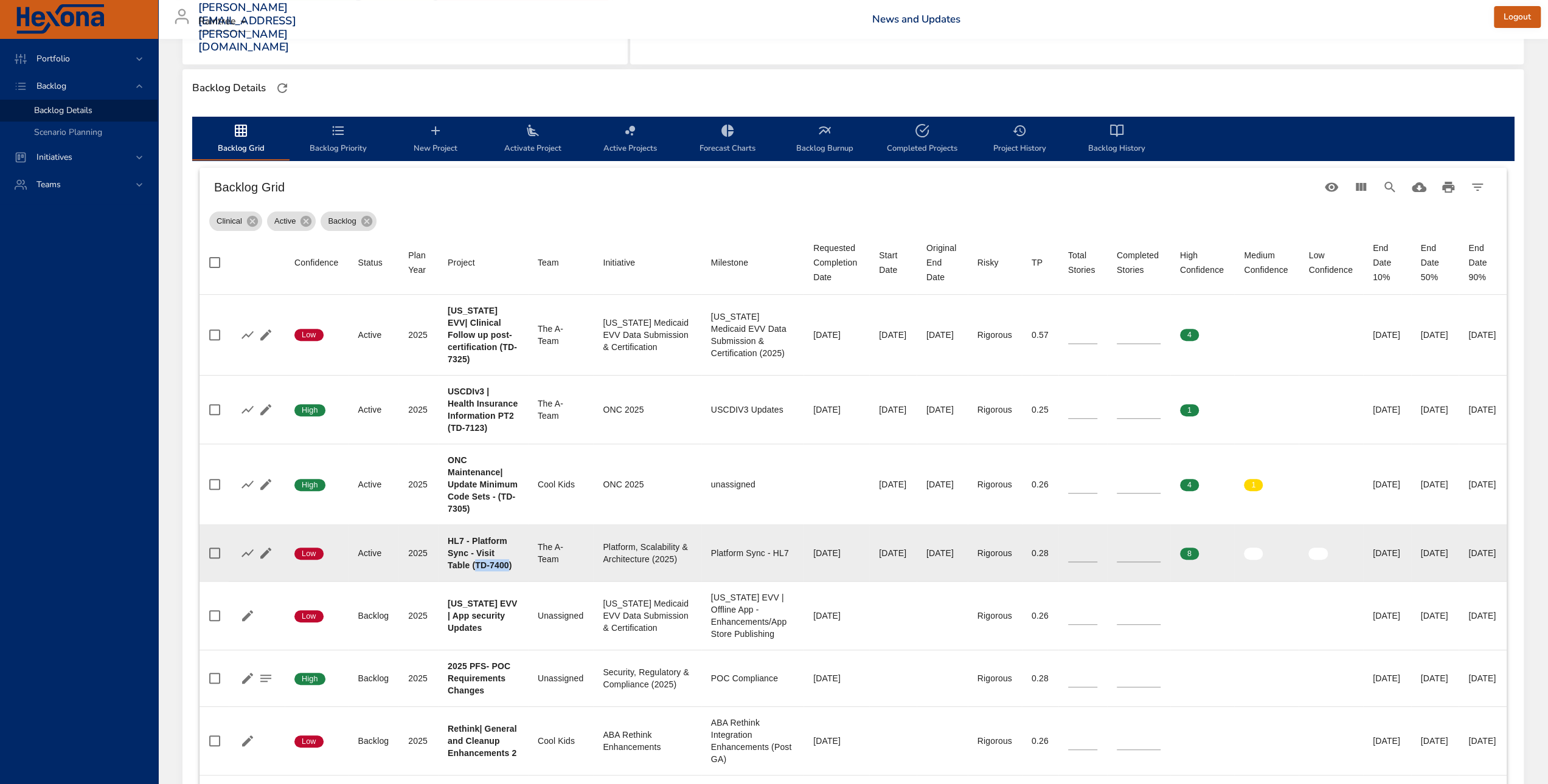
drag, startPoint x: 473, startPoint y: 587, endPoint x: 465, endPoint y: 605, distance: 19.7
click at [465, 570] on b "HL7 - Platform Sync - Visit Table (TD-7400)" at bounding box center [479, 553] width 64 height 34
copy b "TD-7400"
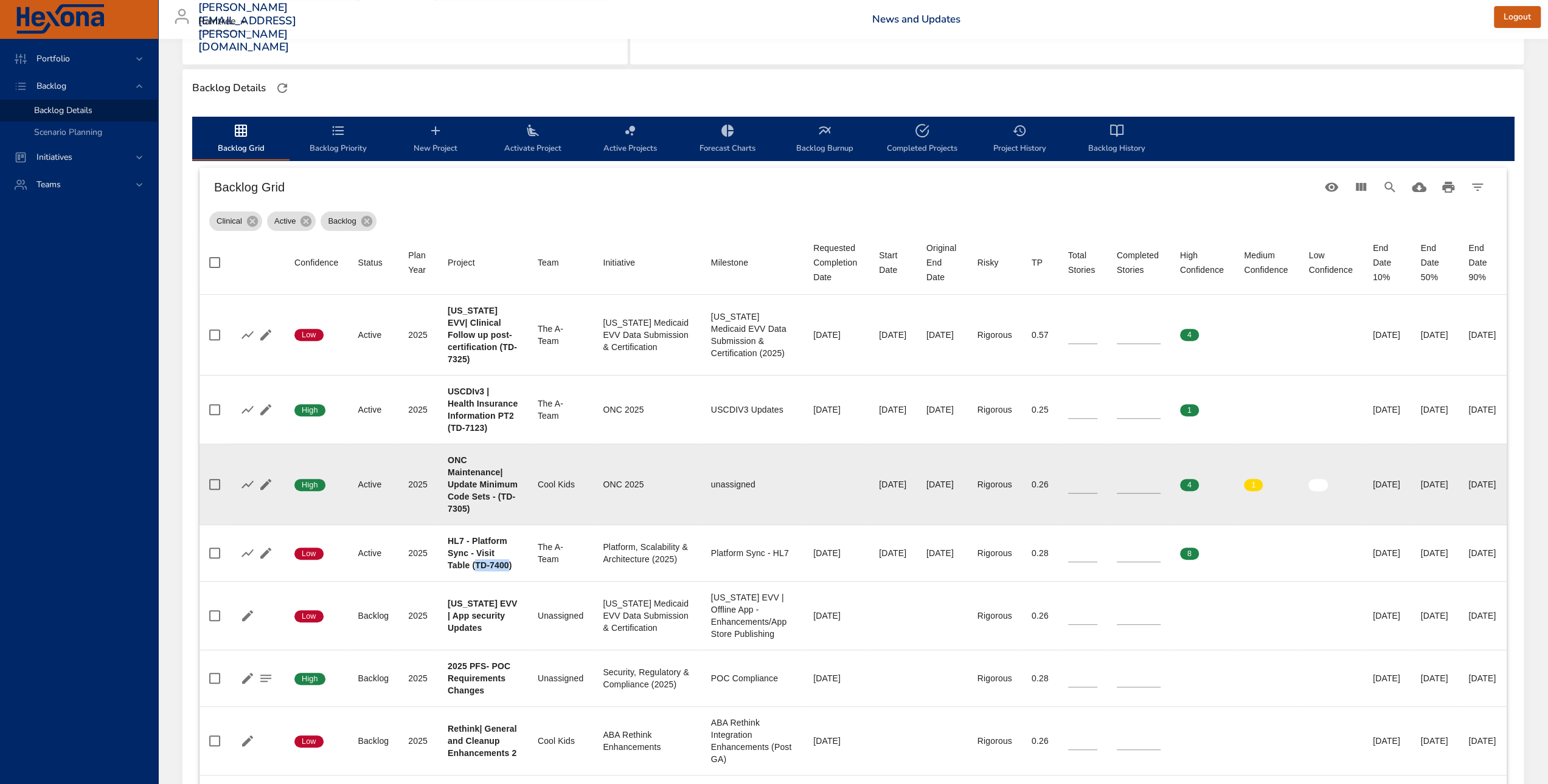
click at [506, 525] on td "Project ONC Maintenance| Update Minimum Code Sets - (TD-7305)" at bounding box center [483, 484] width 90 height 81
click at [528, 525] on td "Team Cool Kids" at bounding box center [560, 484] width 65 height 81
click at [451, 514] on b "ONC Maintenance| Update Minimum Code Sets - (TD-7305)" at bounding box center [483, 484] width 70 height 59
click at [481, 514] on b "ONC Maintenance| Update Minimum Code Sets - (TD-7305)" at bounding box center [483, 484] width 70 height 59
drag, startPoint x: 482, startPoint y: 534, endPoint x: 451, endPoint y: 533, distance: 31.0
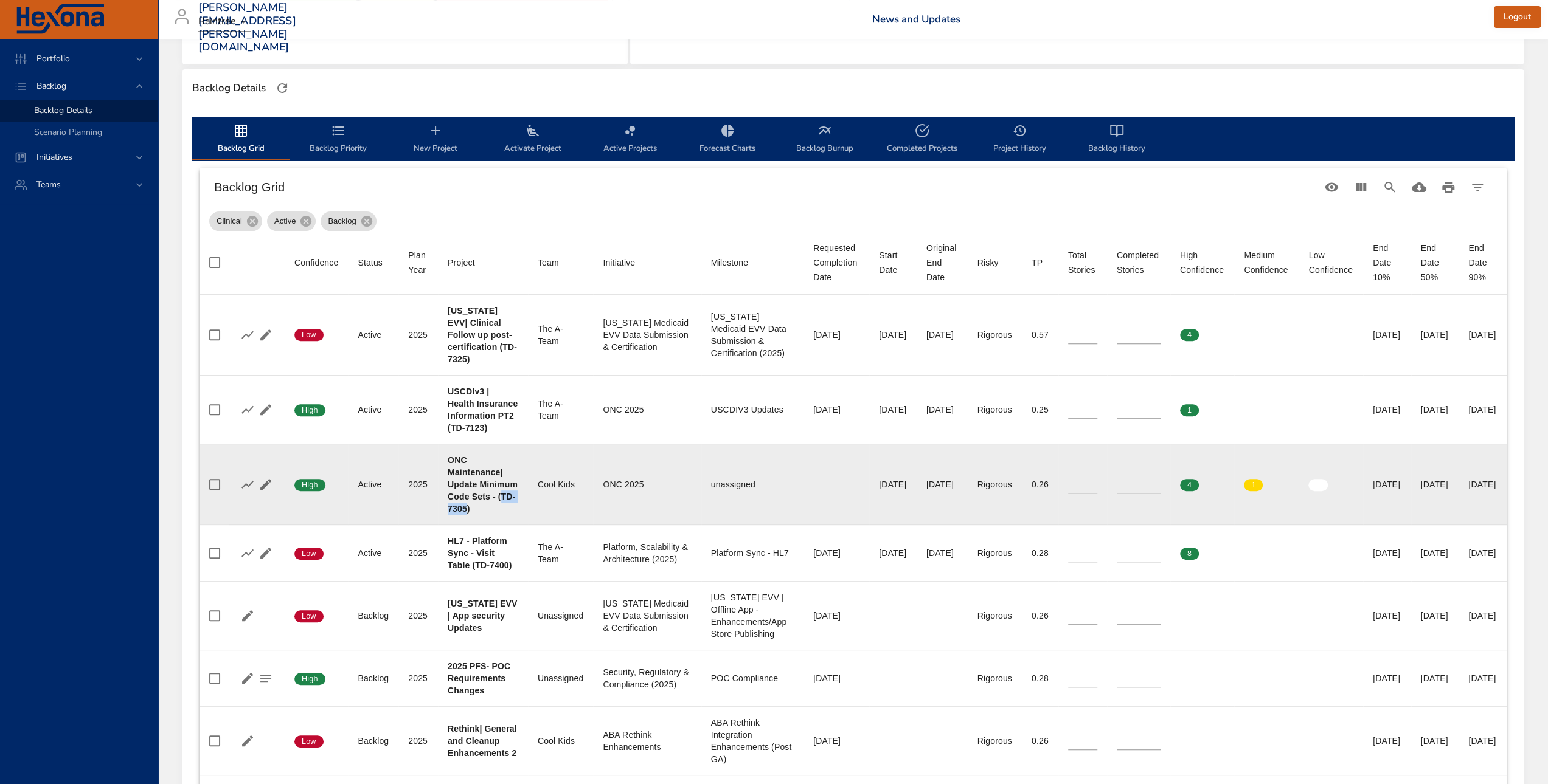
click at [451, 514] on b "ONC Maintenance| Update Minimum Code Sets - (TD-7305)" at bounding box center [483, 484] width 70 height 59
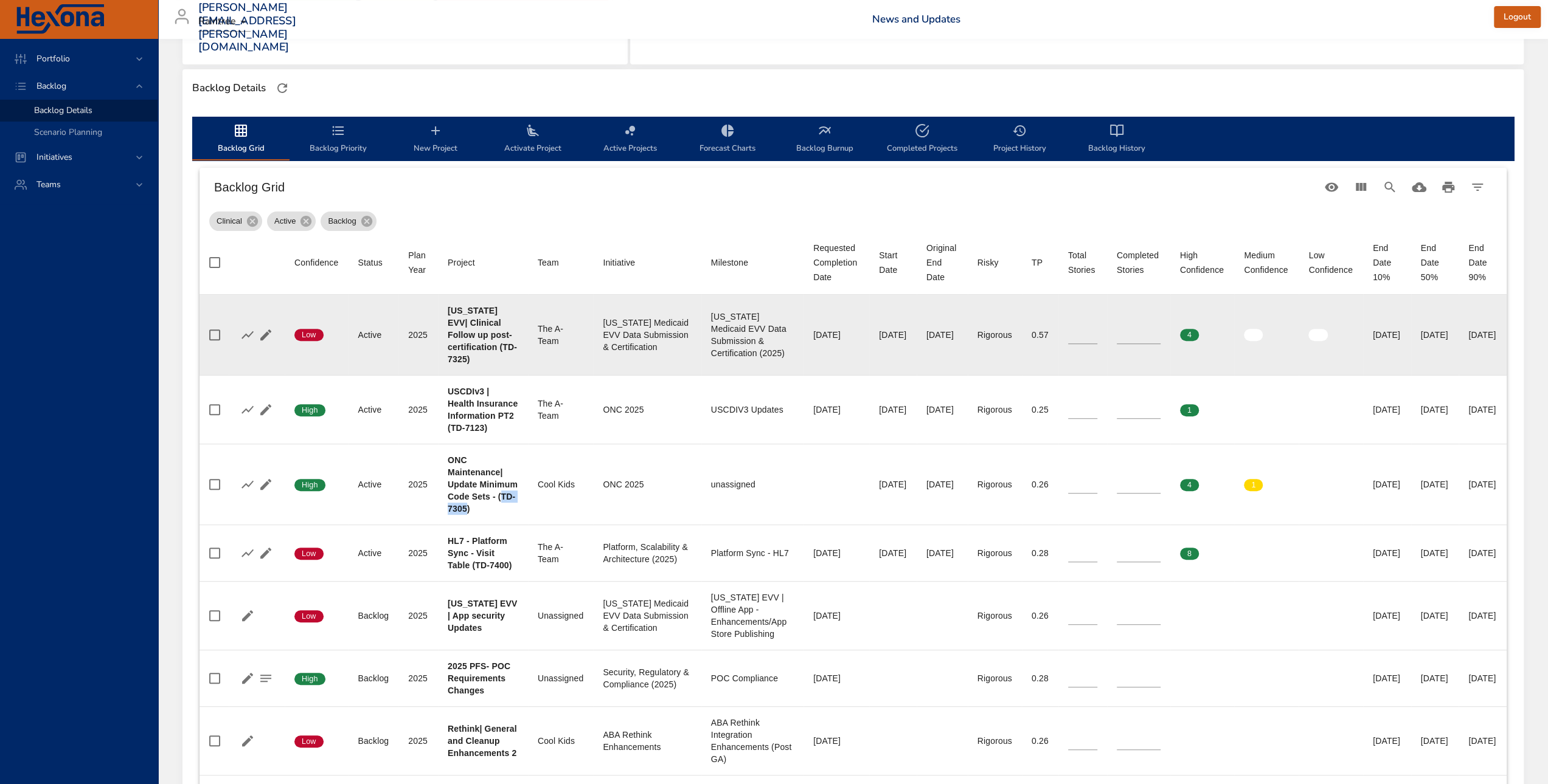
copy b "TD-7305"
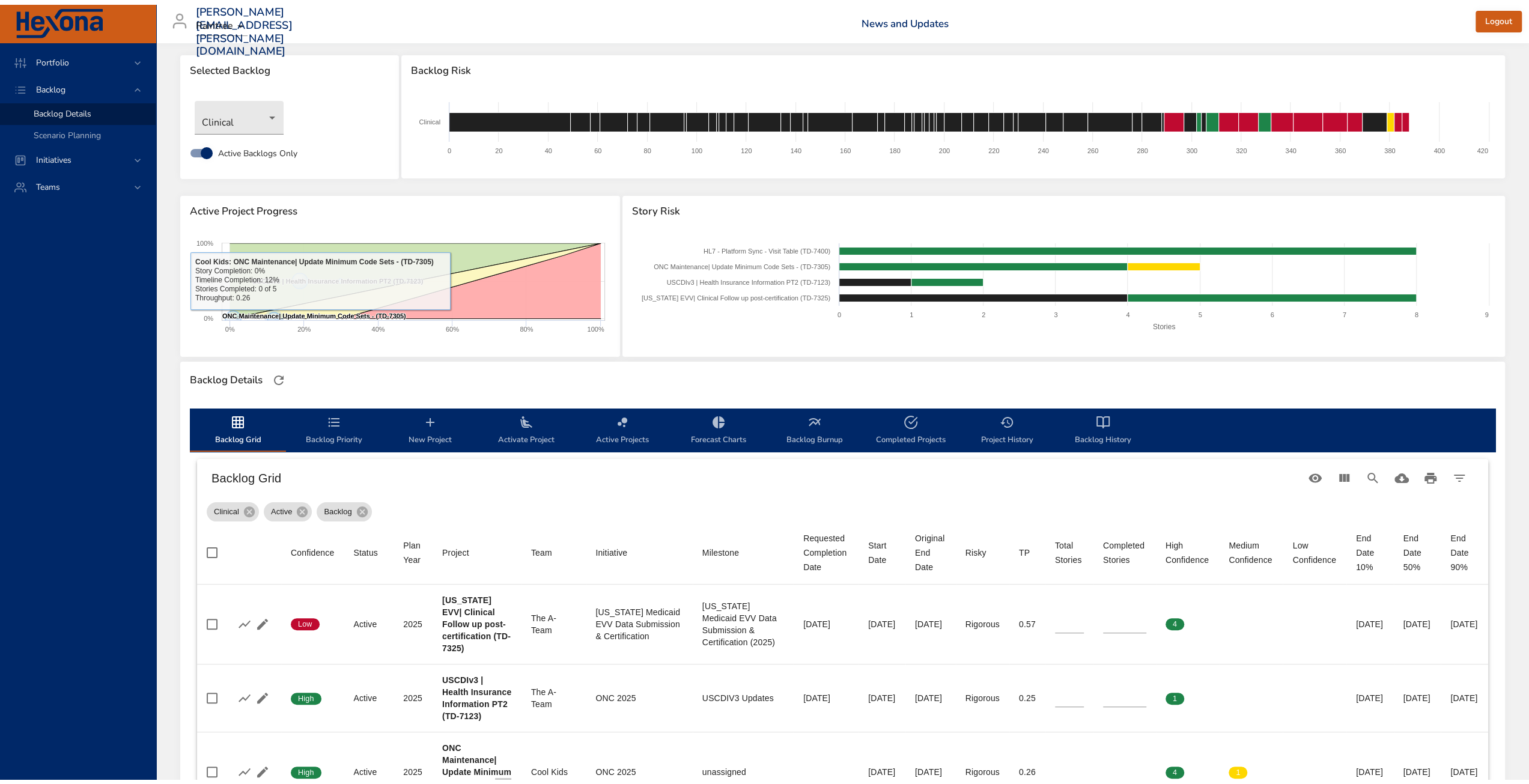
scroll to position [0, 0]
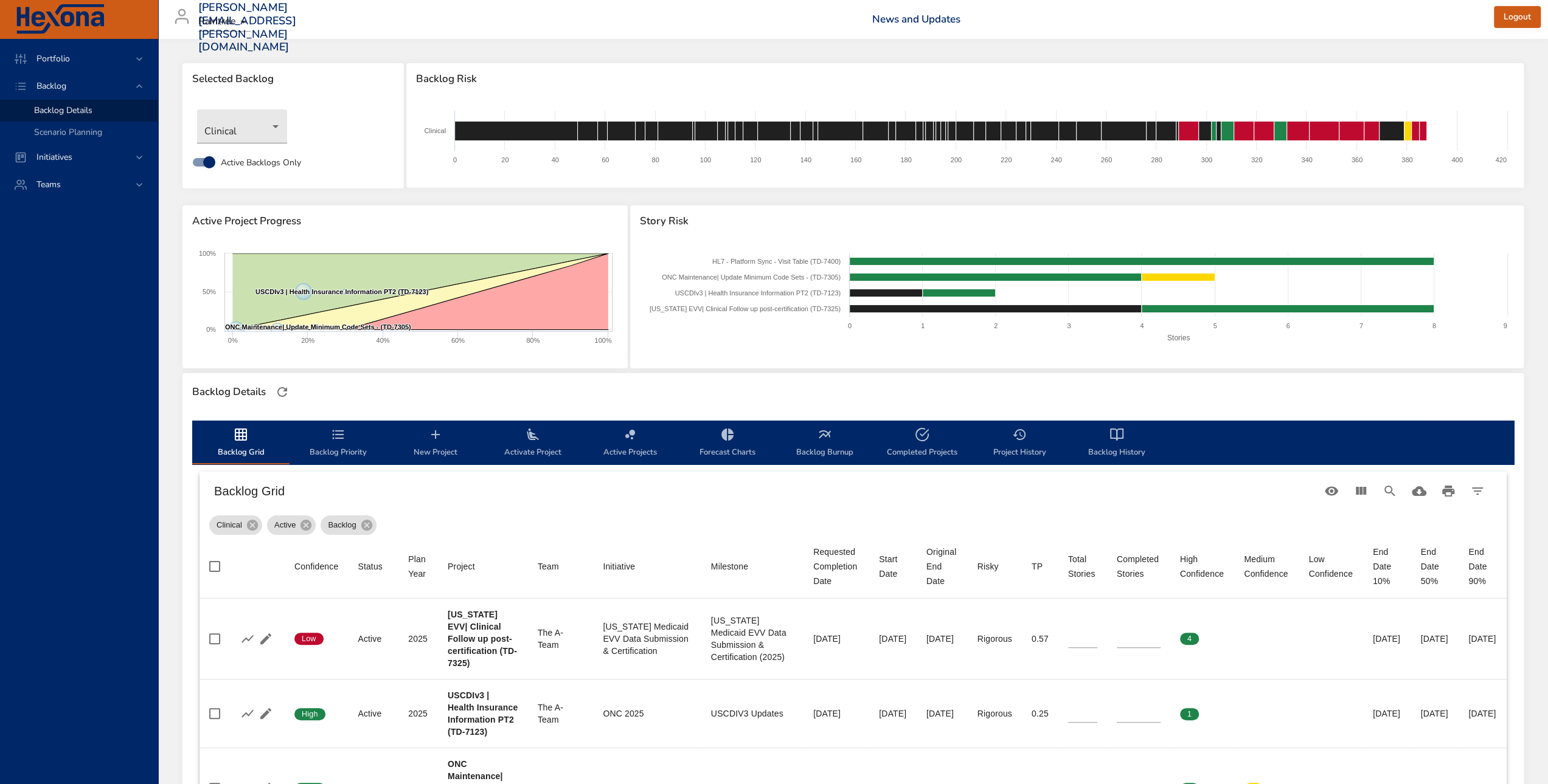
click at [333, 187] on div "Clinical Active Backlogs Only" at bounding box center [293, 141] width 221 height 94
click at [253, 128] on body "Portfolio Backlog Backlog Details Scenario Planning Initiatives Teams [PERSON_N…" at bounding box center [774, 392] width 1548 height 784
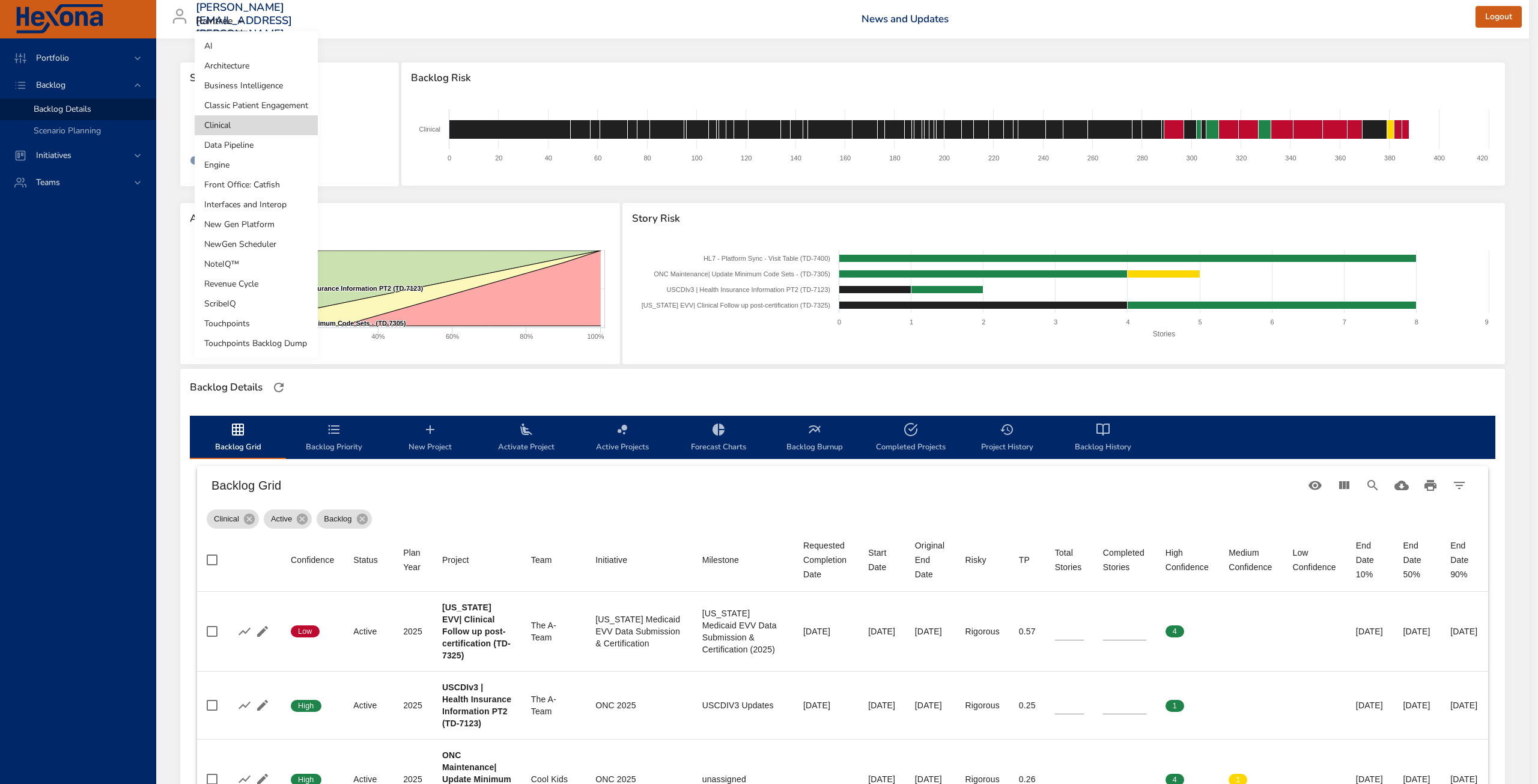
click at [270, 102] on li "Classic Patient Engagement" at bounding box center [256, 105] width 123 height 20
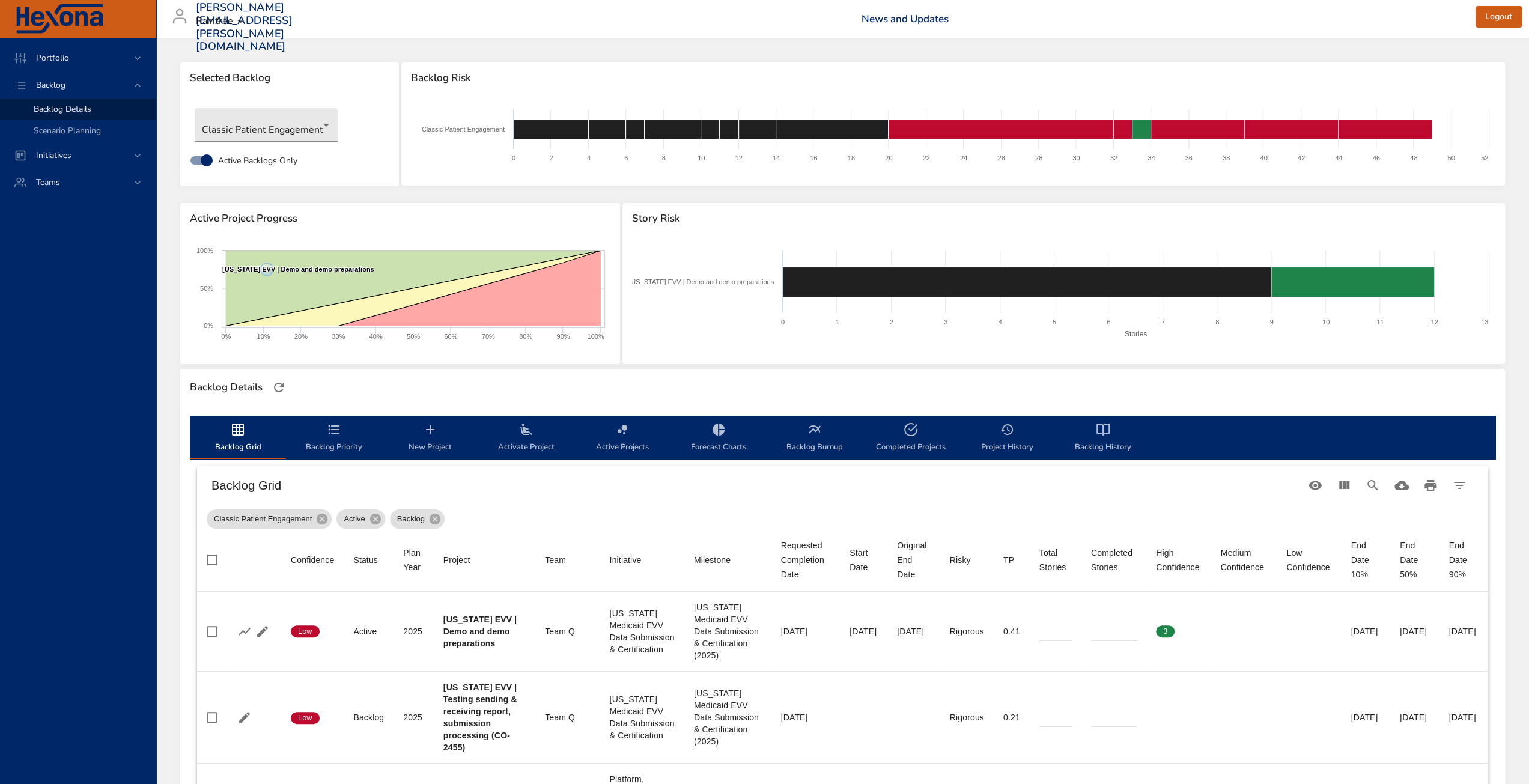
drag, startPoint x: 344, startPoint y: 403, endPoint x: 344, endPoint y: 115, distance: 288.0
click at [344, 403] on div "Backlog Details" at bounding box center [843, 387] width 1324 height 37
click at [290, 381] on div at bounding box center [279, 388] width 25 height 25
click at [275, 394] on icon "button" at bounding box center [278, 387] width 15 height 15
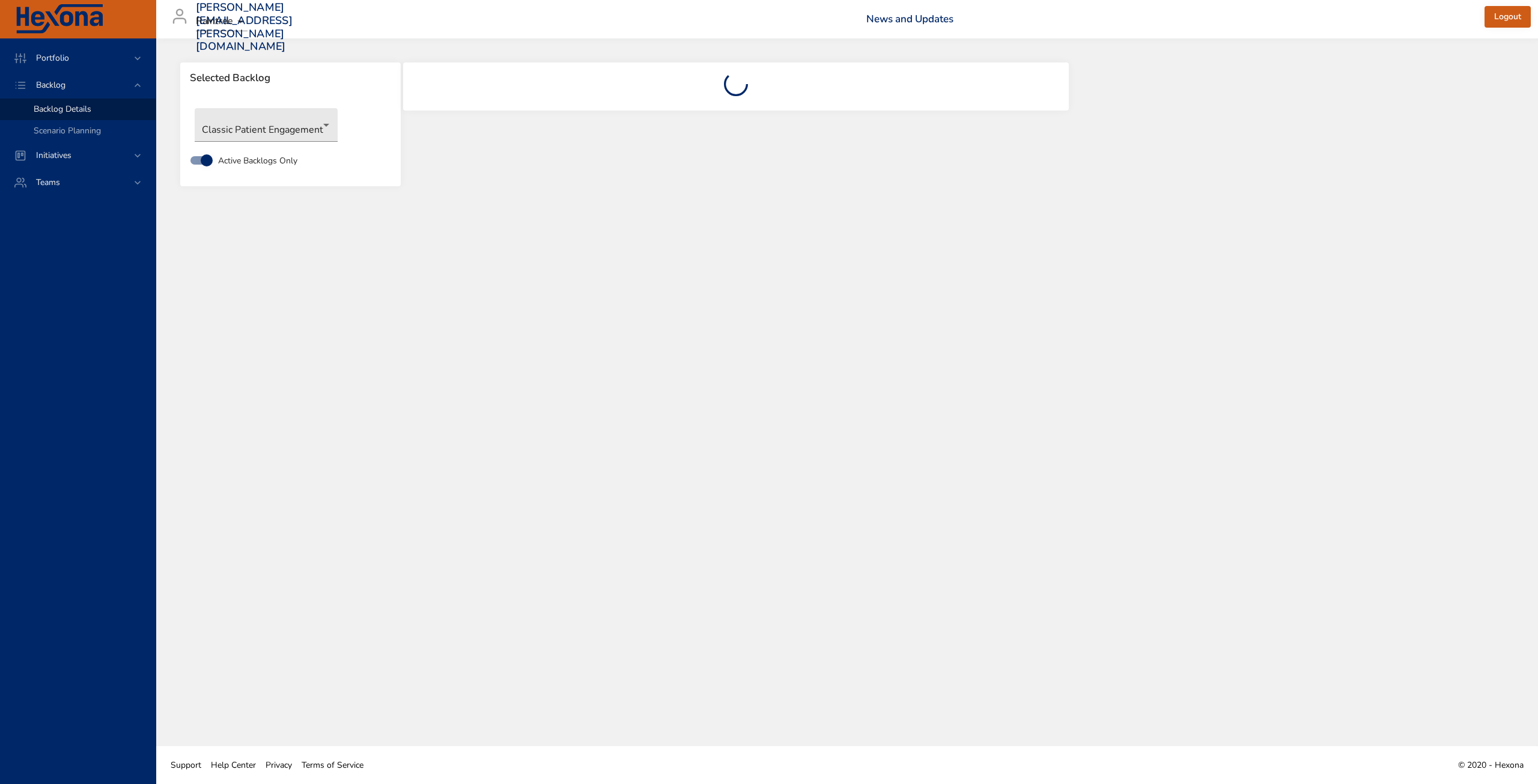
click at [434, 50] on div "Selected Backlog Classic Patient Engagement Active Backlogs Only" at bounding box center [847, 393] width 1382 height 708
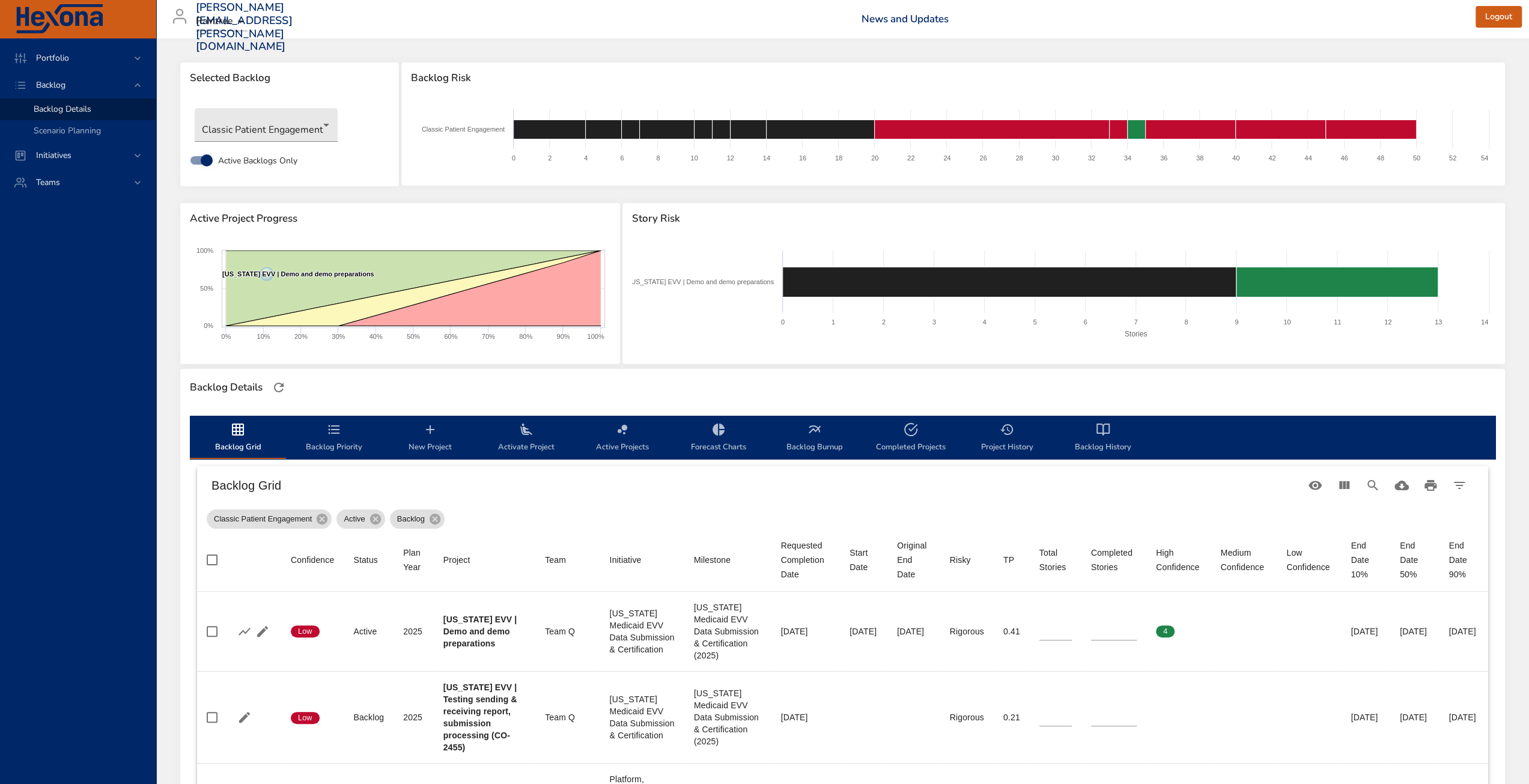
drag, startPoint x: 413, startPoint y: 231, endPoint x: 110, endPoint y: 276, distance: 306.3
click at [413, 231] on div "Active Project Progress" at bounding box center [400, 219] width 440 height 31
click at [83, 288] on div "Portfolio Backlog Backlog Details Scenario Planning Initiatives Teams" at bounding box center [78, 411] width 156 height 745
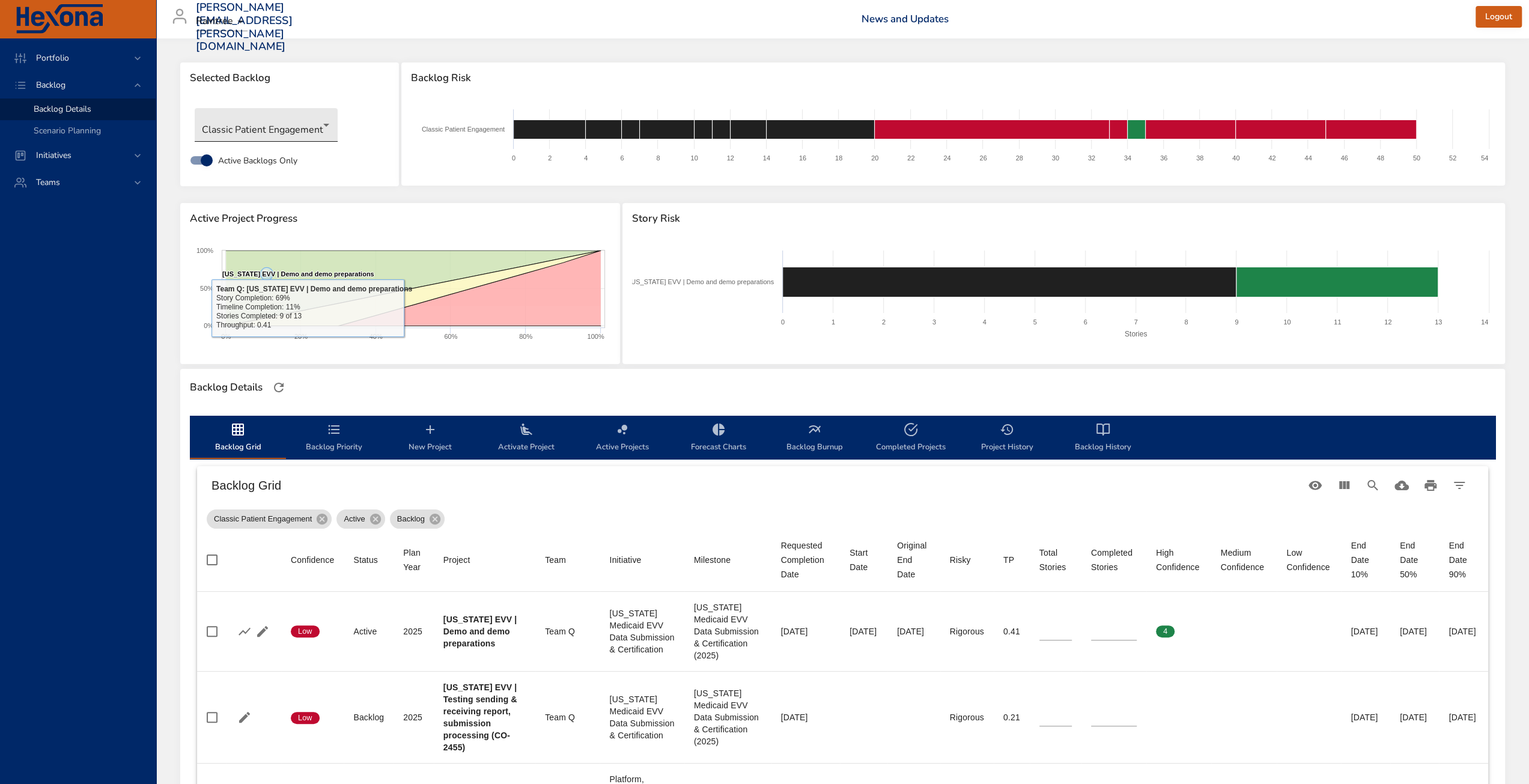
click at [278, 129] on body "Portfolio Backlog Backlog Details Scenario Planning Initiatives Teams [PERSON_N…" at bounding box center [764, 392] width 1529 height 784
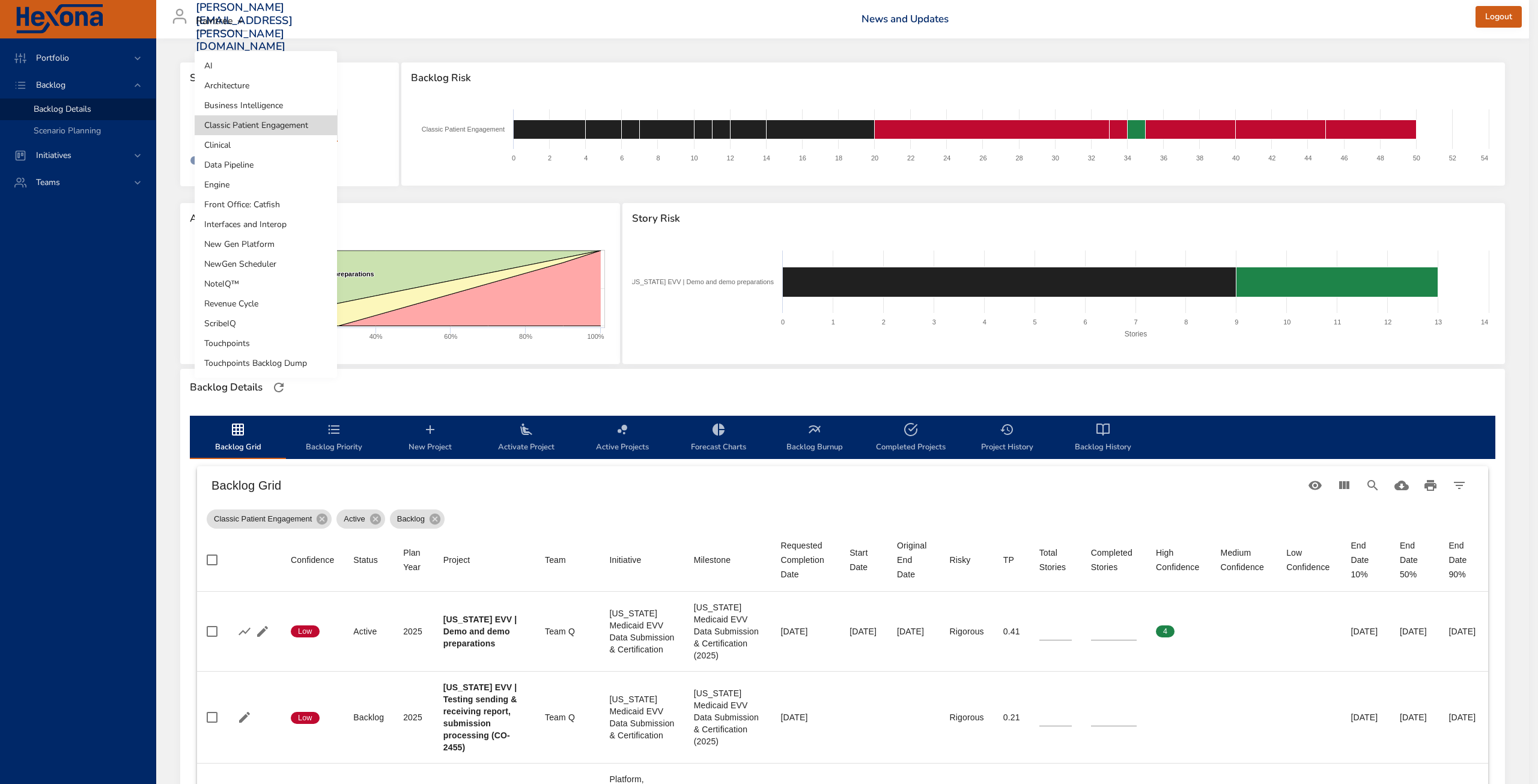
click at [861, 384] on div at bounding box center [769, 392] width 1538 height 784
